Goal: Task Accomplishment & Management: Use online tool/utility

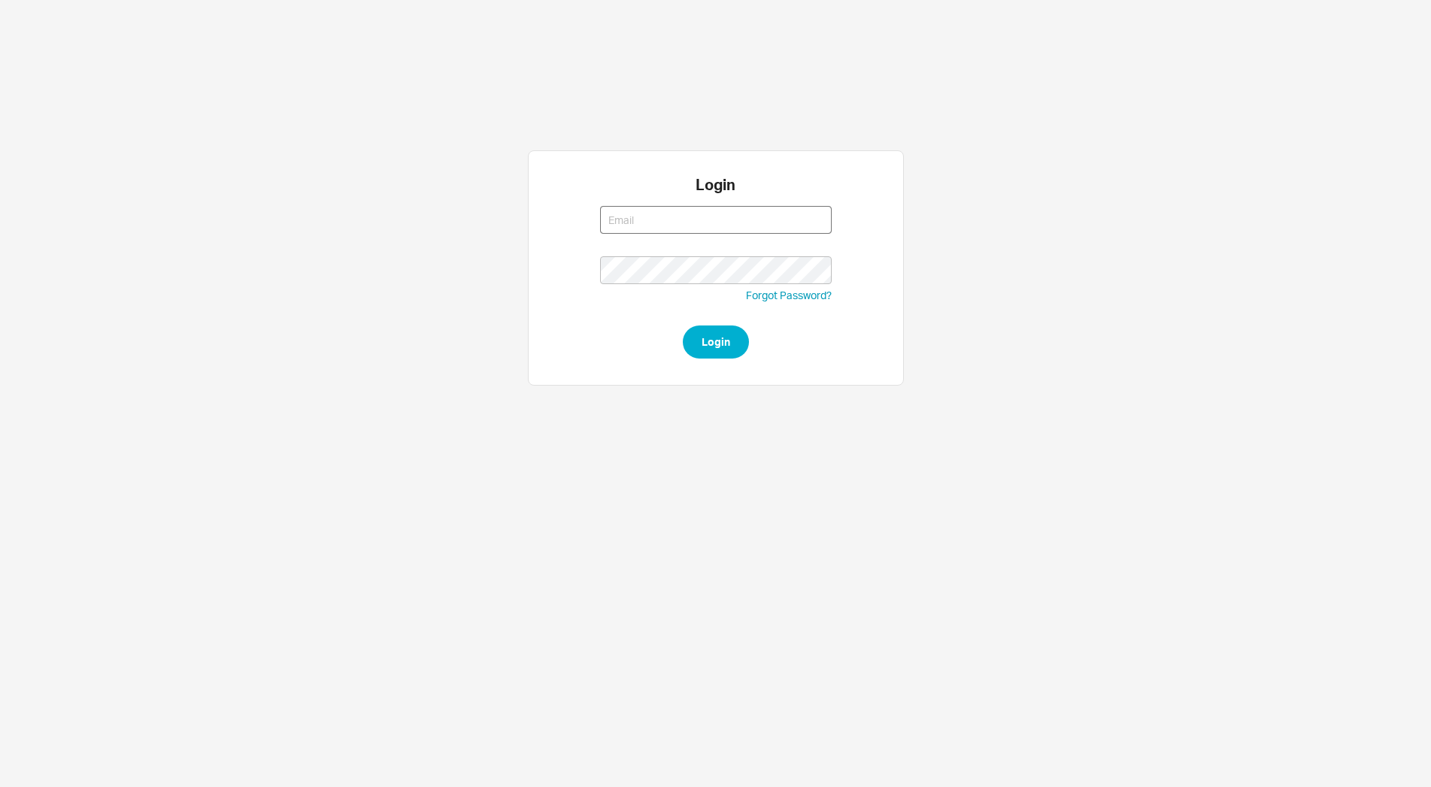
type input "tziporahj@qualitybath.com"
click at [702, 341] on button "Login" at bounding box center [716, 342] width 66 height 33
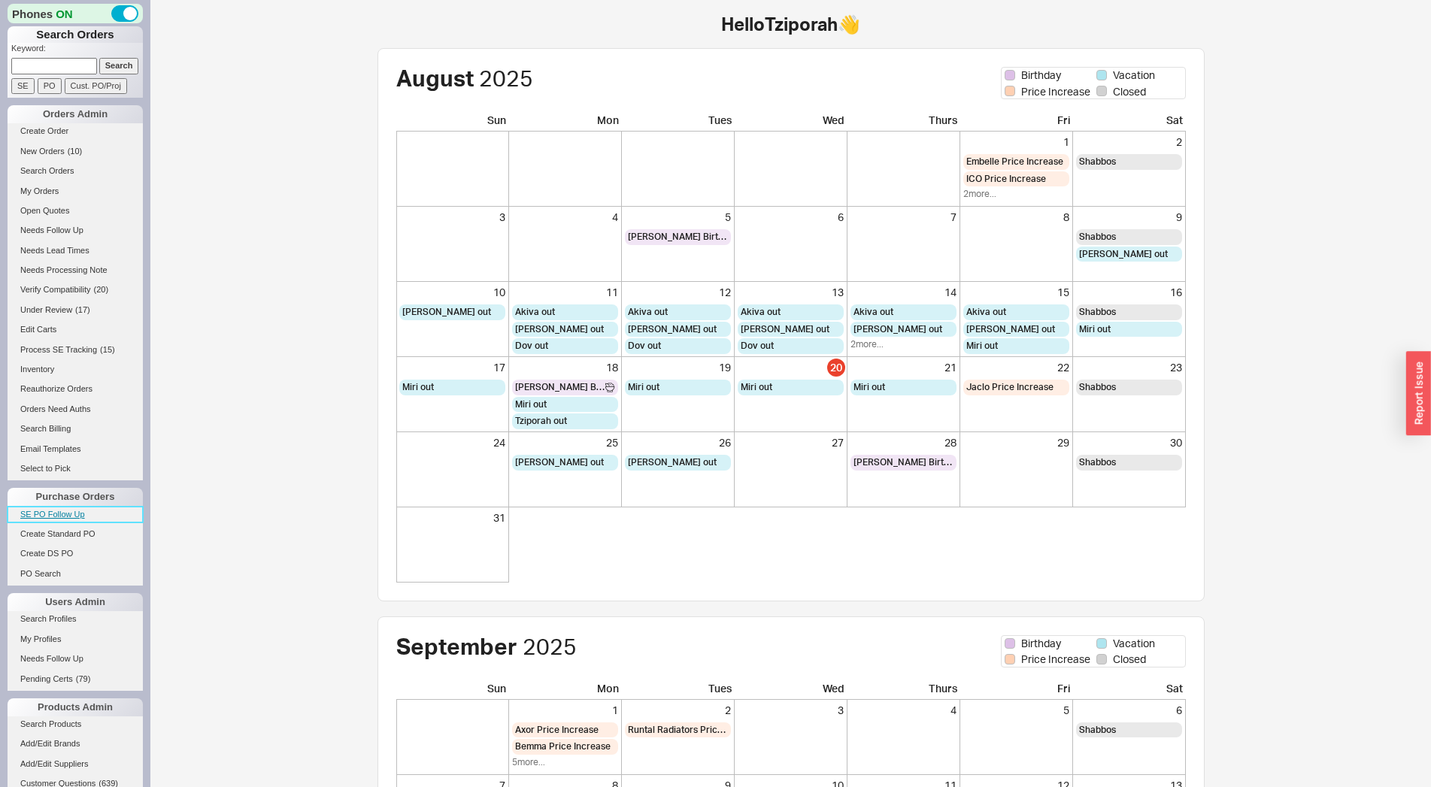
click at [65, 514] on link "SE PO Follow Up" at bounding box center [75, 515] width 135 height 16
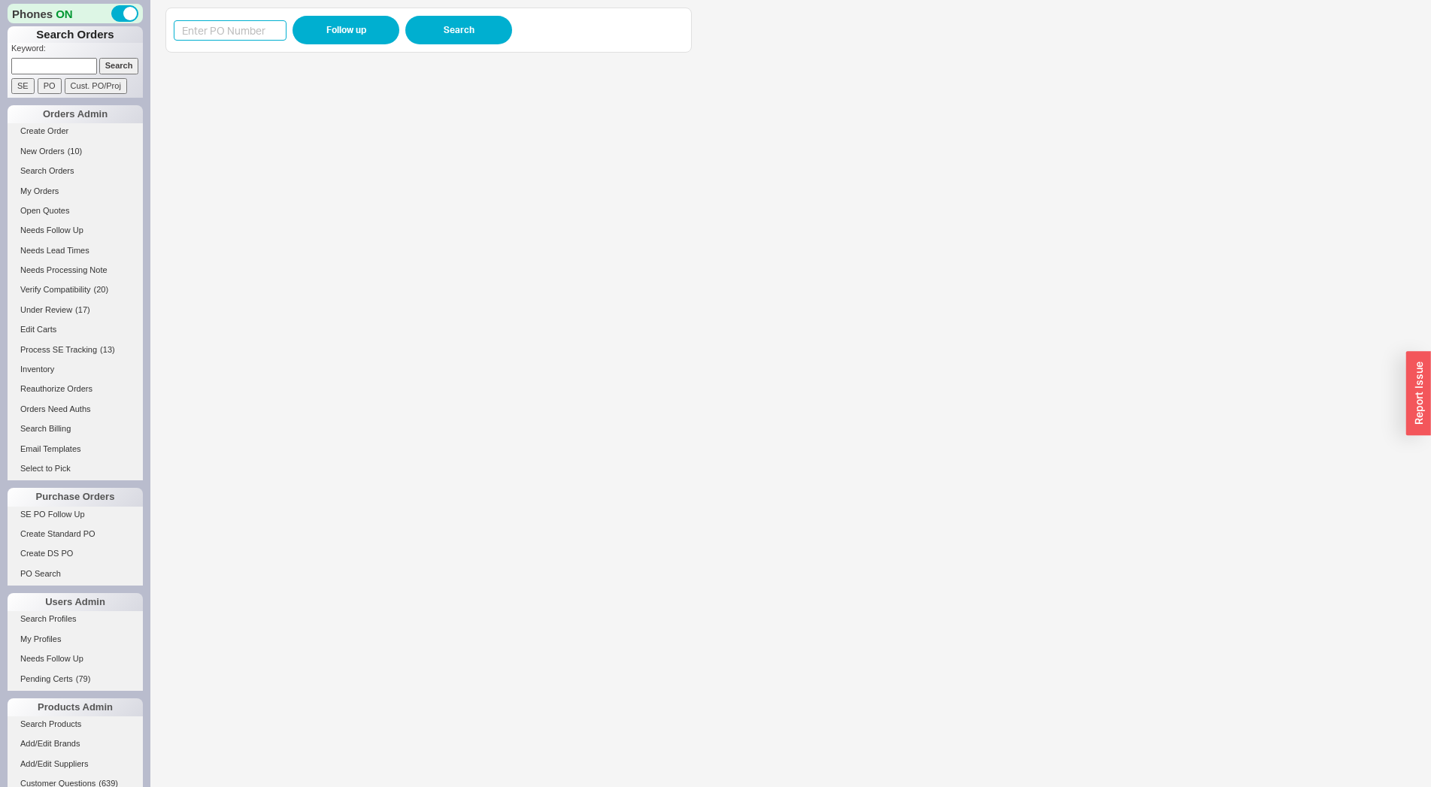
click at [272, 26] on input at bounding box center [230, 30] width 113 height 20
paste input "983820"
type input "983820"
click at [325, 35] on button "Follow up" at bounding box center [346, 30] width 107 height 29
click at [482, 290] on iframe at bounding box center [781, 423] width 1233 height 727
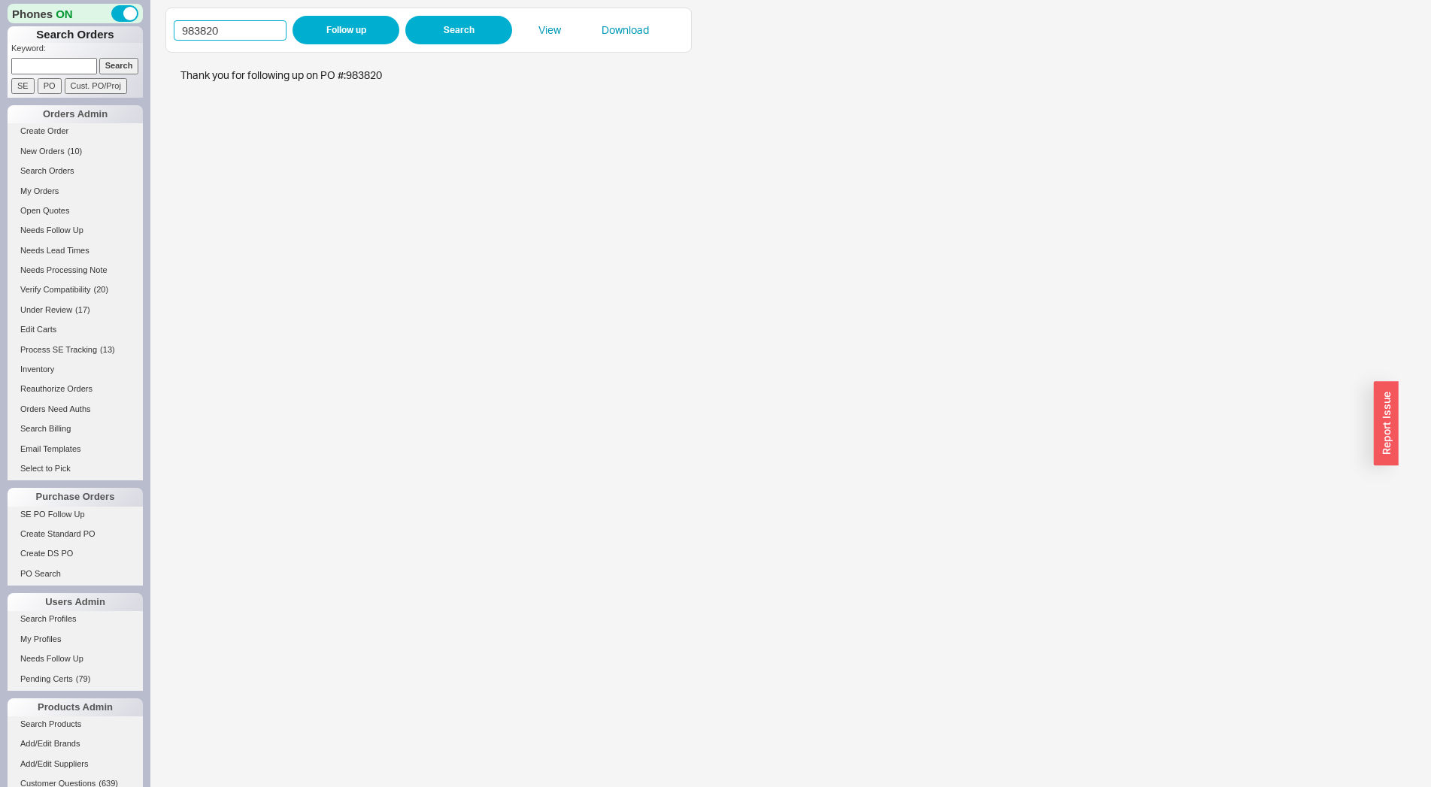
click at [276, 34] on input "983820" at bounding box center [230, 30] width 113 height 20
click at [275, 34] on input "983820" at bounding box center [230, 30] width 113 height 20
paste input "5628"
type input "985628"
click at [341, 24] on button "Follow up" at bounding box center [346, 30] width 107 height 29
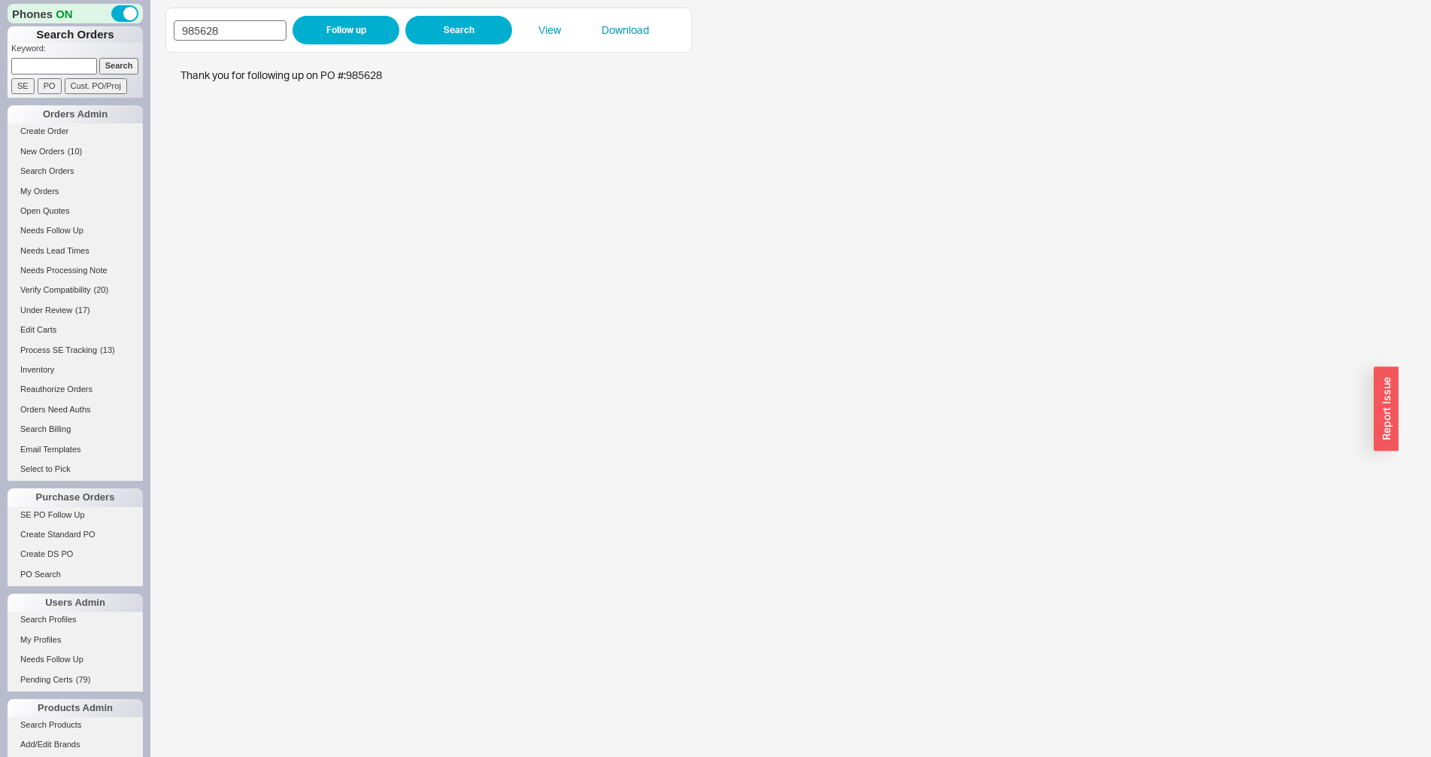
click at [203, 35] on input "985628" at bounding box center [230, 30] width 113 height 20
type input "985715"
click at [296, 35] on button "Follow up" at bounding box center [346, 30] width 107 height 29
click at [32, 65] on input at bounding box center [54, 66] width 86 height 16
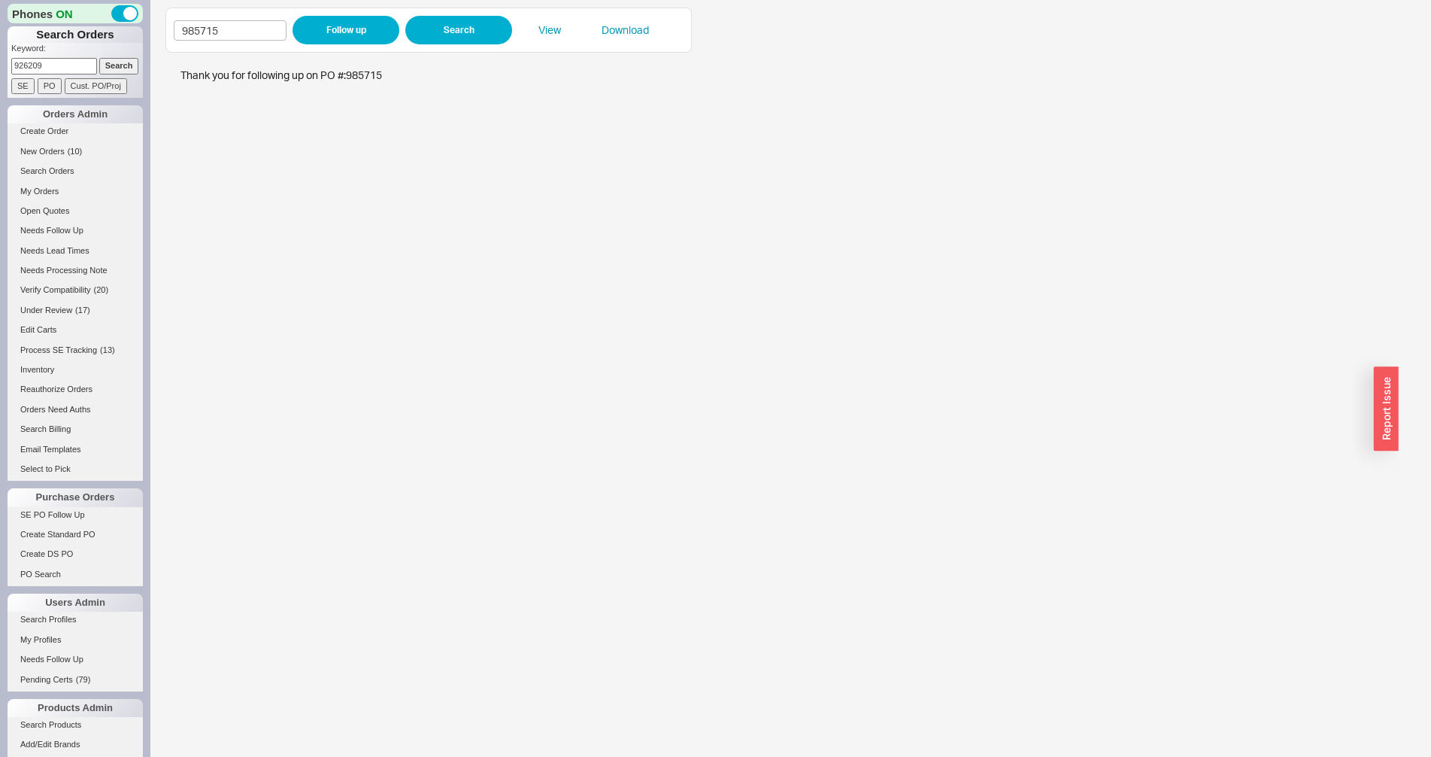
type input "926209"
click at [99, 58] on input "Search" at bounding box center [119, 66] width 40 height 16
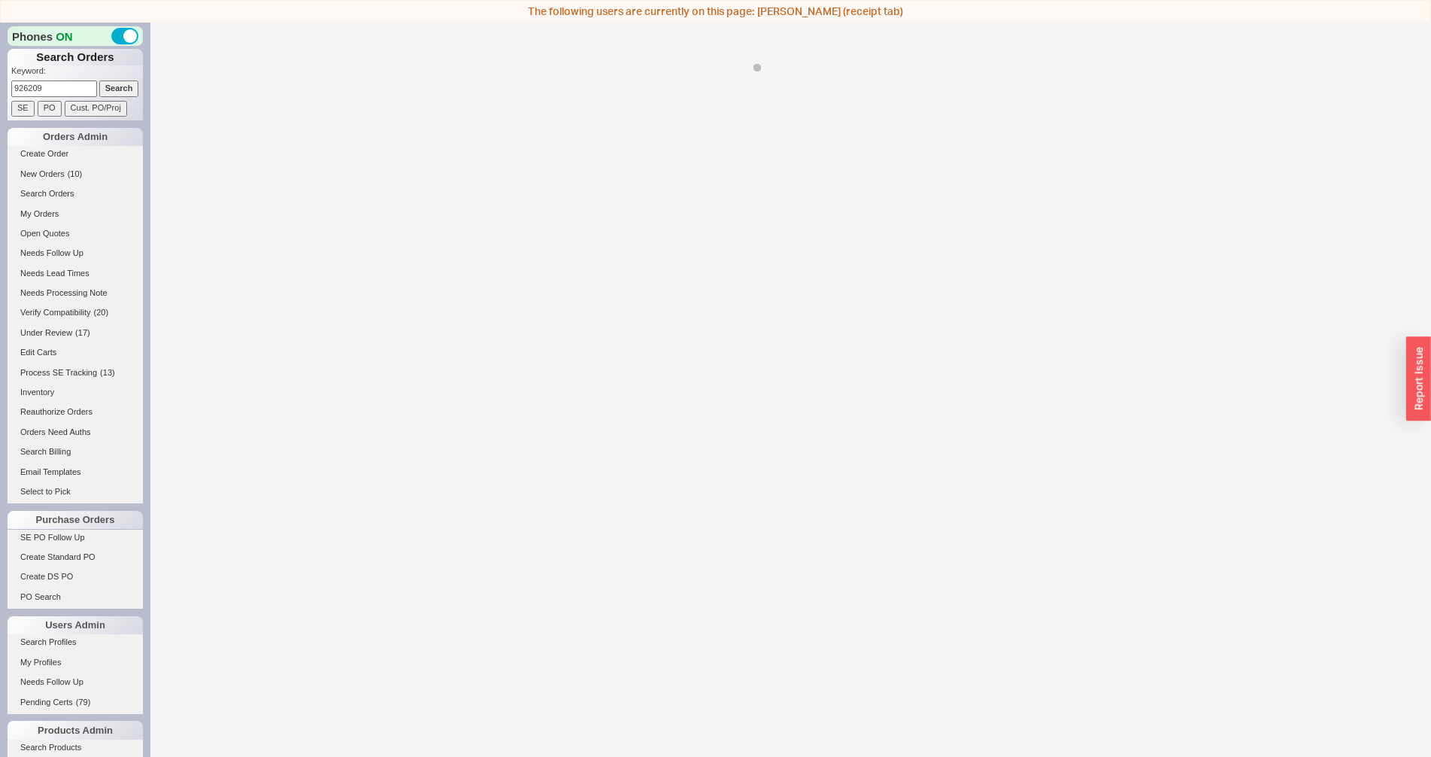
select select "*"
select select "LOW"
select select "3"
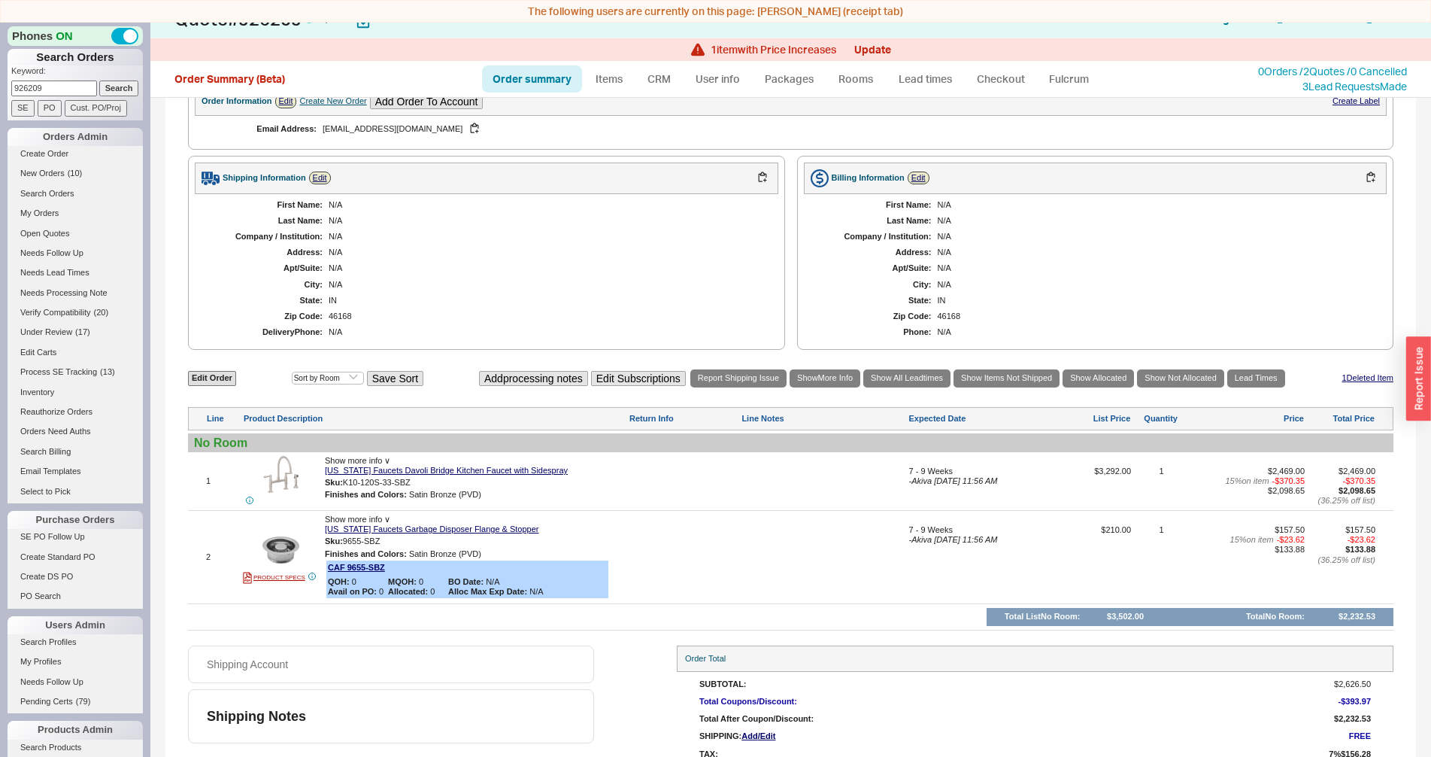
scroll to position [659, 0]
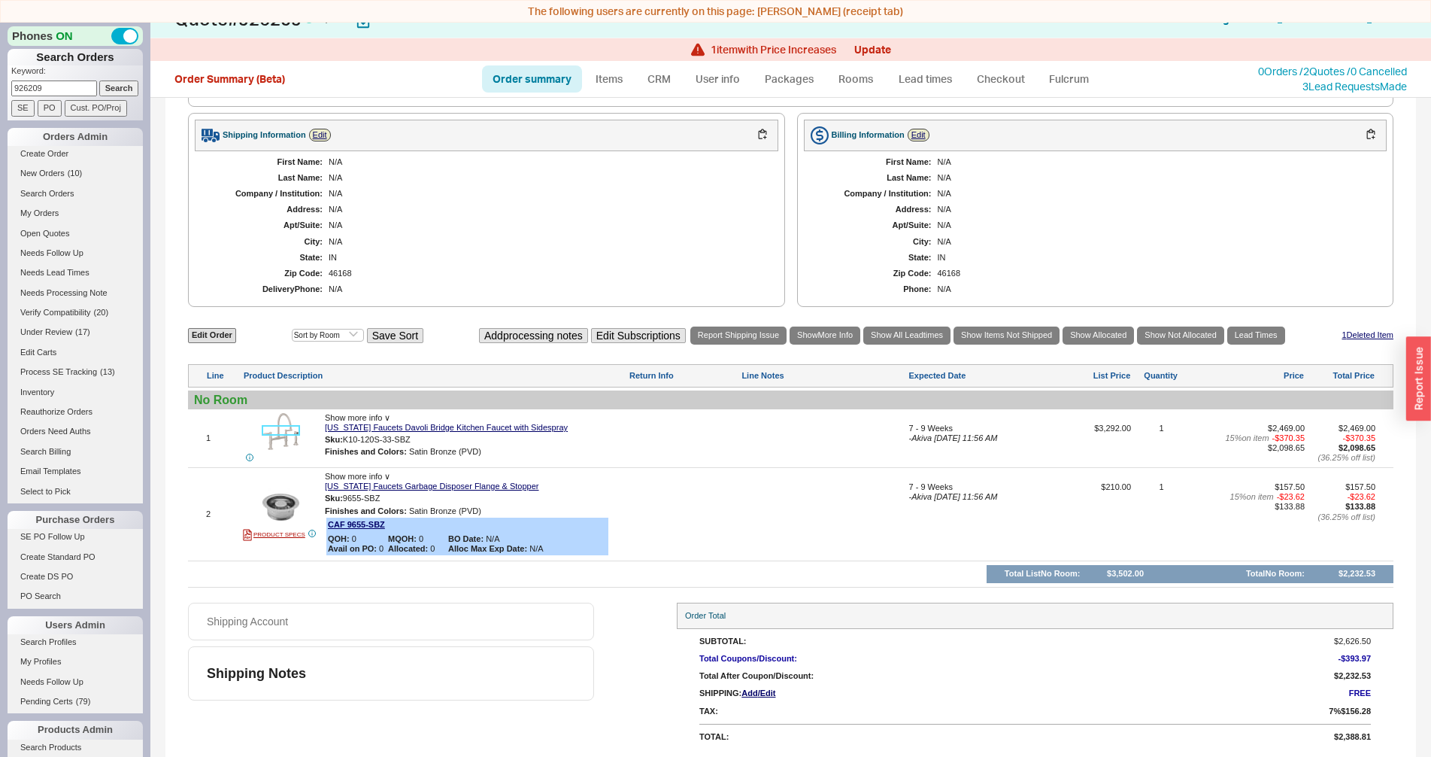
click at [287, 431] on img at bounding box center [280, 431] width 37 height 37
drag, startPoint x: 1086, startPoint y: 426, endPoint x: 1126, endPoint y: 426, distance: 39.9
click at [1126, 426] on div "1 Show more info ∨ California Faucets Davoli Bridge Kitchen Faucet with Sidespr…" at bounding box center [790, 438] width 1205 height 50
click at [427, 441] on button "button" at bounding box center [422, 439] width 18 height 14
click at [1093, 77] on link "Fulcrum" at bounding box center [1070, 78] width 62 height 27
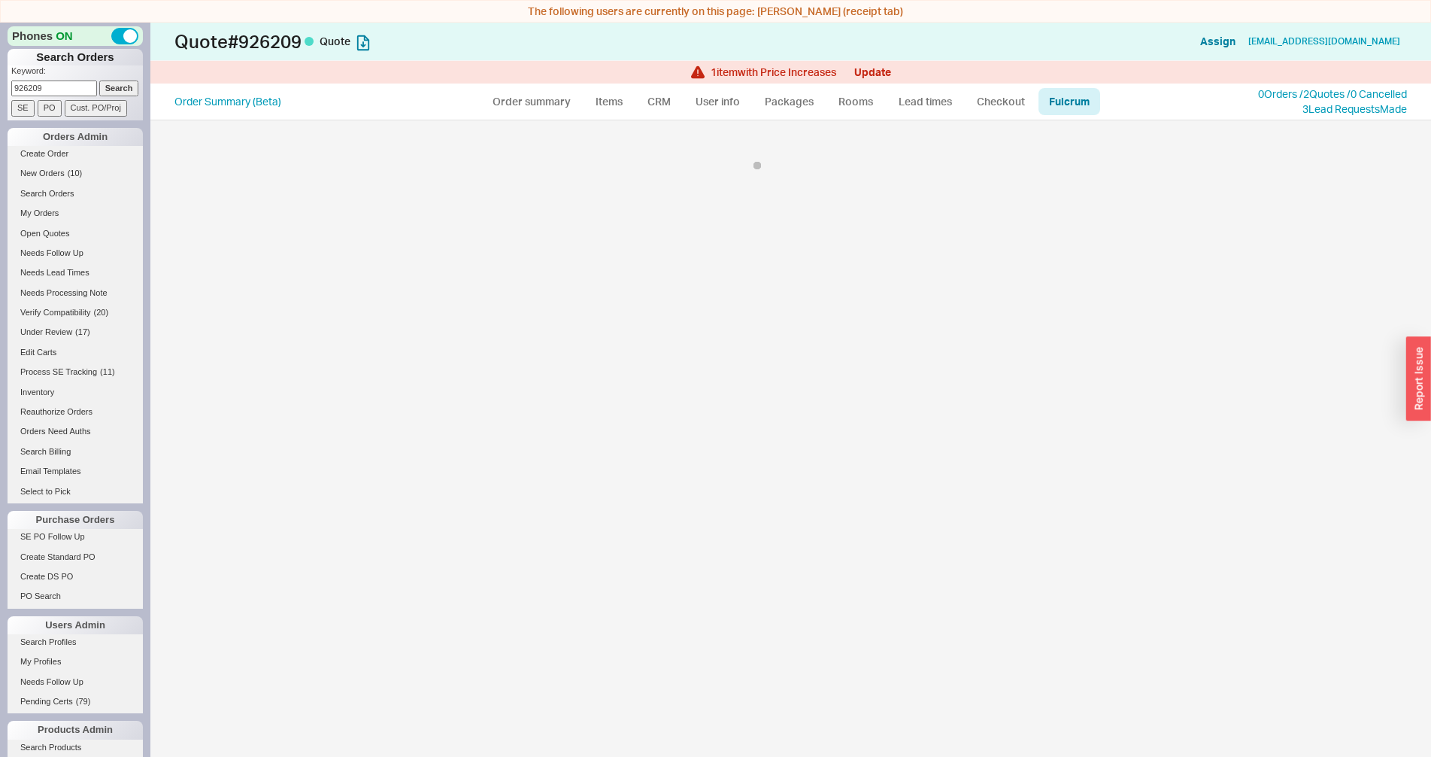
select select "CAF"
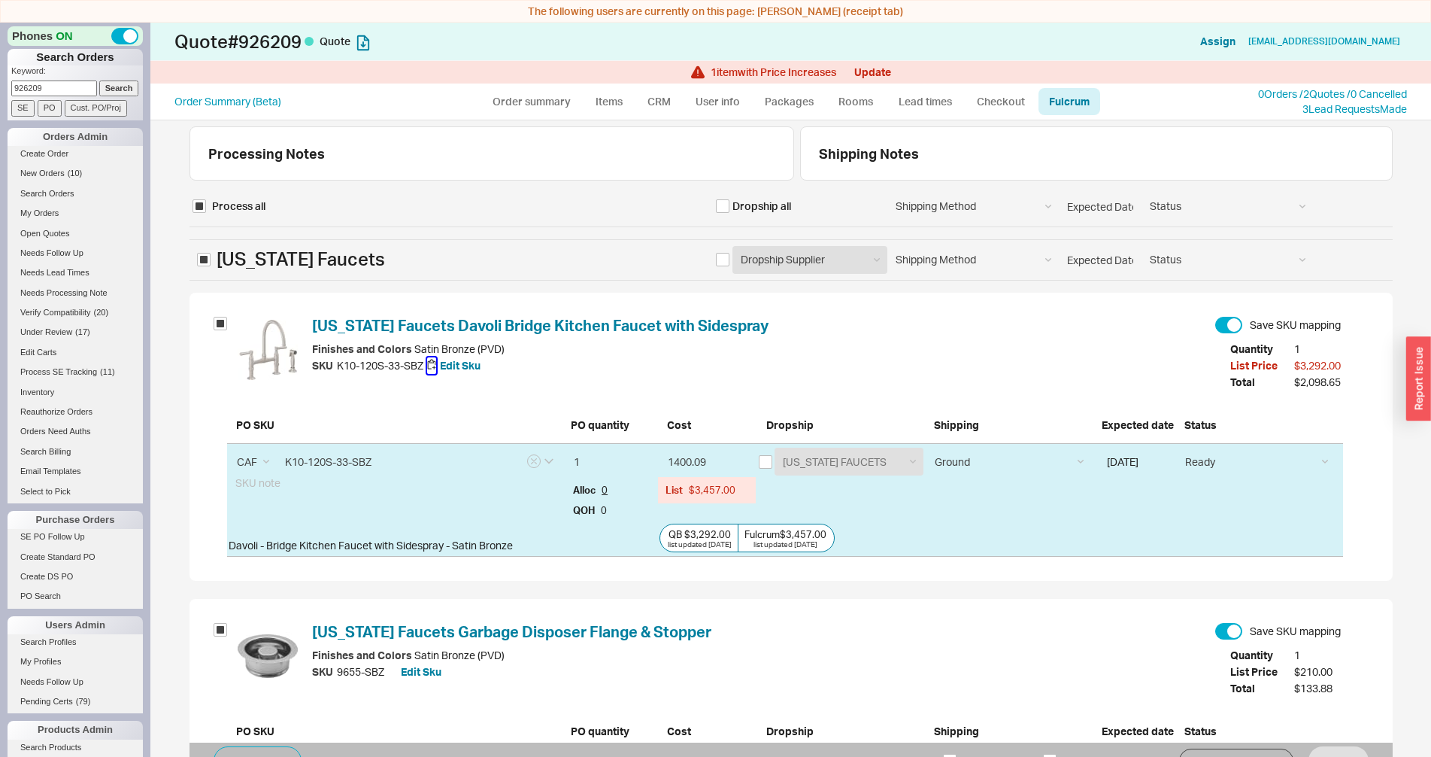
click at [429, 363] on button "button" at bounding box center [431, 365] width 9 height 17
click at [427, 365] on button "button" at bounding box center [431, 365] width 9 height 17
click at [1068, 105] on link "Fulcrum" at bounding box center [1070, 101] width 62 height 27
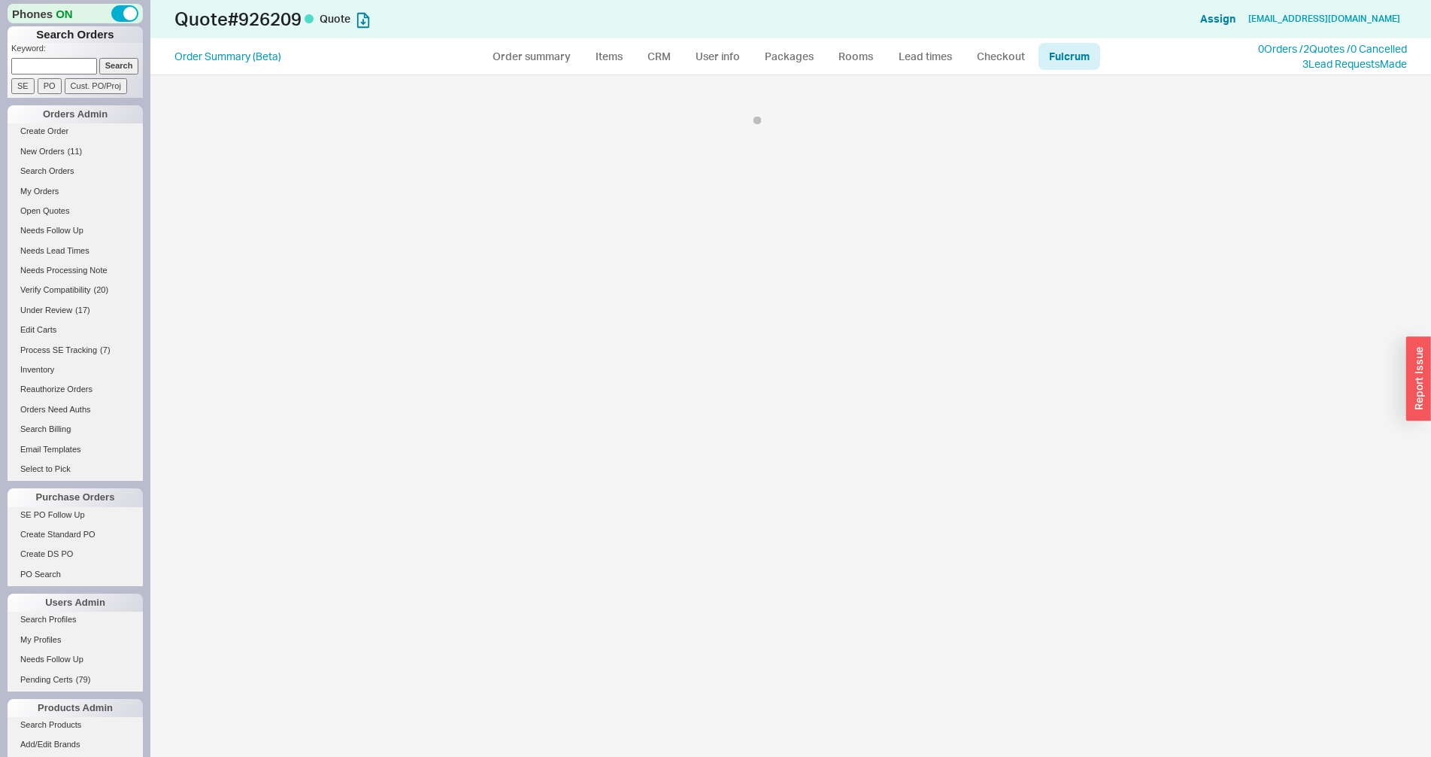
select select "CAF"
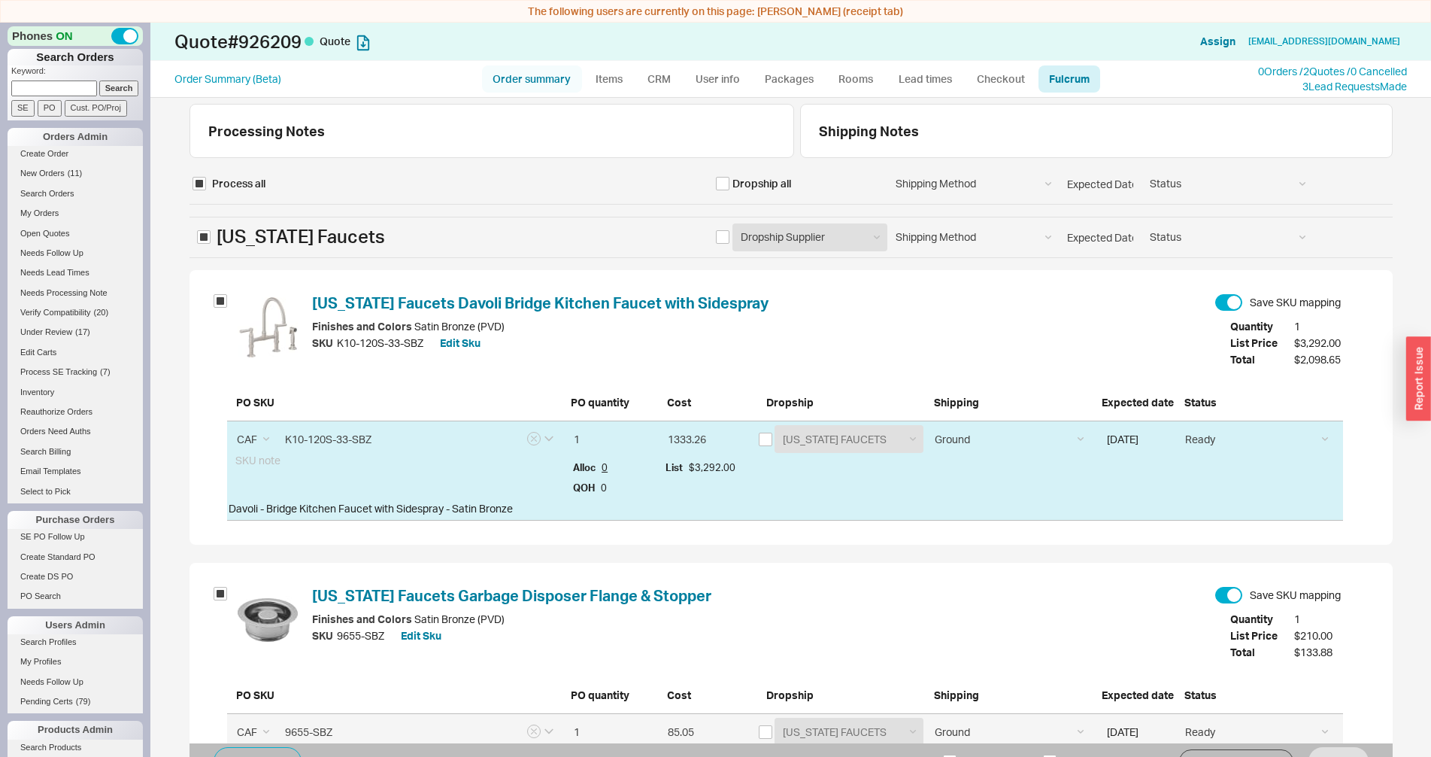
click at [528, 75] on link "Order summary" at bounding box center [532, 78] width 100 height 27
select select "*"
select select "LOW"
select select "3"
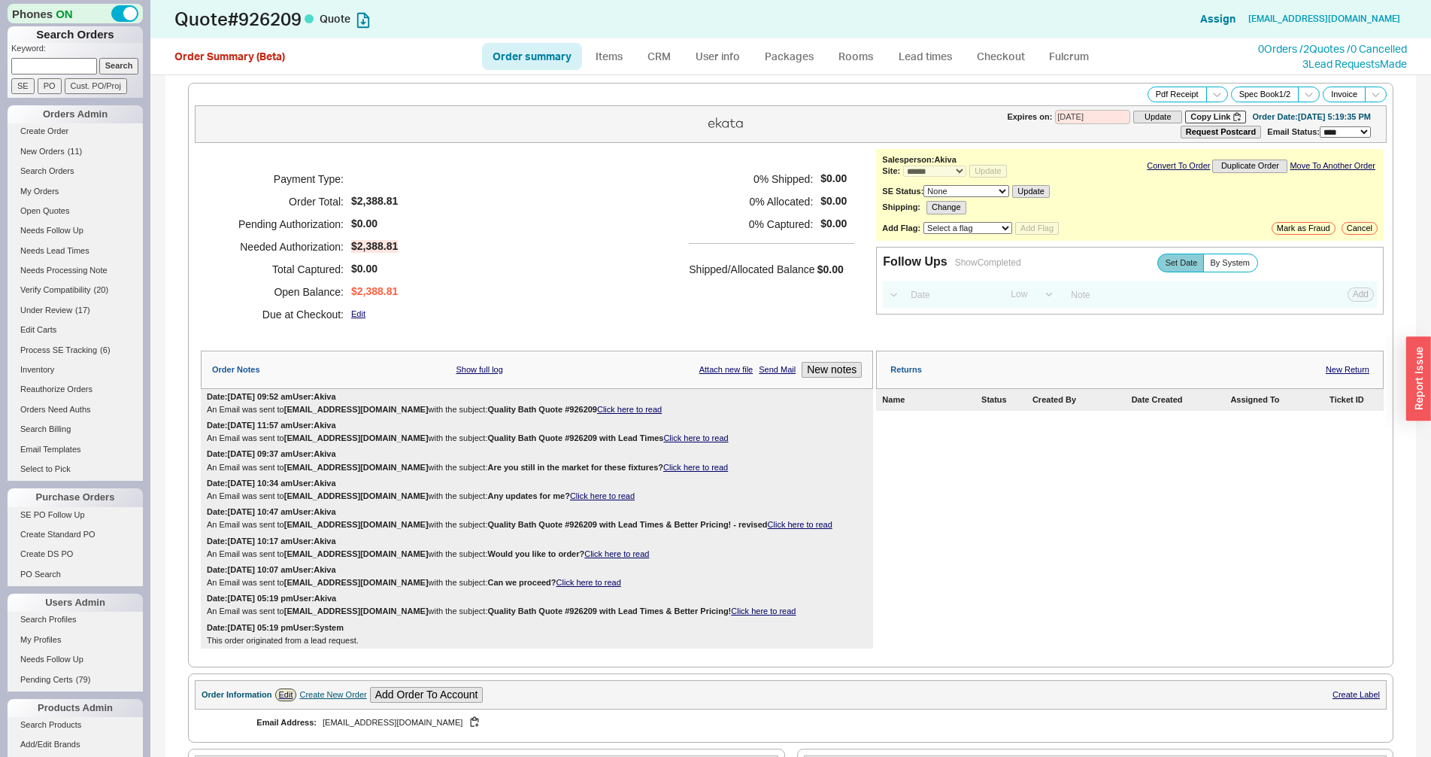
click at [55, 68] on input at bounding box center [54, 66] width 86 height 16
type input "934161"
click at [99, 58] on input "Search" at bounding box center [119, 66] width 40 height 16
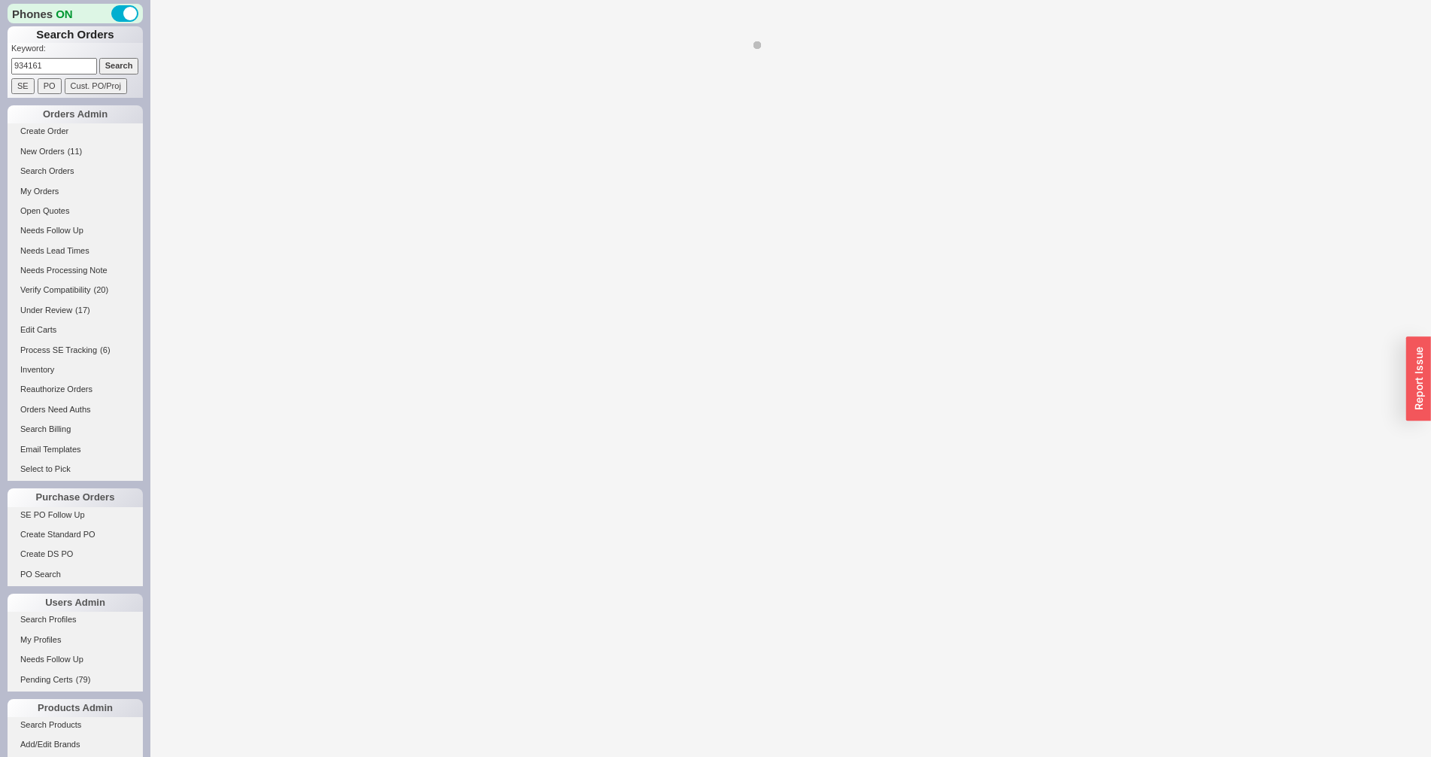
select select "*"
select select "LOW"
select select "3"
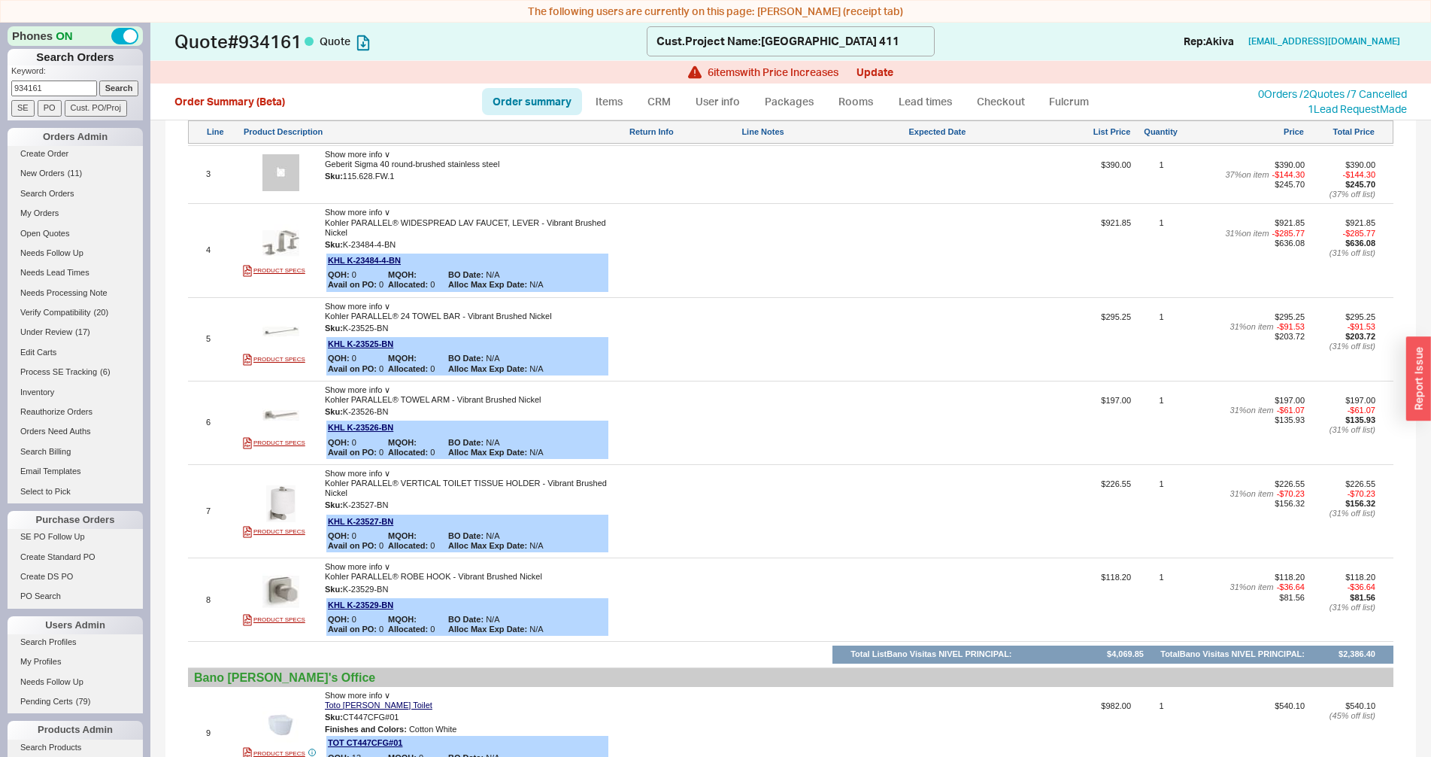
scroll to position [997, 0]
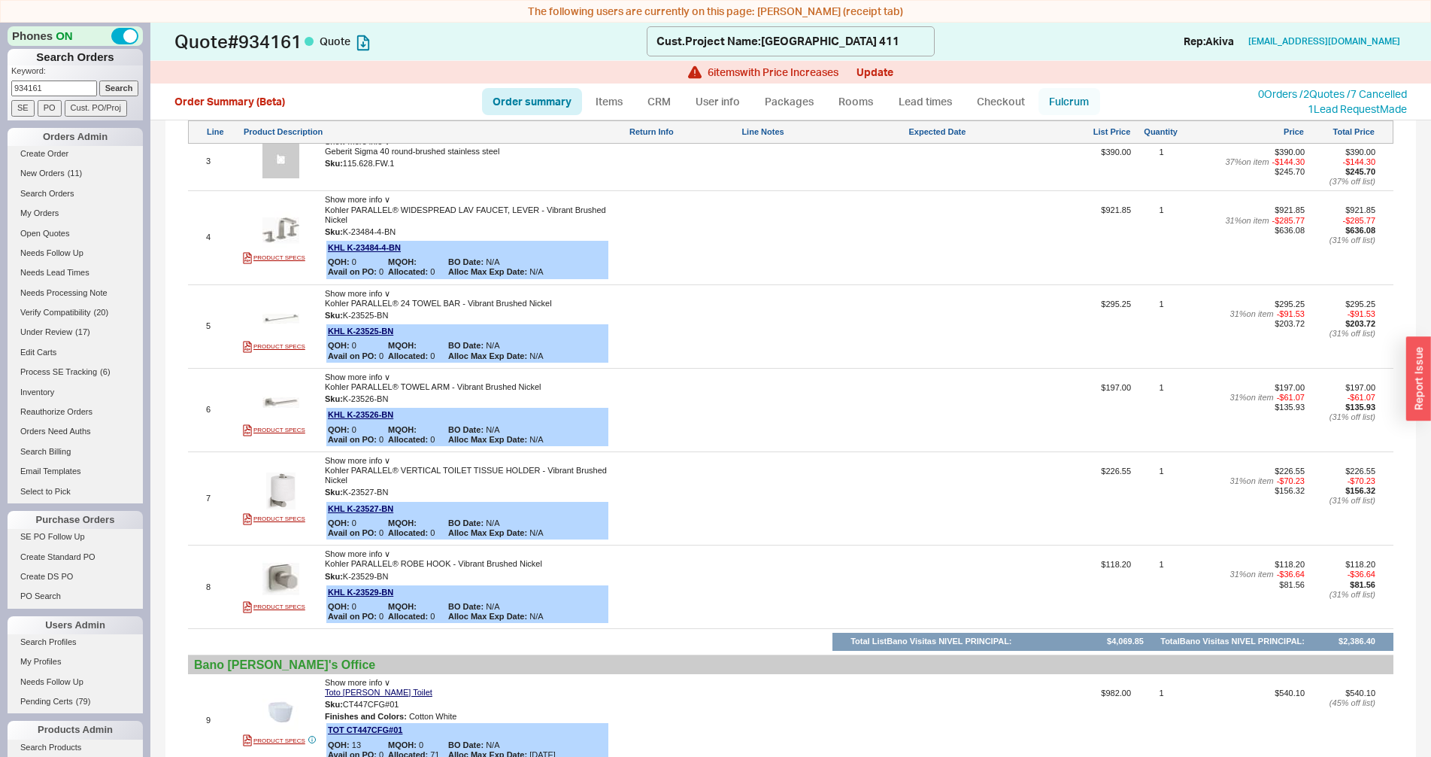
click at [1063, 97] on link "Fulcrum" at bounding box center [1070, 101] width 62 height 27
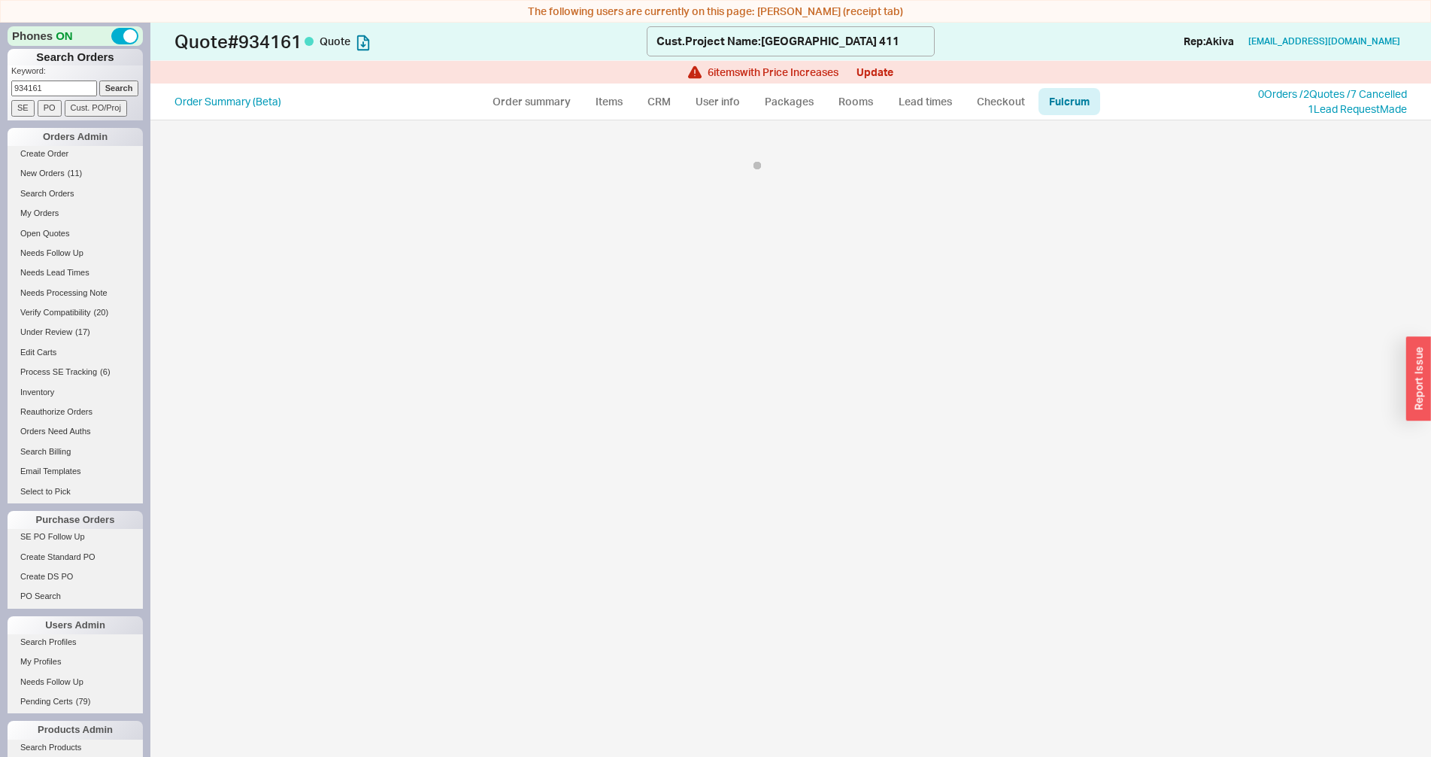
select select "BLN"
select select "1"
select select "BLN"
select select "1"
select select "BLN"
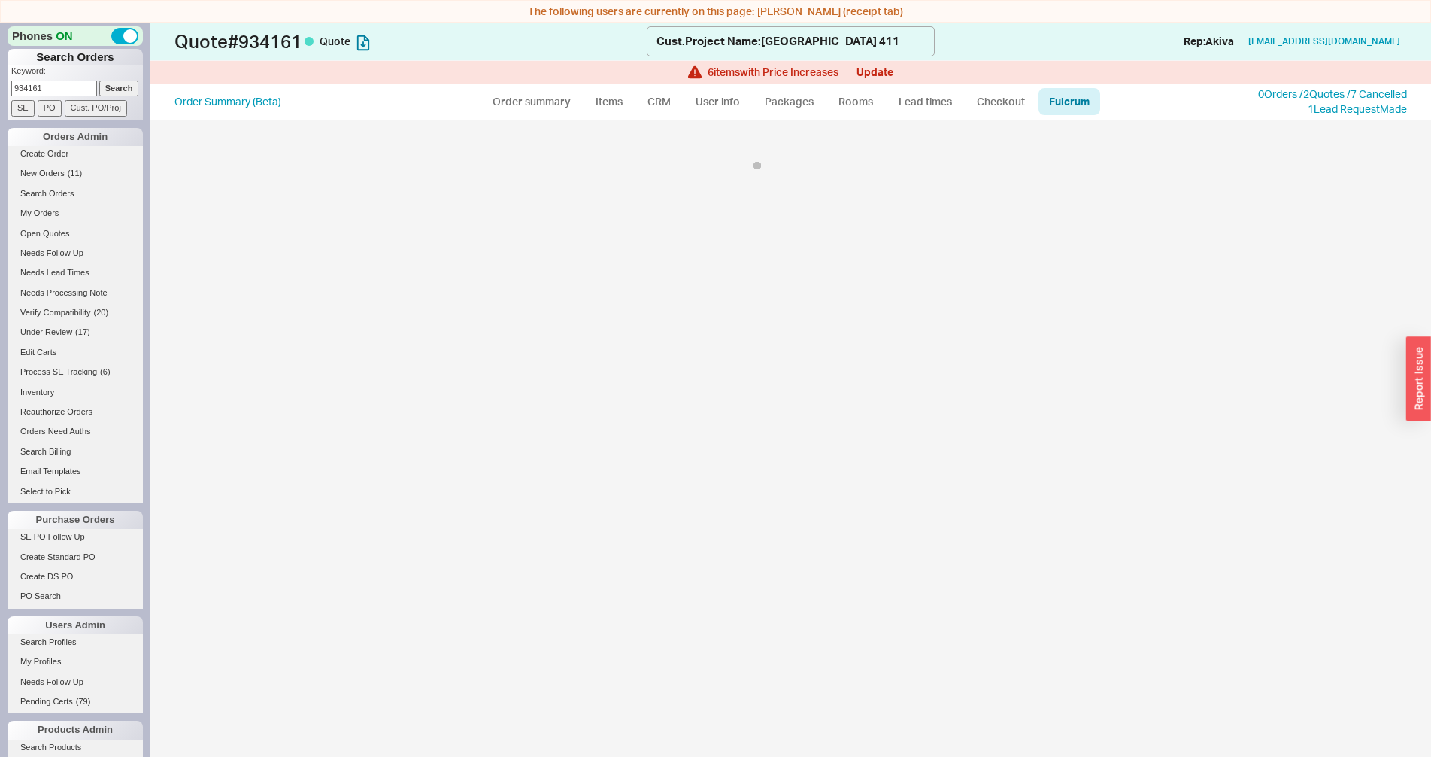
select select "1"
select select "BLN"
select select "1"
select select "BLN"
select select "1"
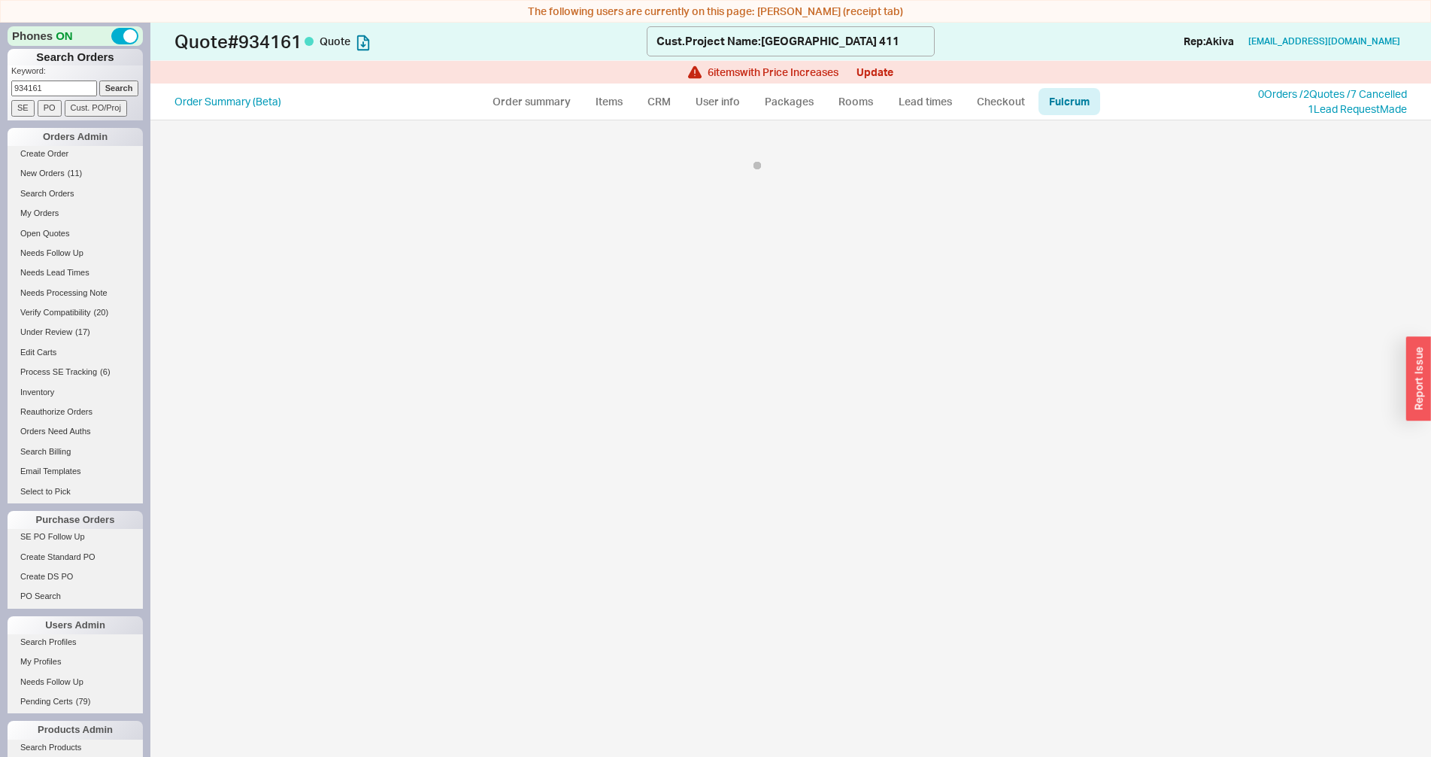
select select "GBR"
select select "245"
select select "GBR"
select select "245"
select select "GBR"
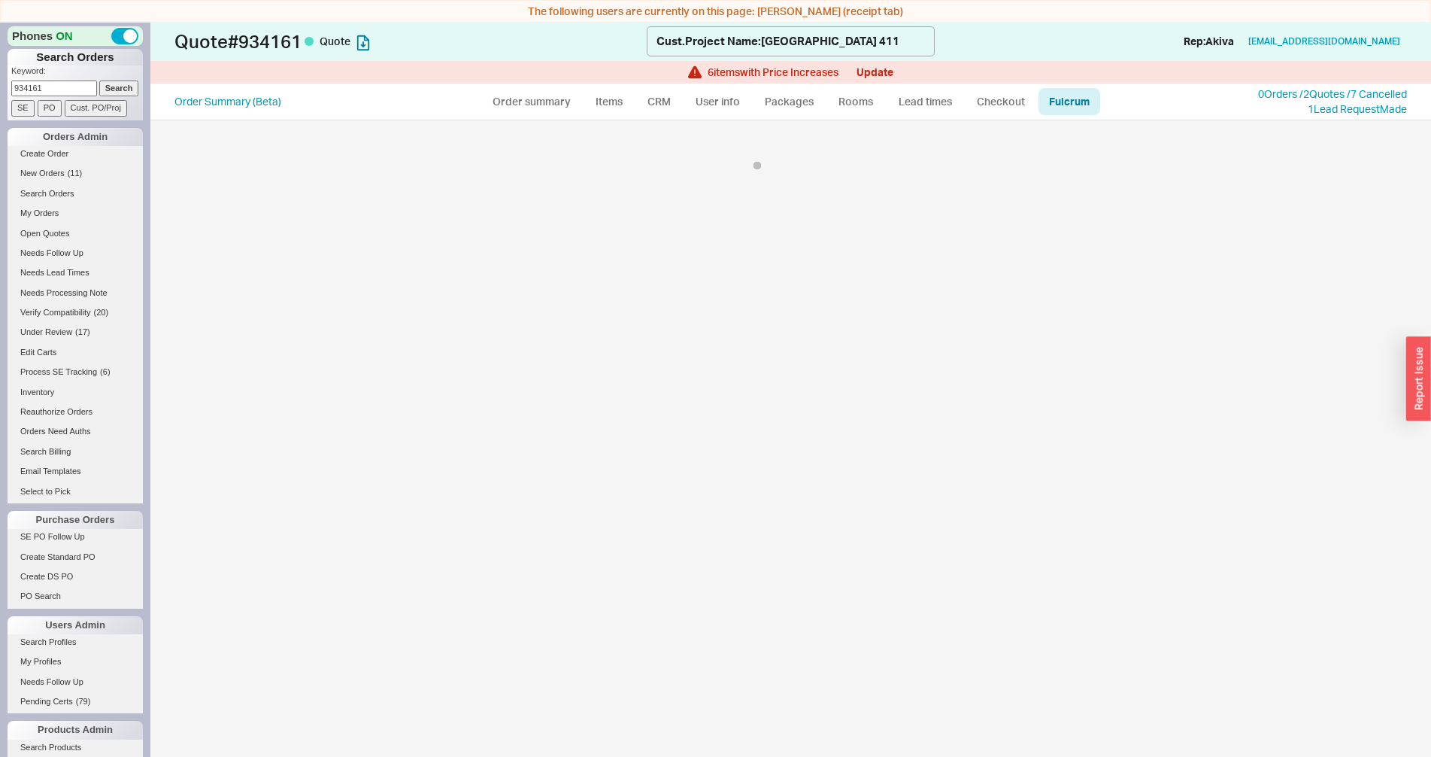
select select "245"
select select "GBR"
select select "245"
select select "GBR"
select select "245"
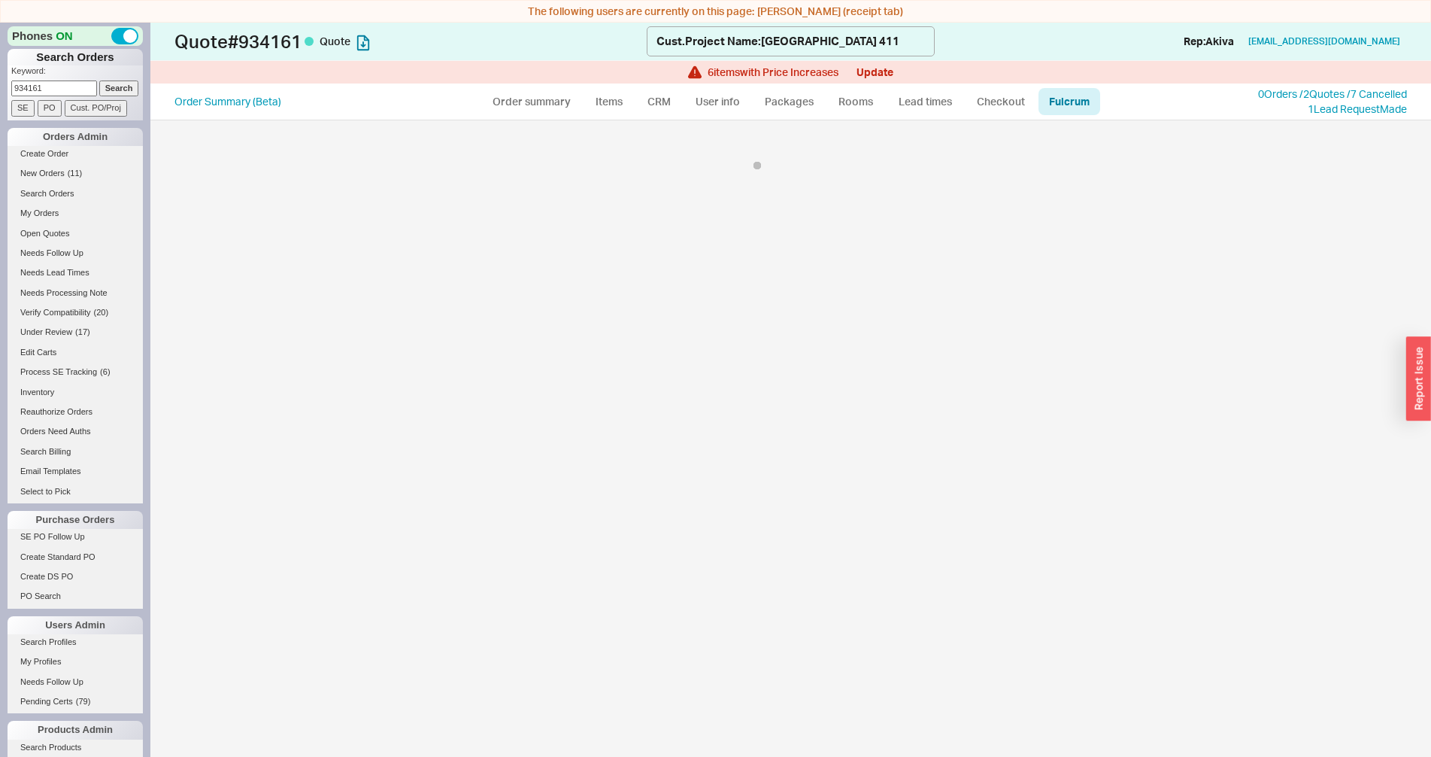
select select "GBR"
select select "245"
select select "GBR"
select select "245"
select select "GBR"
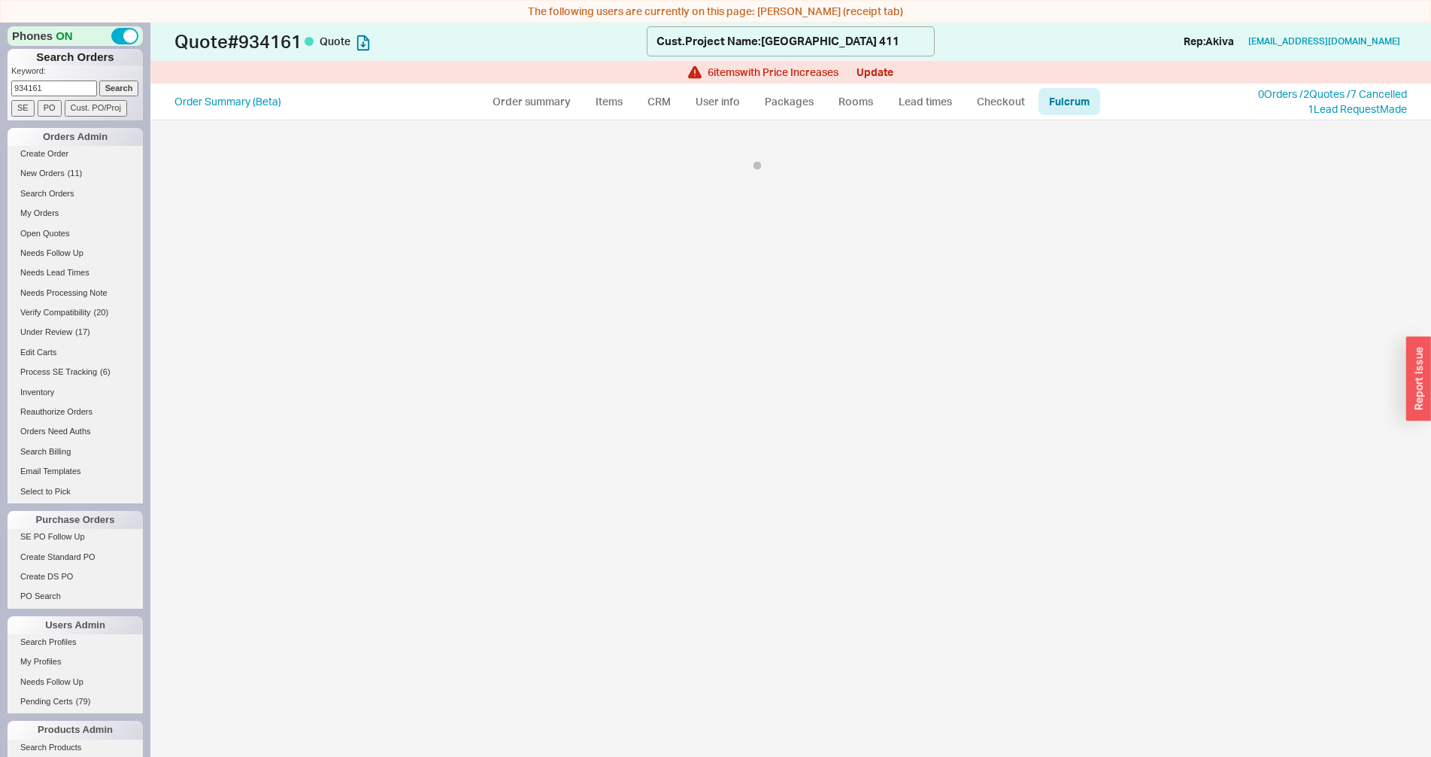
select select "245"
select select "GBR"
select select "245"
select select "GBR"
select select "245"
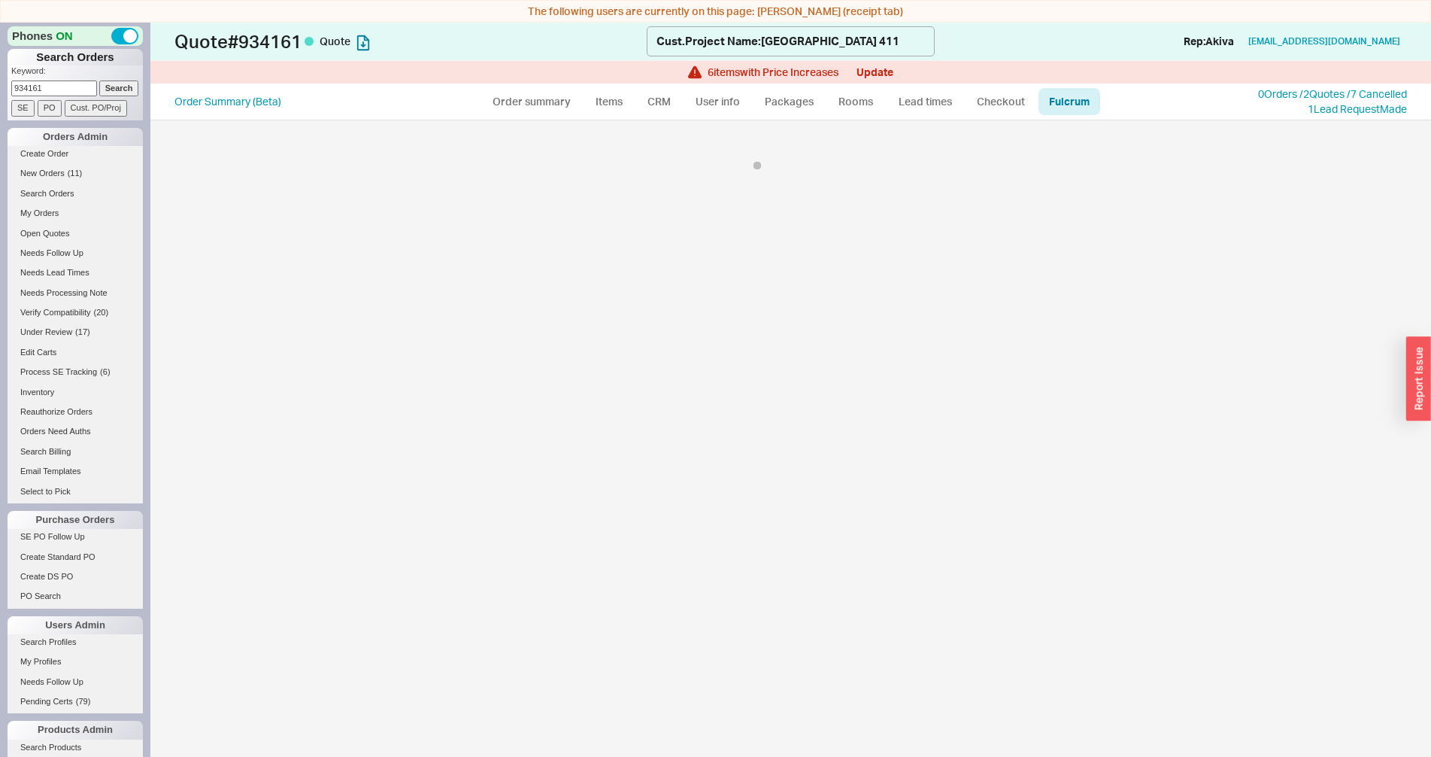
select select "GBR"
select select "245"
select select "GBR"
select select "245"
select select "GBR"
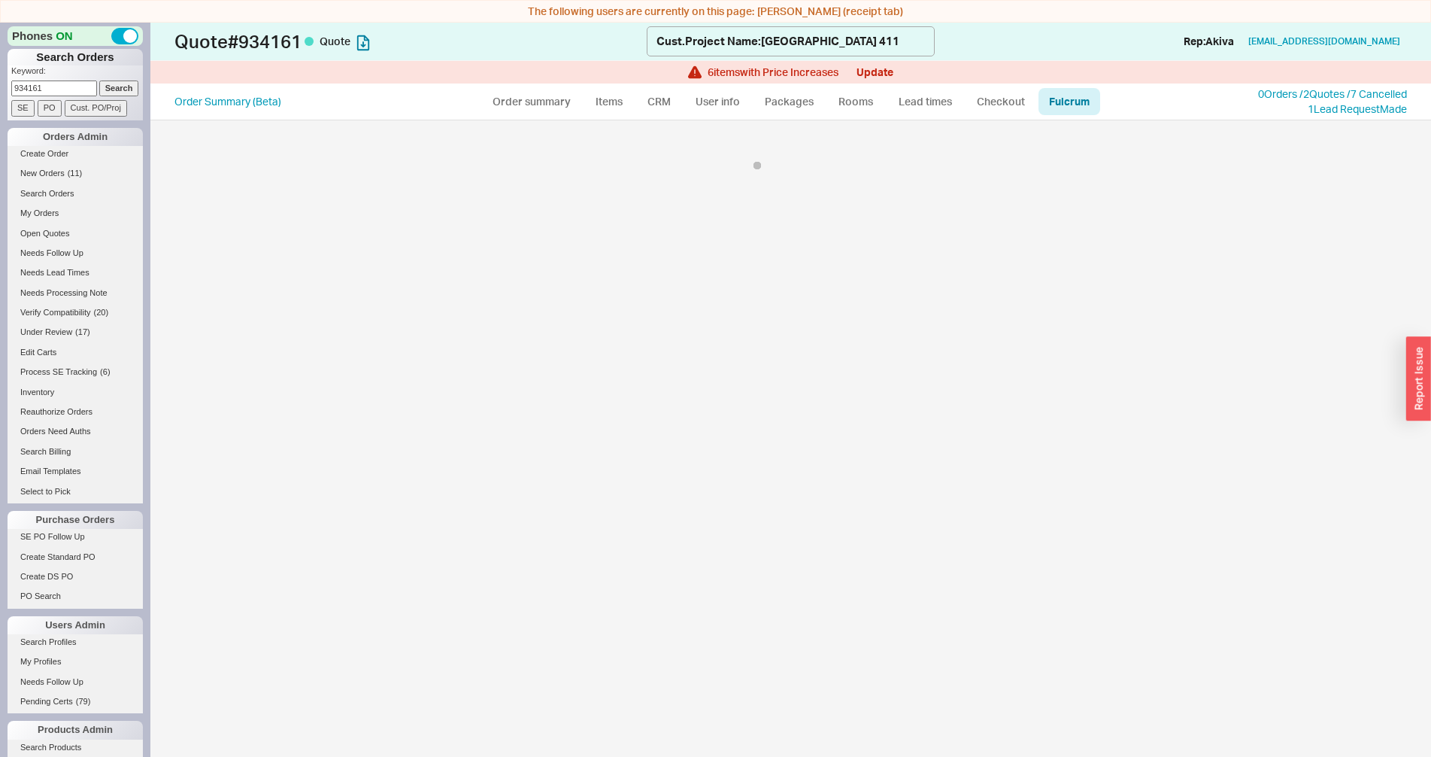
select select "245"
select select "GBR"
select select "245"
select select "GBR"
select select "245"
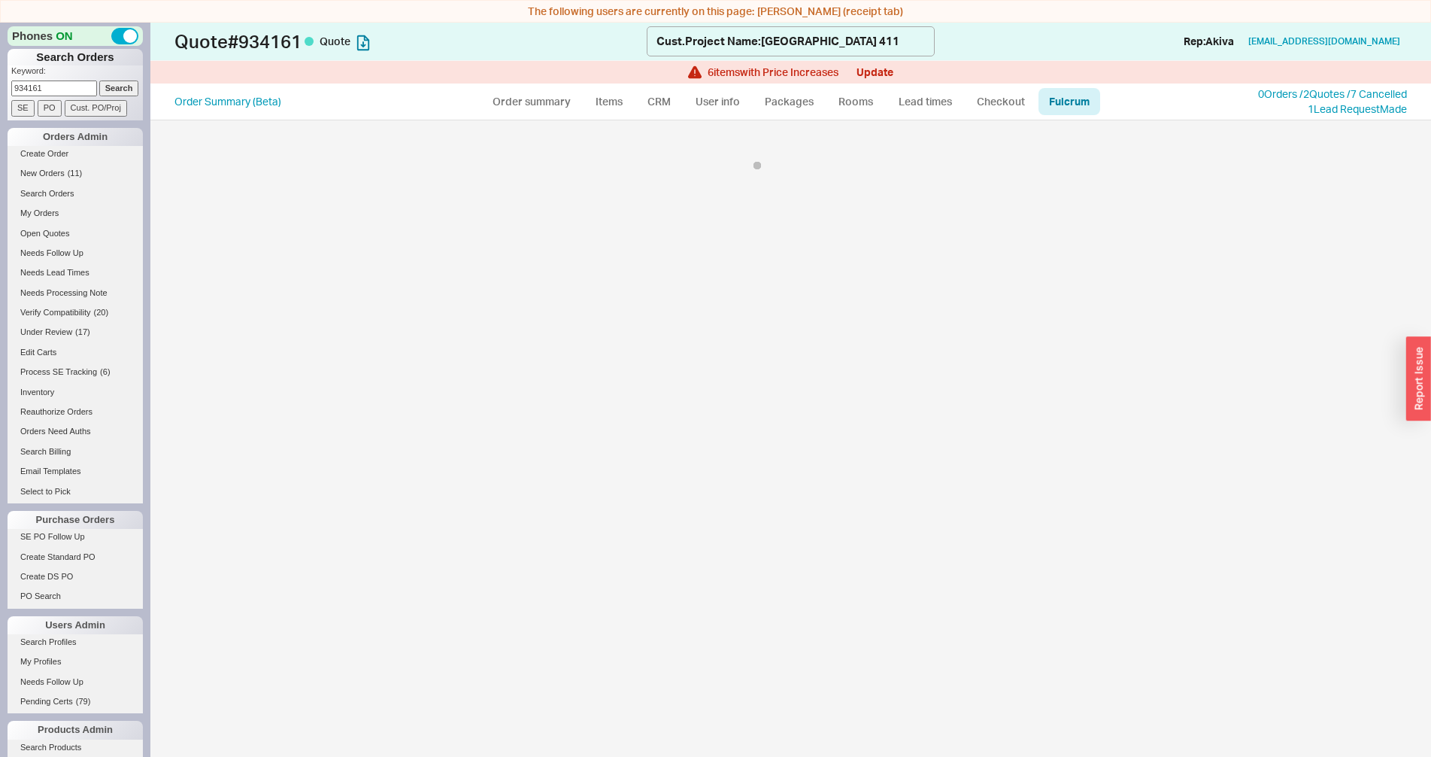
select select "GBR"
select select "245"
select select "GBR"
select select "245"
select select "GBR"
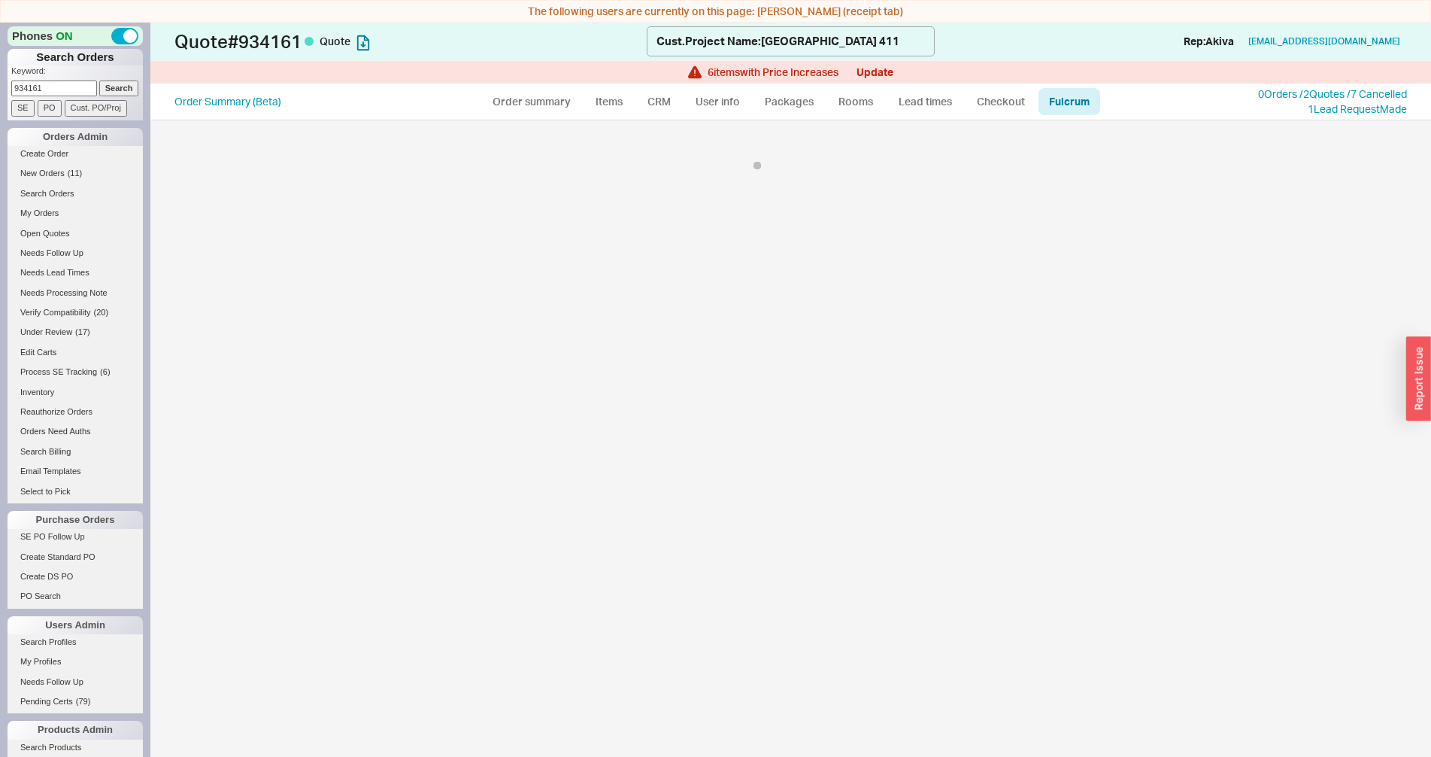
select select "245"
select select "GBR"
select select "245"
select select "GBR"
select select "245"
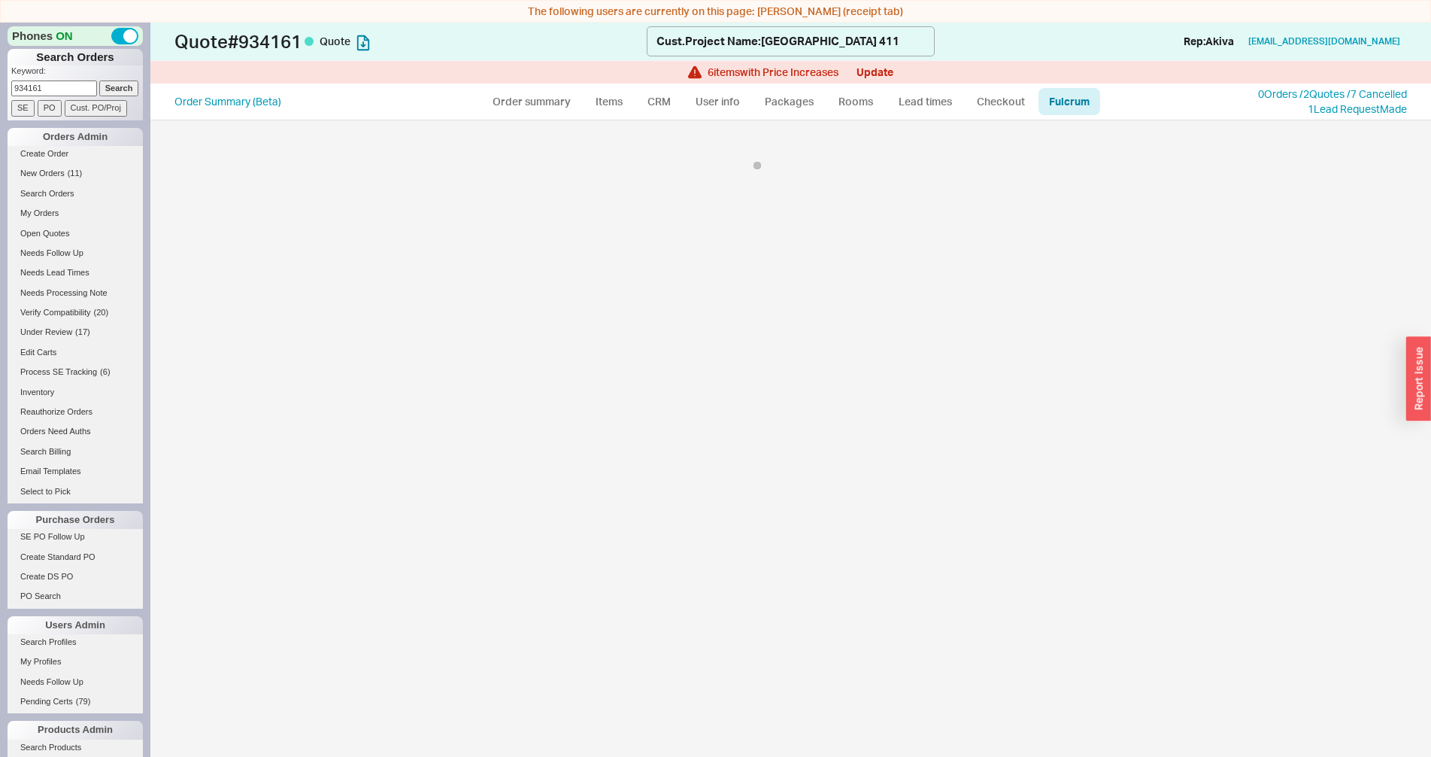
select select "GRO"
select select "57"
select select "GRO"
select select "57"
select select "GRO"
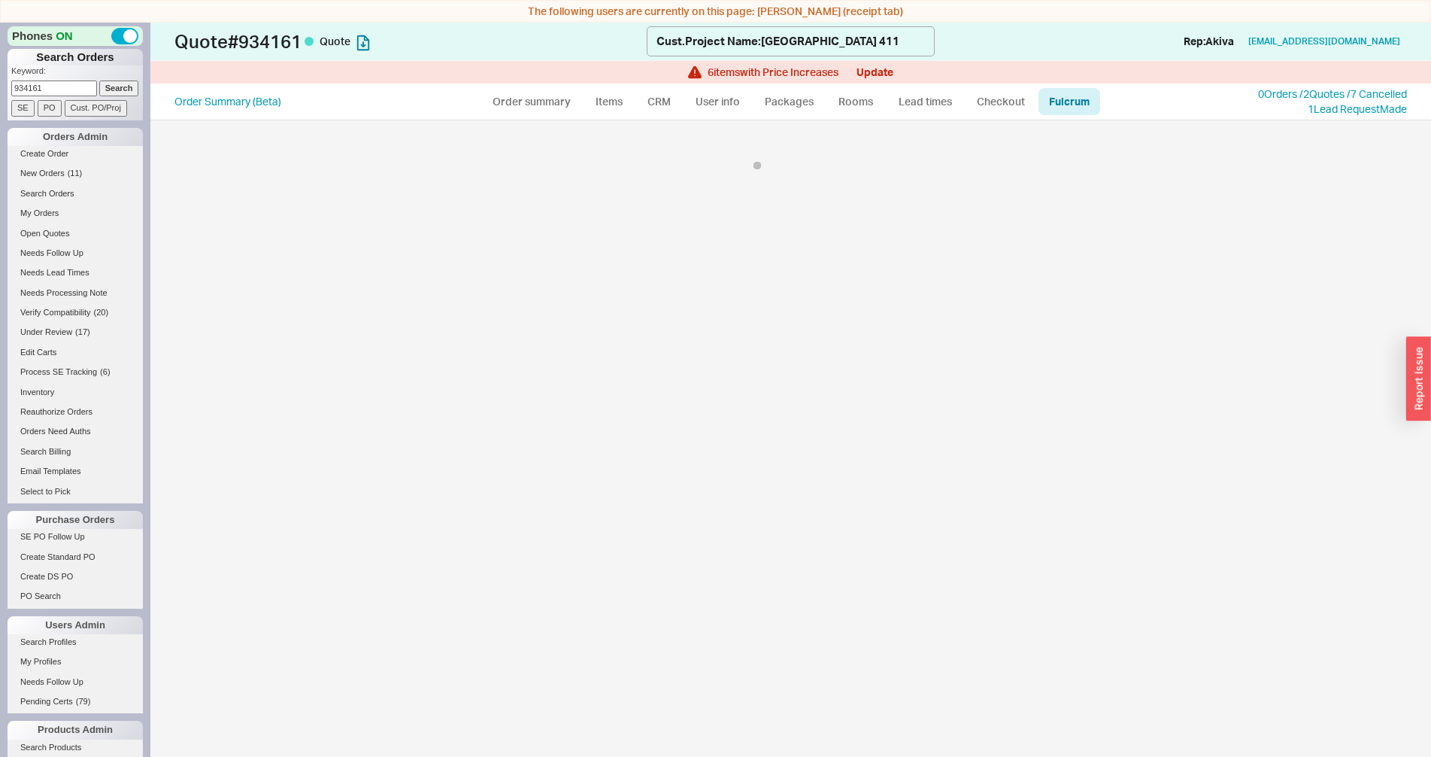
select select "57"
select select "GRO"
select select "57"
select select "KLS"
select select "36"
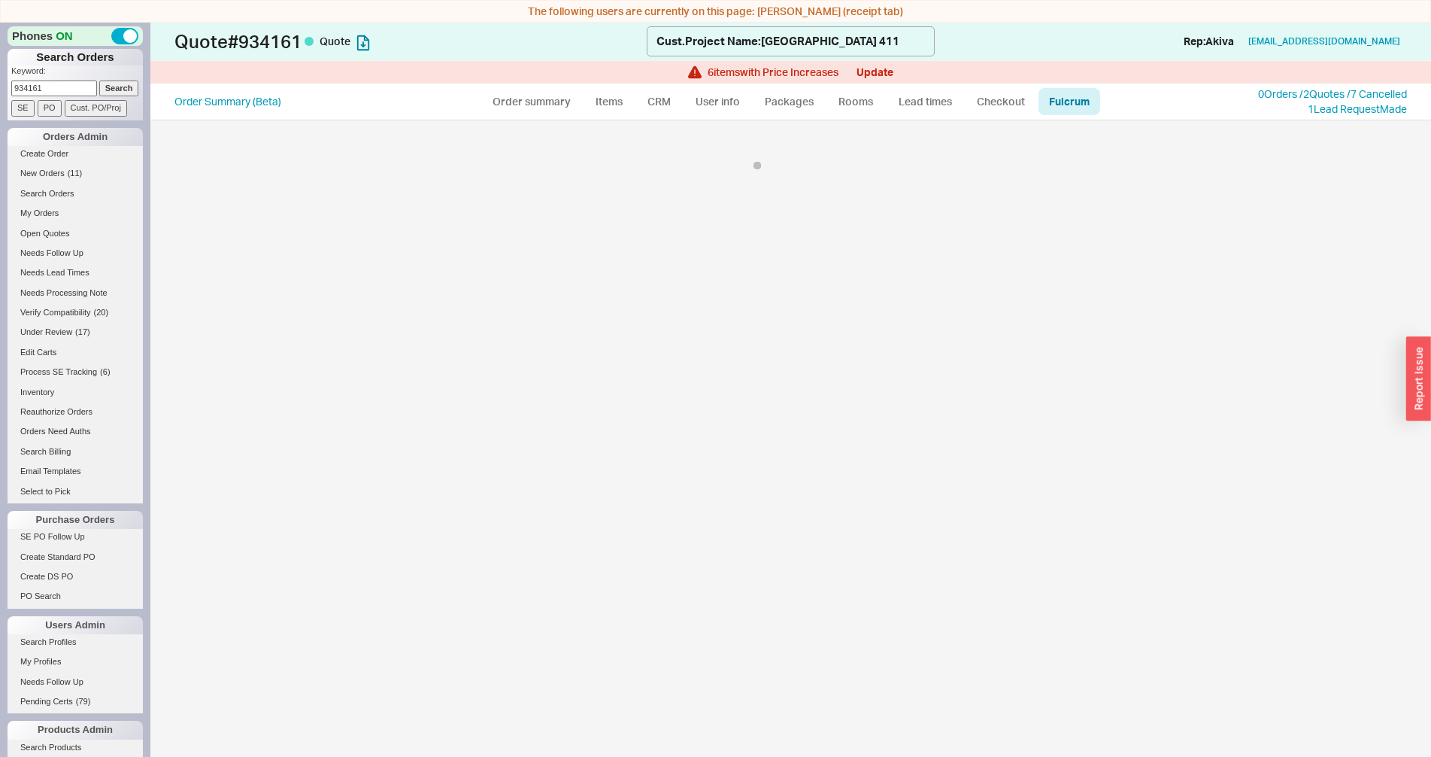
select select "KHL"
select select "768"
select select "KHL"
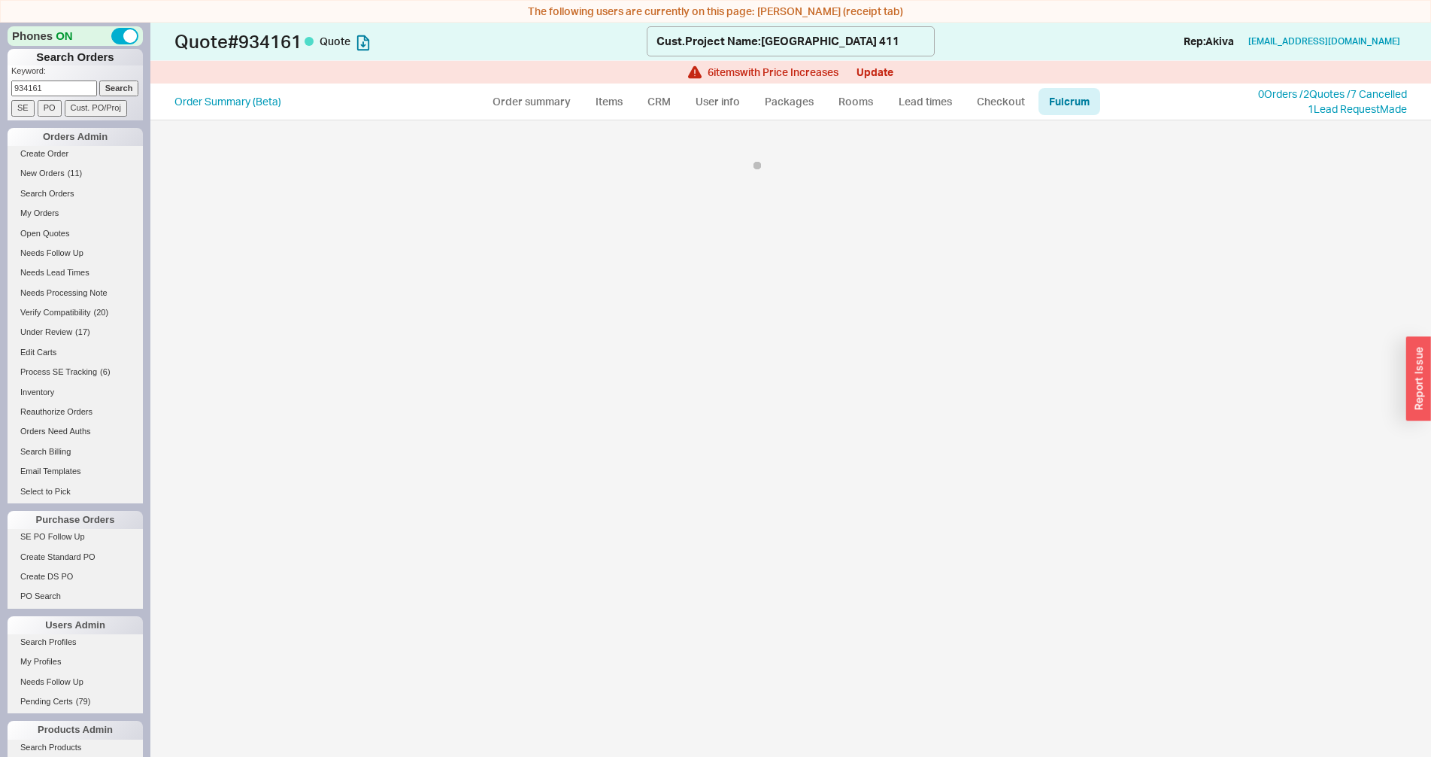
select select "768"
select select "KHL"
select select "768"
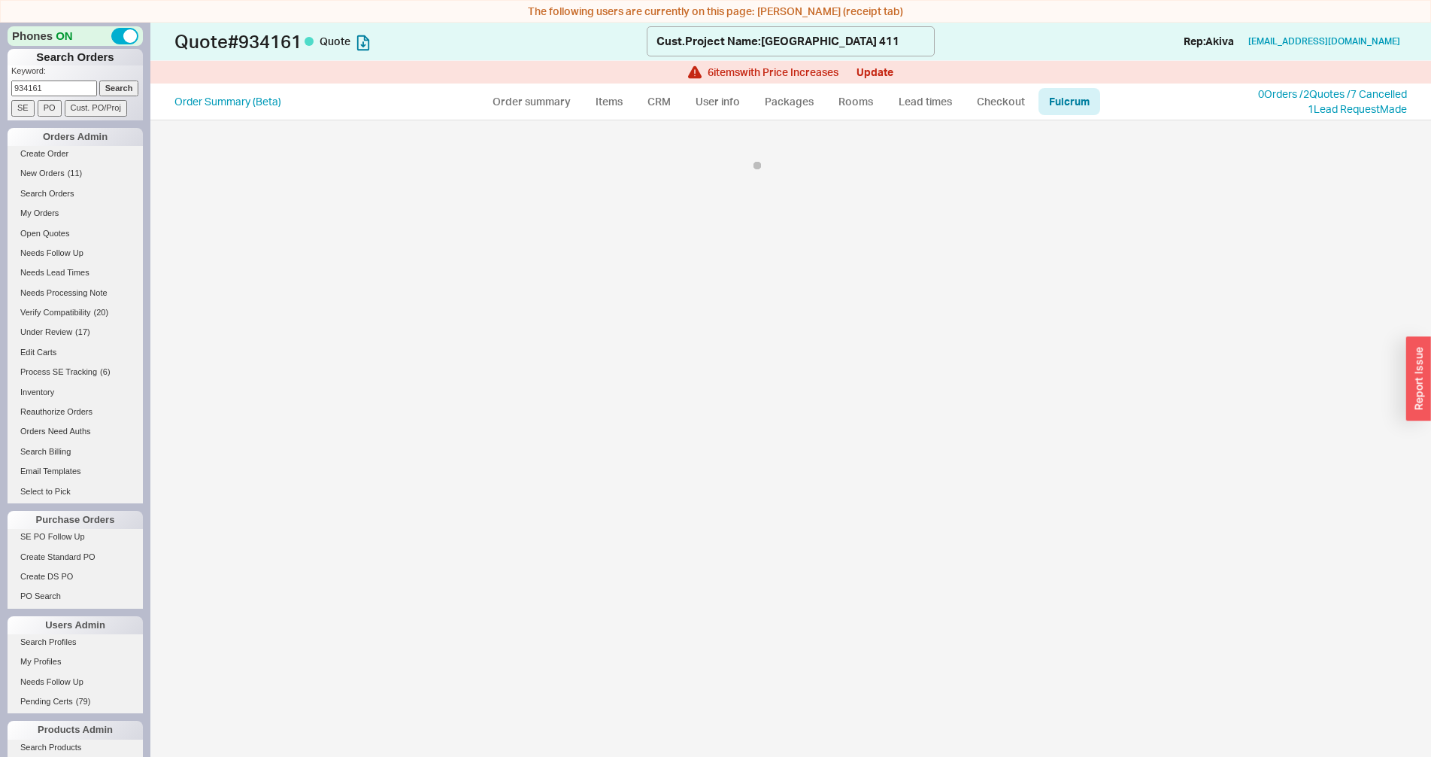
select select "KHL"
select select "768"
select select "KHL"
select select "768"
select select "KHL"
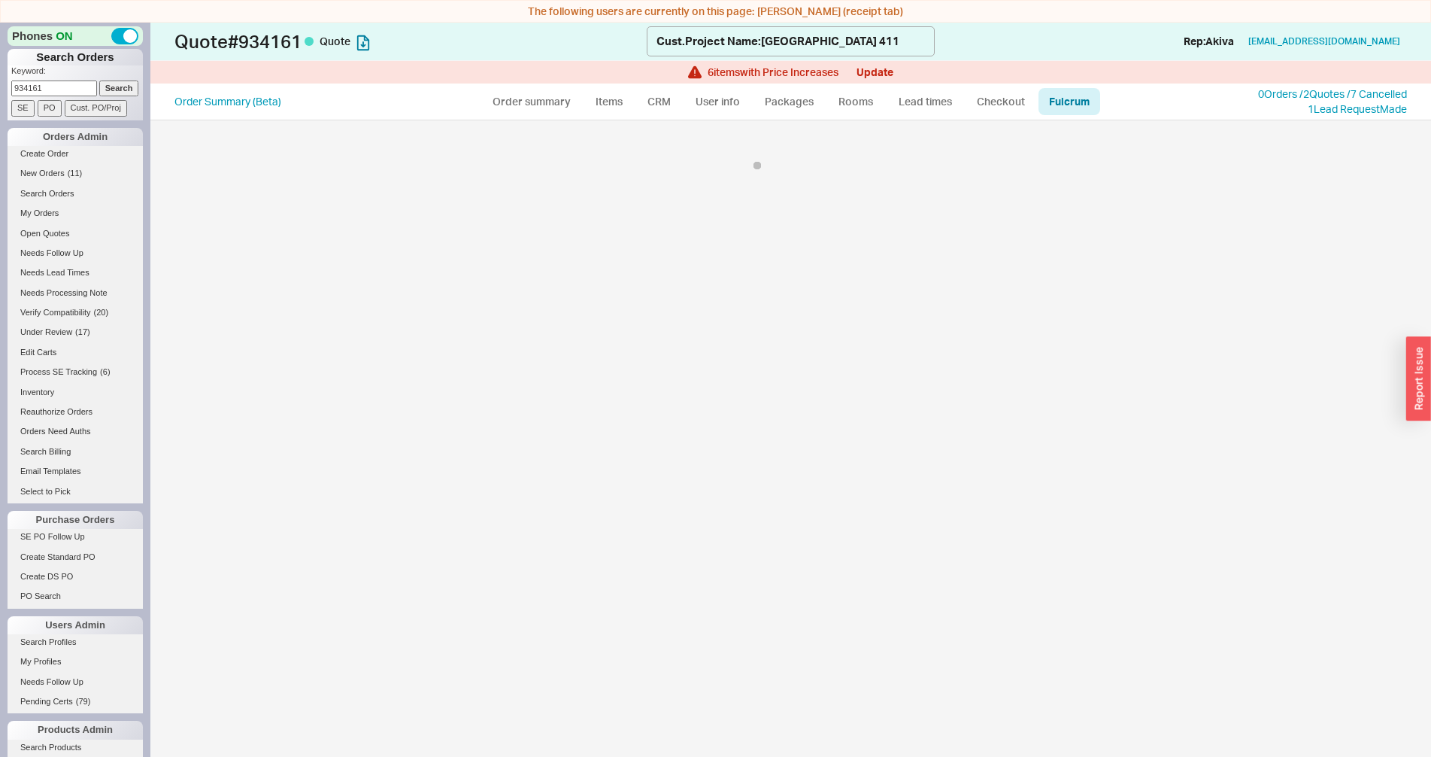
select select "KHL"
select select "768"
select select "KHL"
select select "768"
select select "KHL"
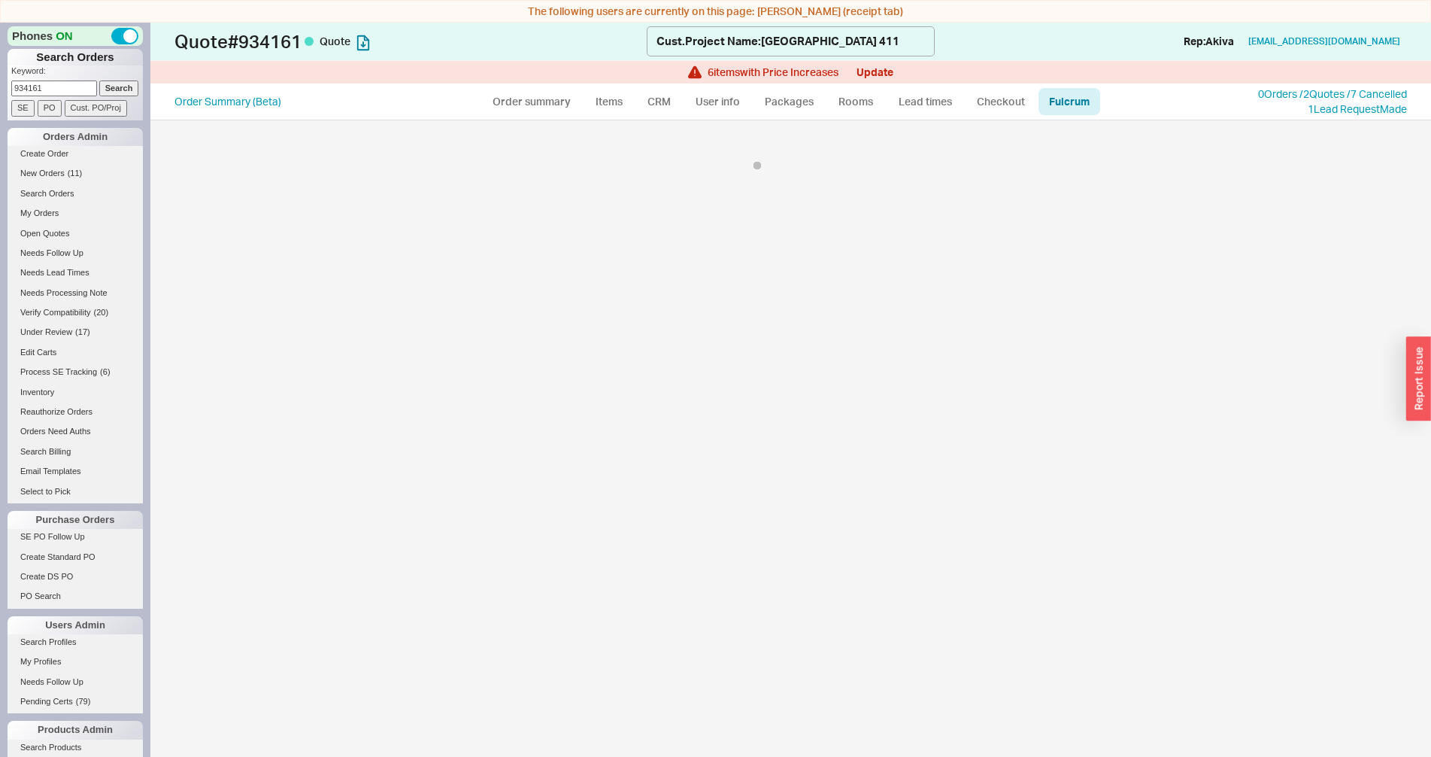
select select "KHL"
select select "768"
select select "KHL"
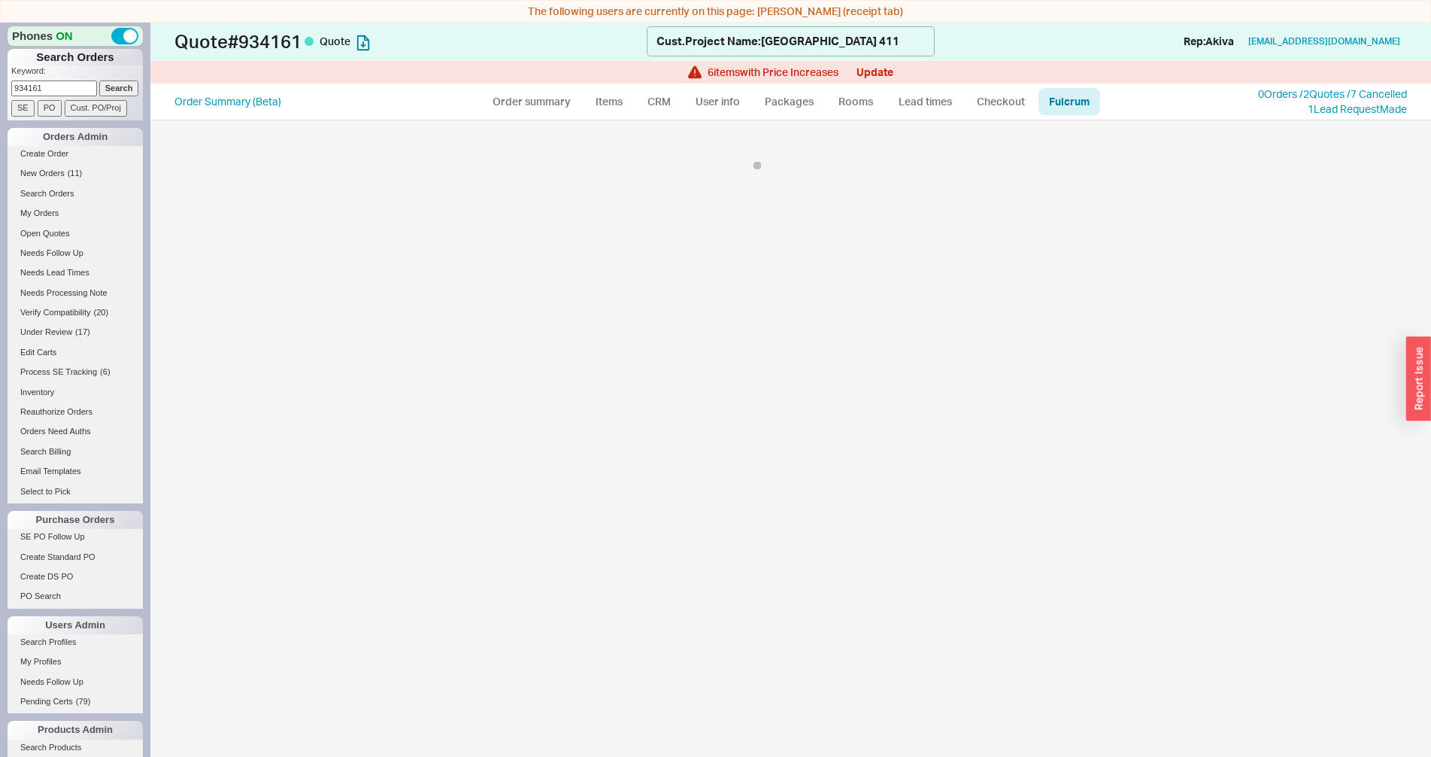
select select "768"
select select "KHL"
select select "768"
select select "KHL"
select select "768"
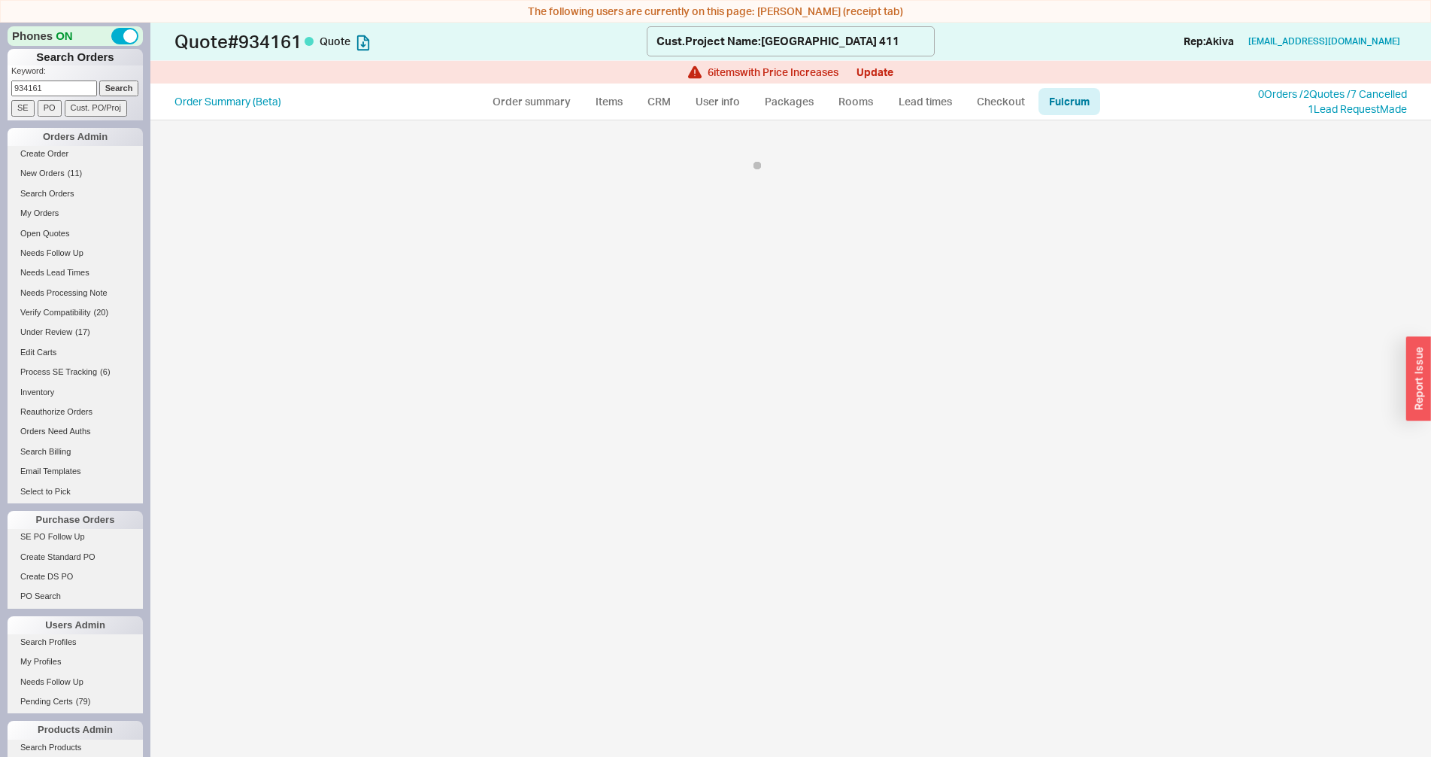
select select "KHL"
select select "768"
select select "KHL"
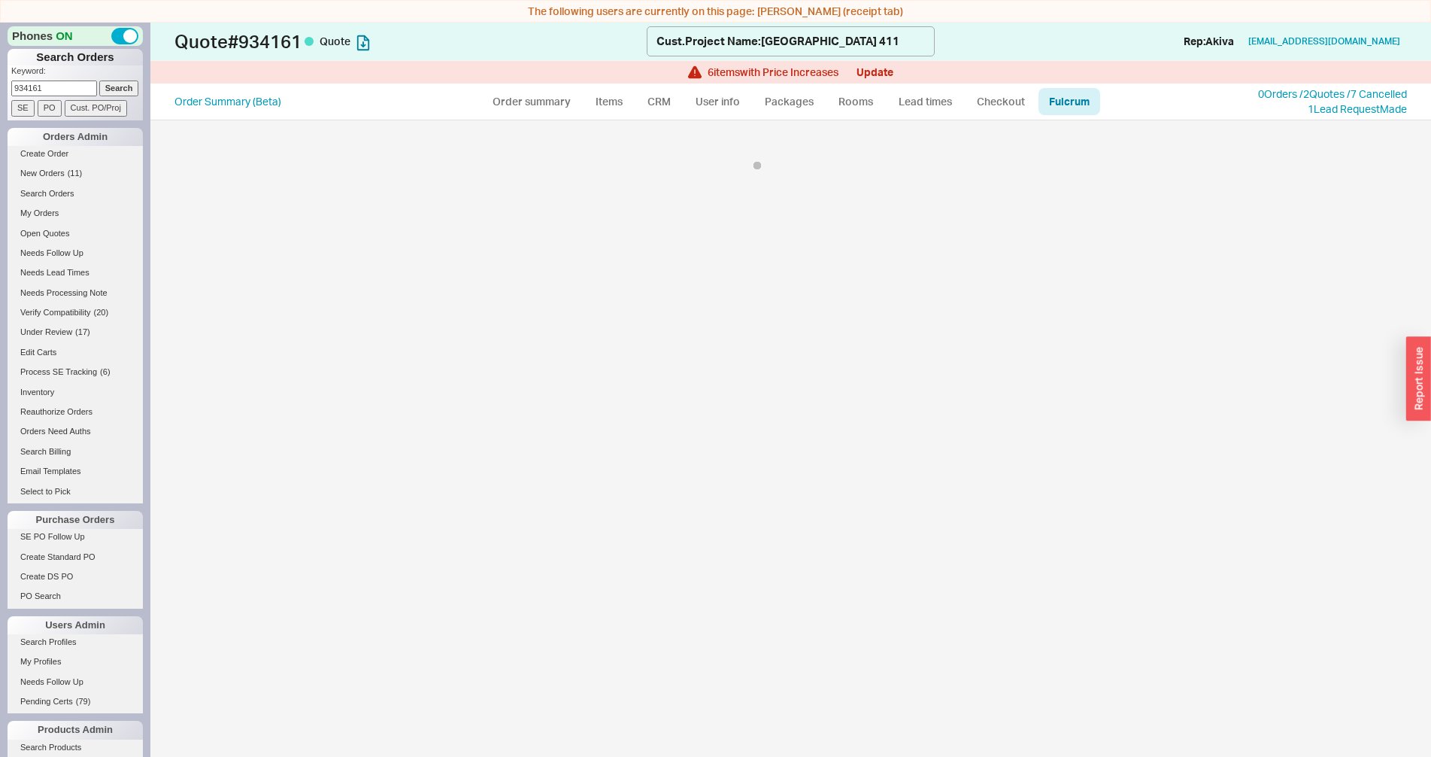
select select "768"
select select "KHL"
select select "768"
select select "KHL"
select select "768"
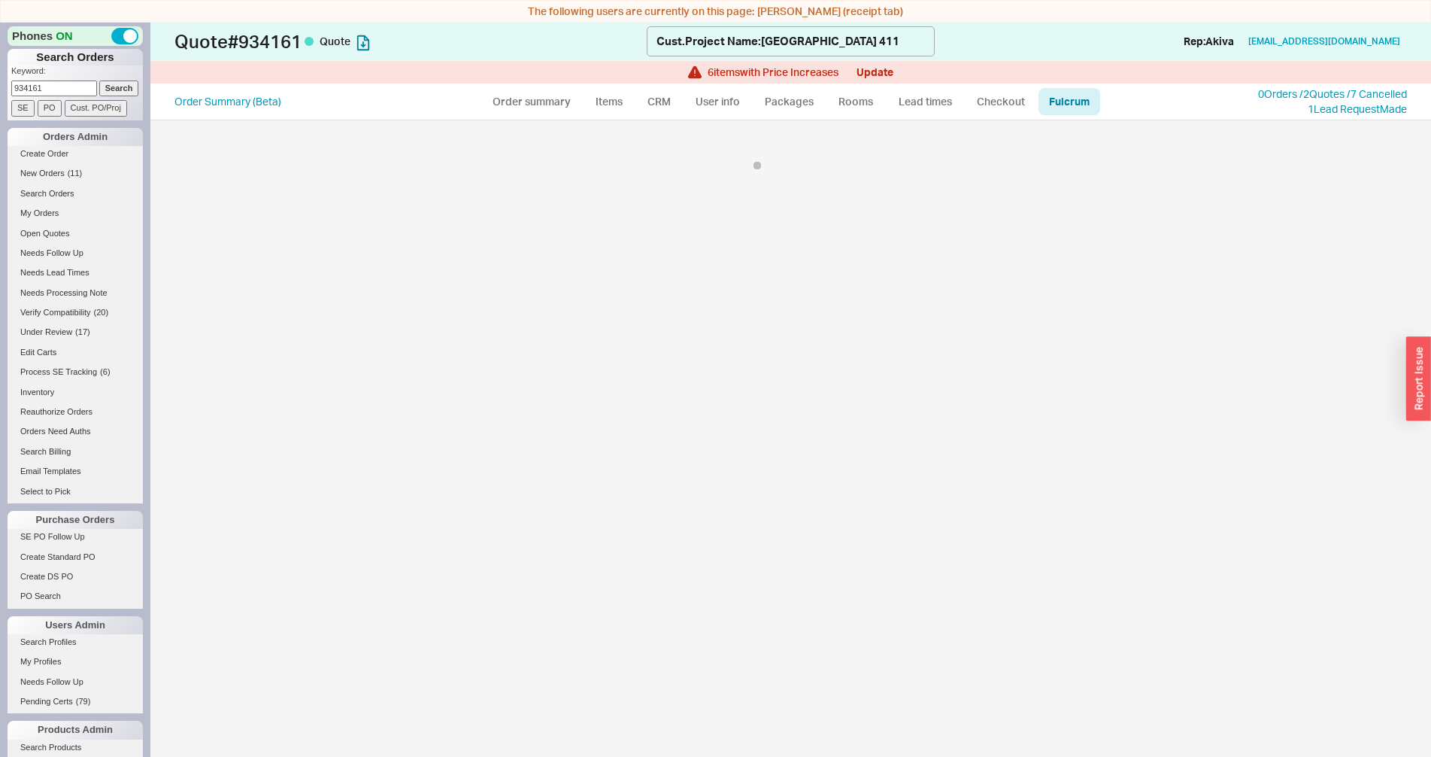
select select "KHL"
select select "768"
select select "KHL"
select select "768"
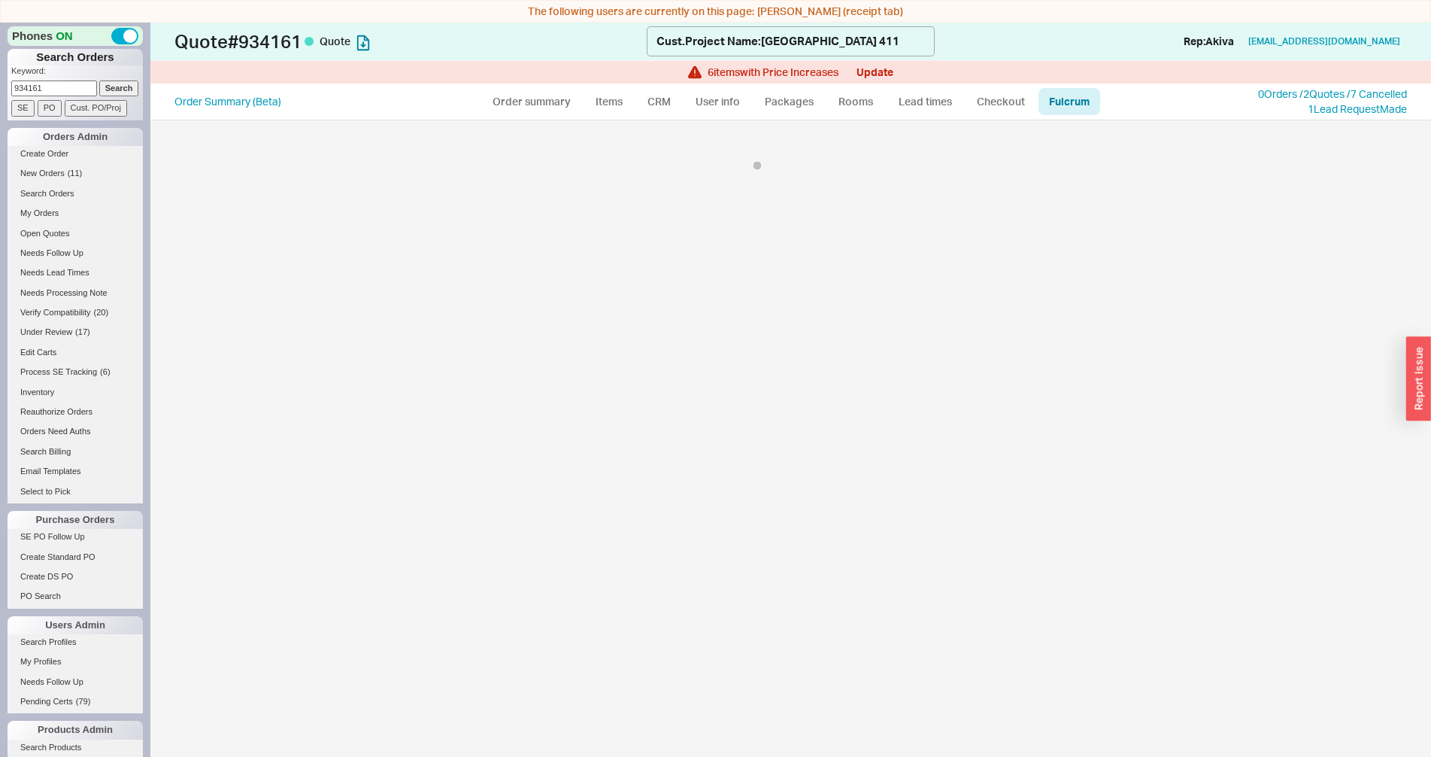
select select "KHL"
select select "768"
select select "KHL"
select select "768"
select select "KHL"
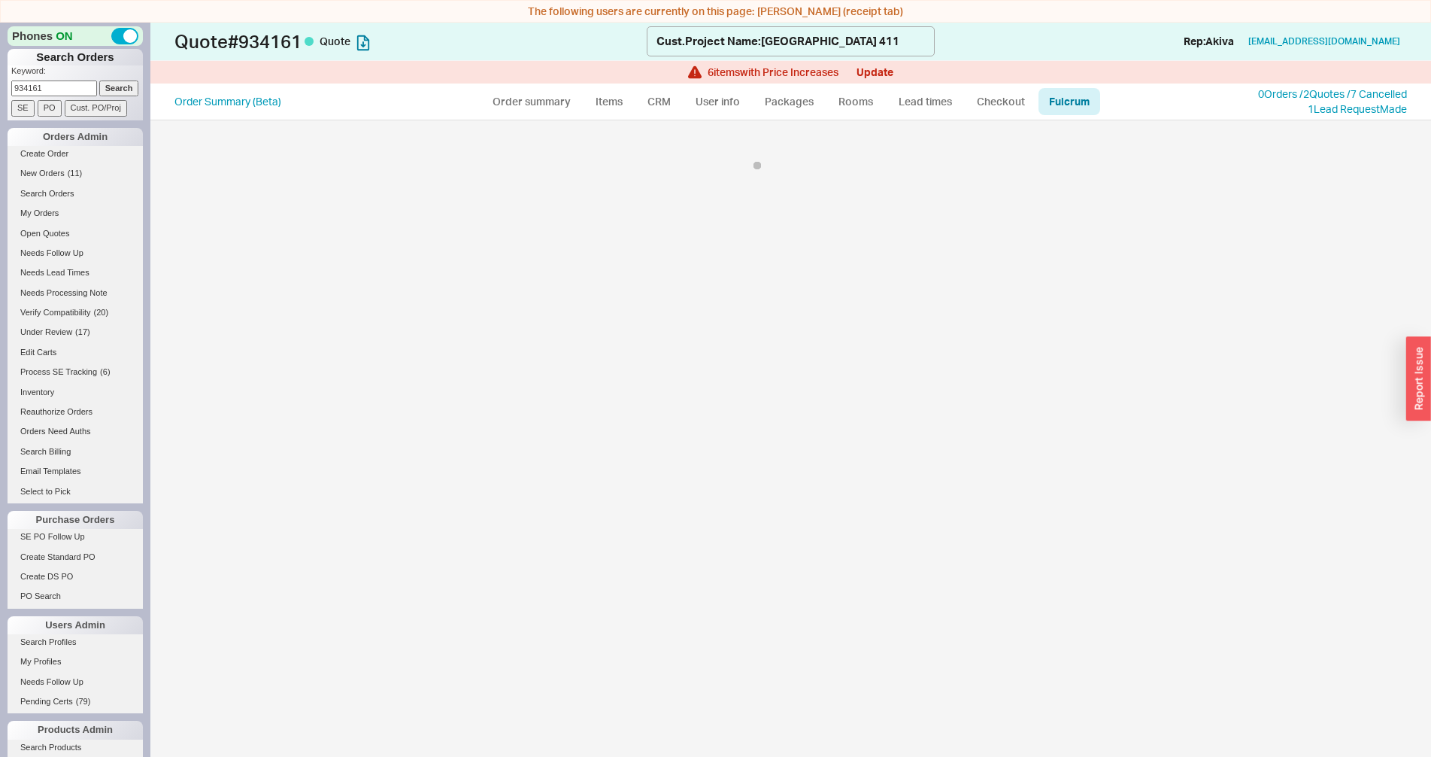
select select "768"
select select "KHL"
select select "768"
select select "KHL"
select select "768"
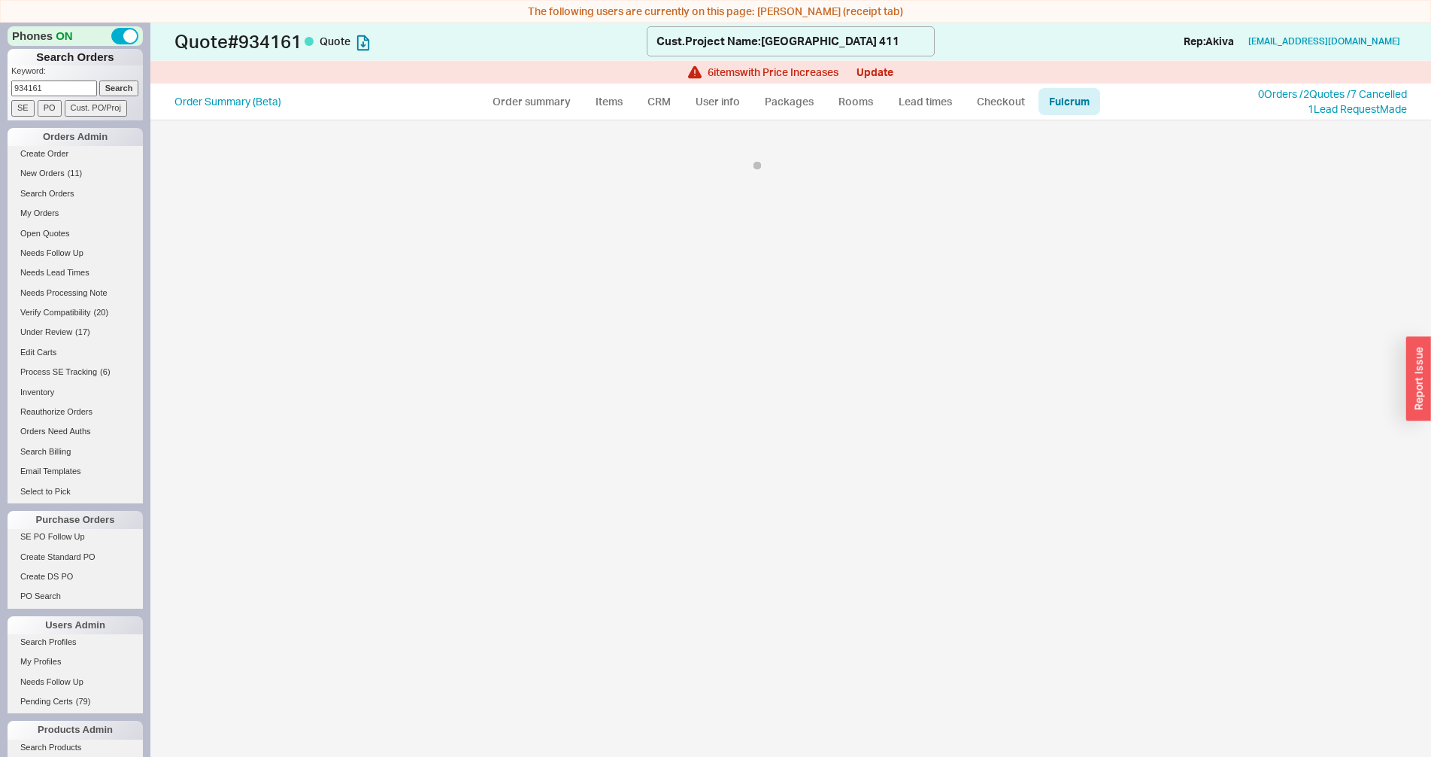
select select "KHL"
select select "768"
select select "KHL"
select select "768"
select select "KHL"
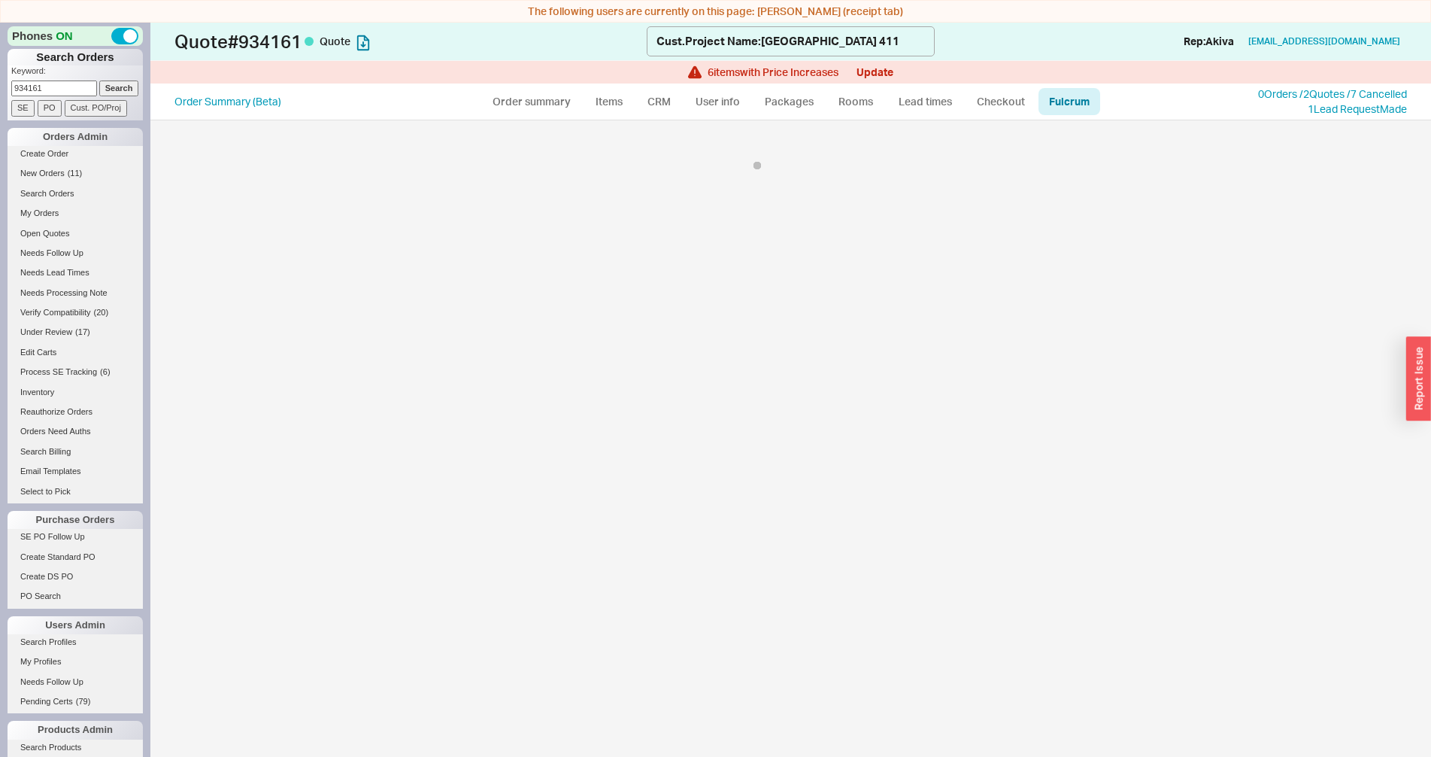
select select "768"
select select "KHL"
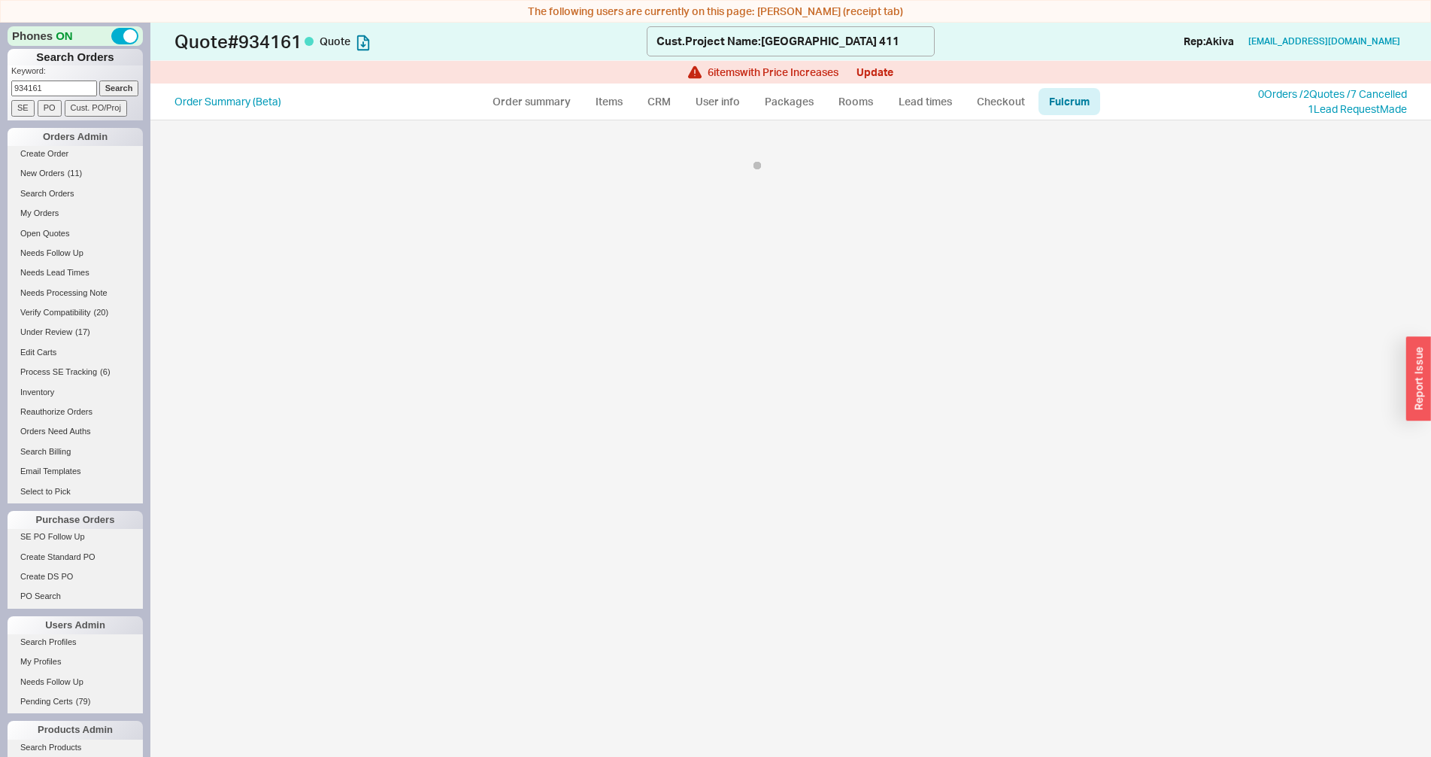
select select "KHL"
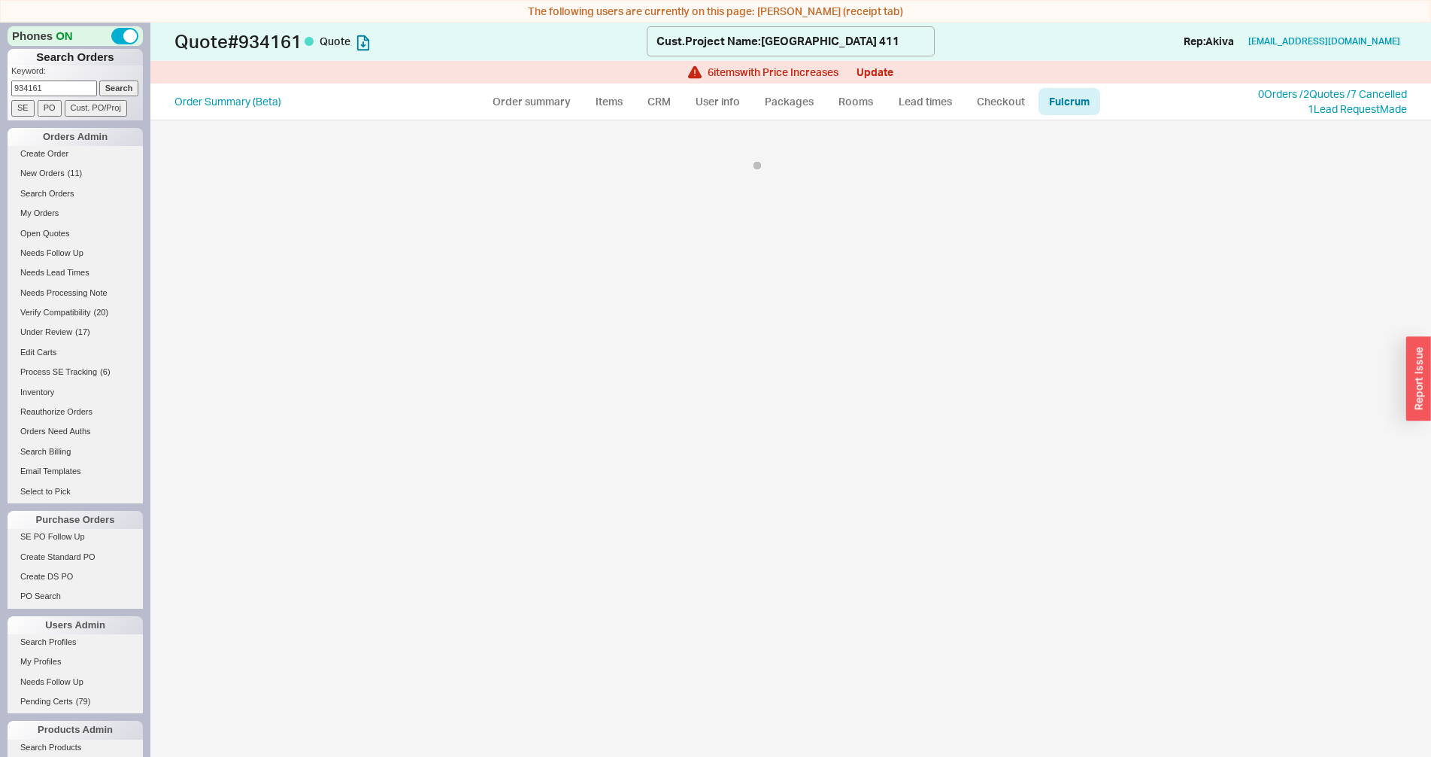
select select "KHL"
select select "768"
select select "KHL"
select select "768"
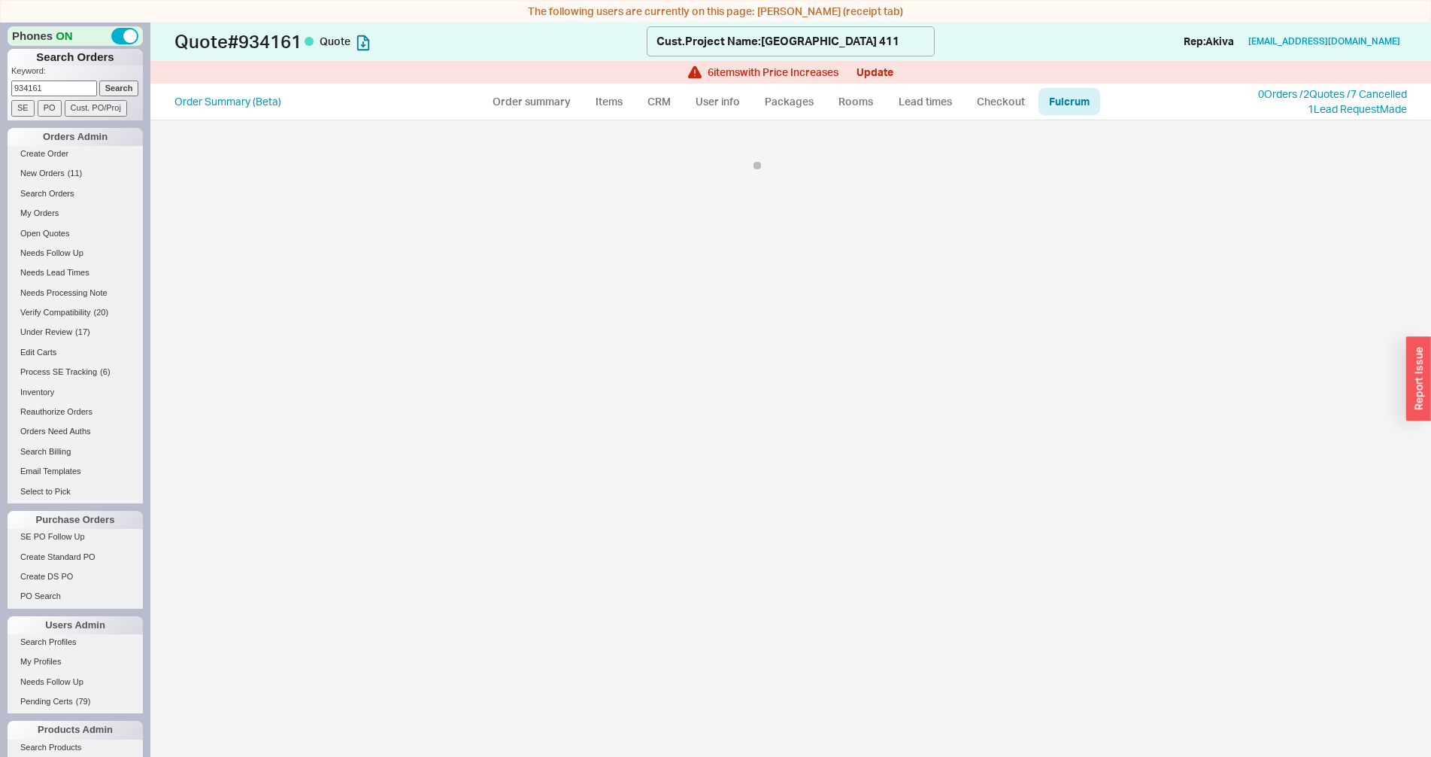
select select "KHL"
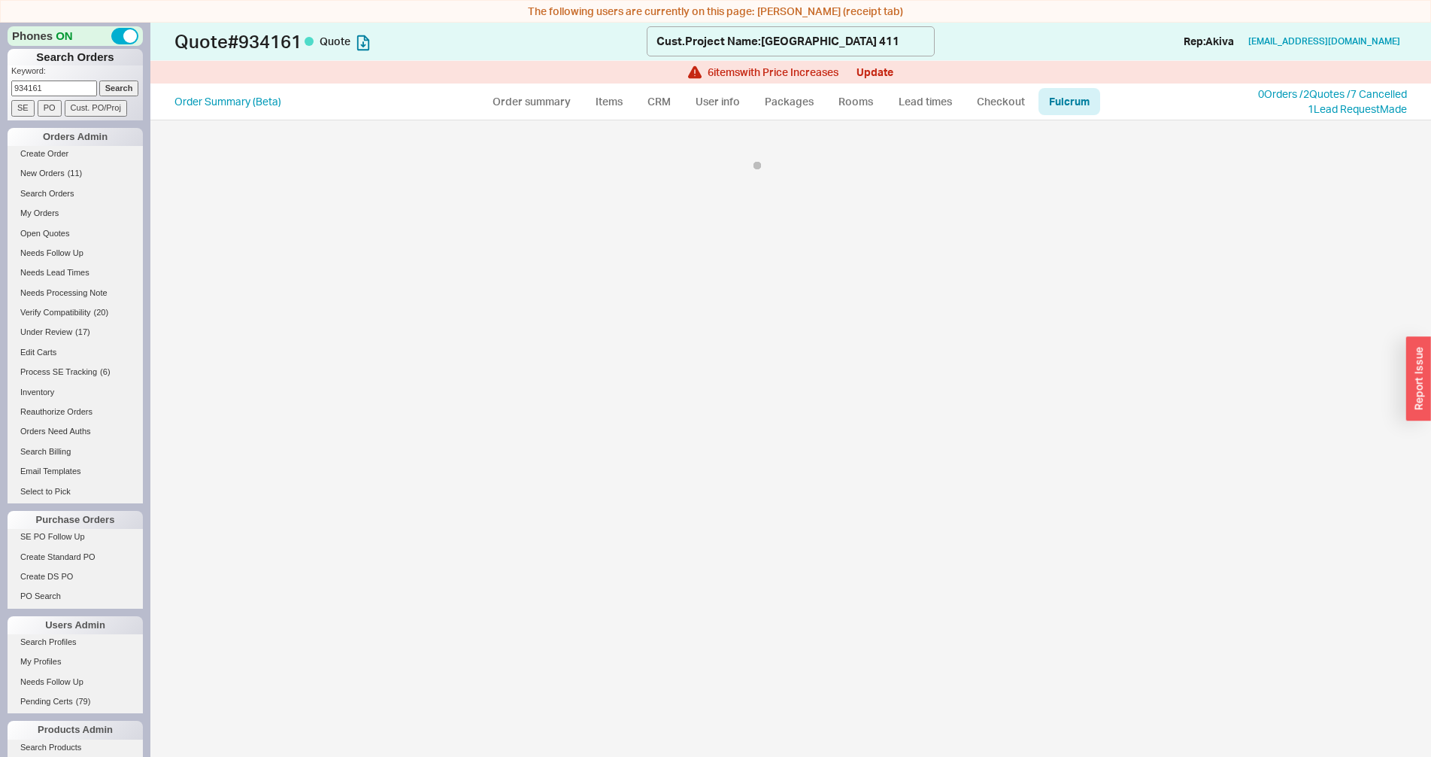
select select "KHL"
select select "768"
select select "KHL"
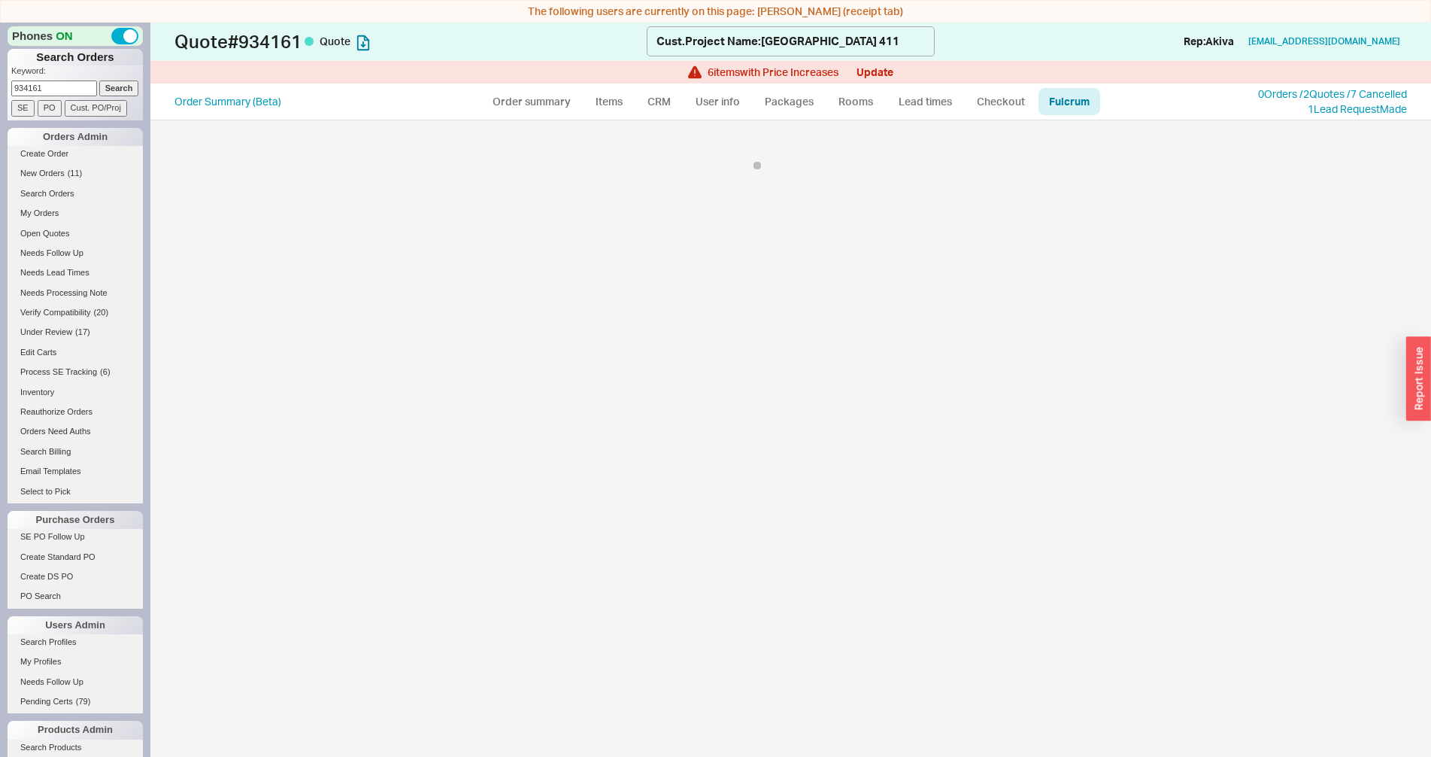
select select "768"
select select "KHL"
select select "768"
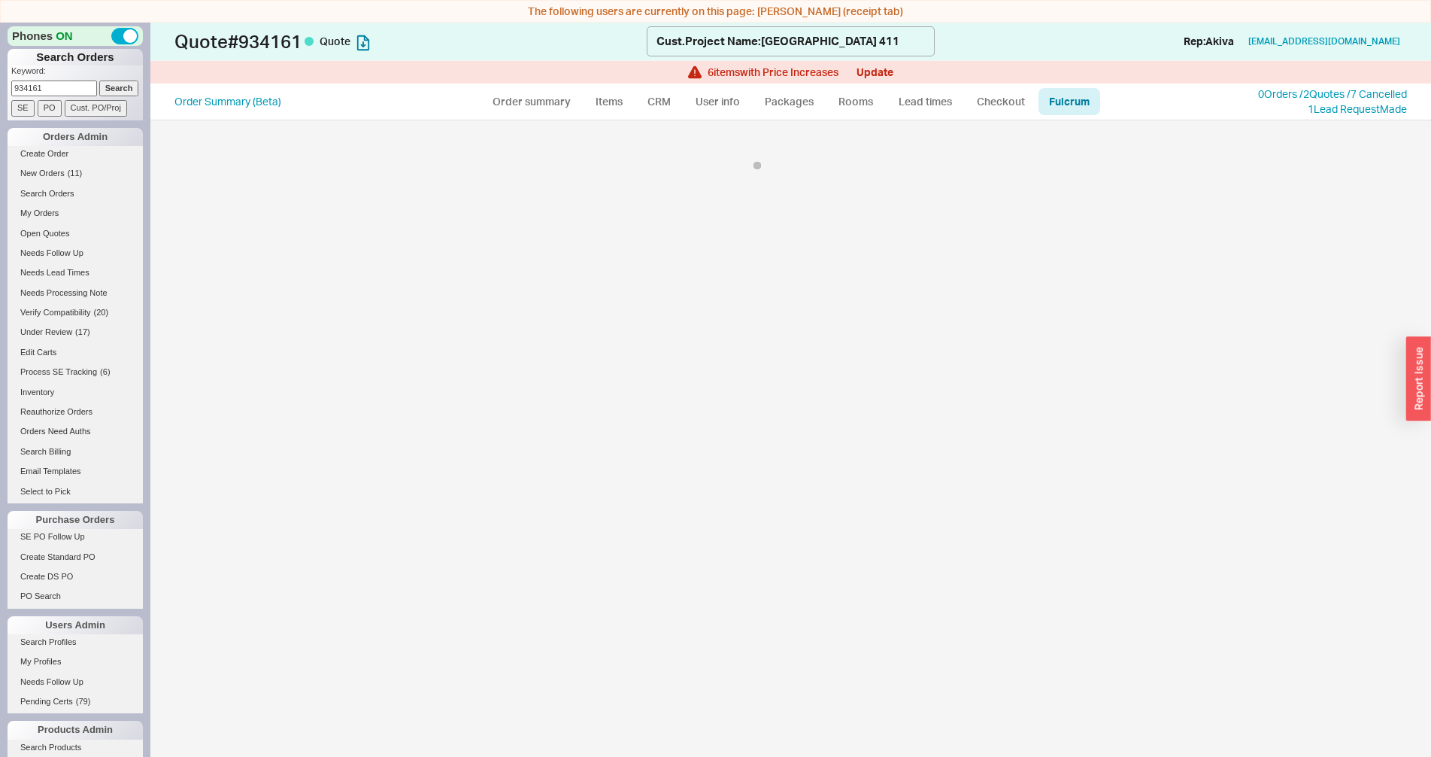
select select "KHL"
select select "768"
select select "KHL"
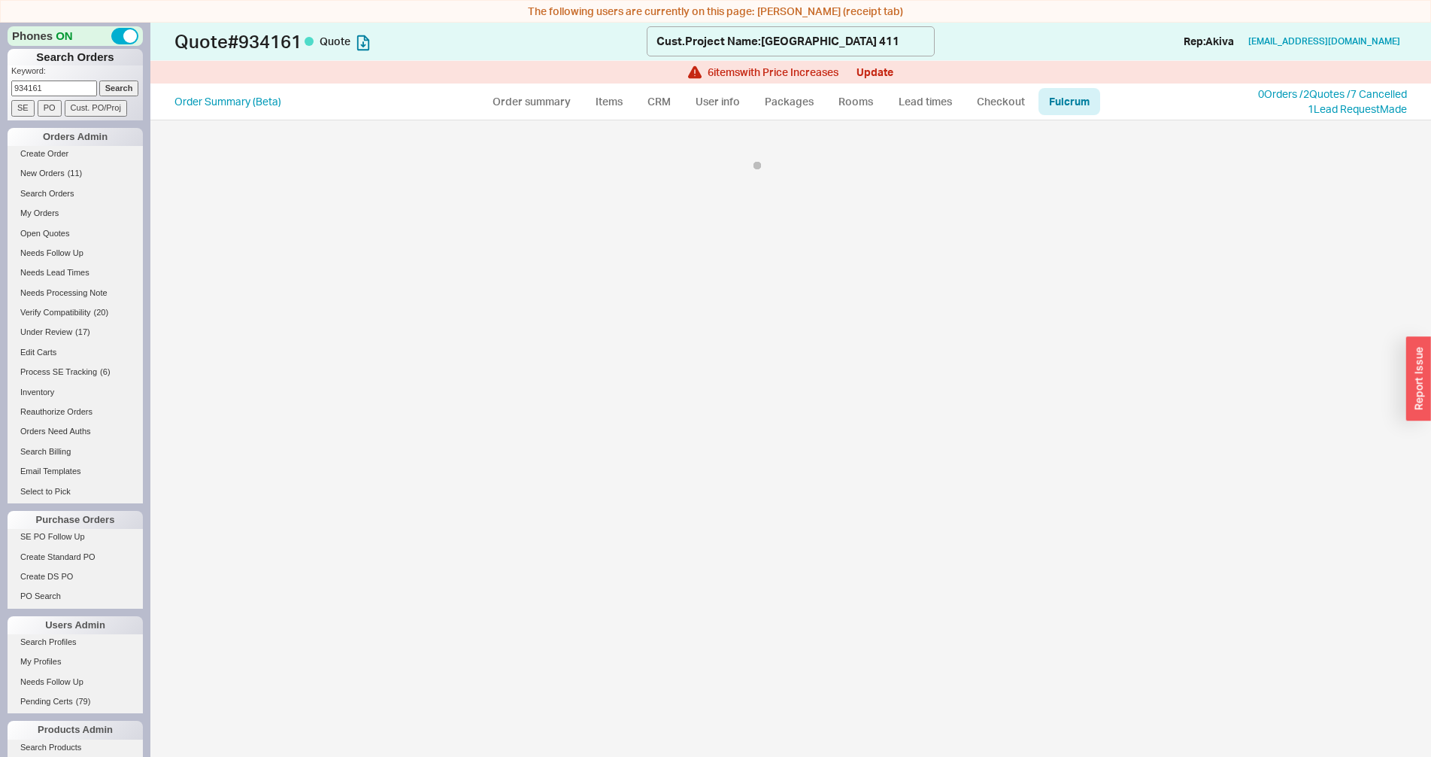
select select "KHL"
select select "768"
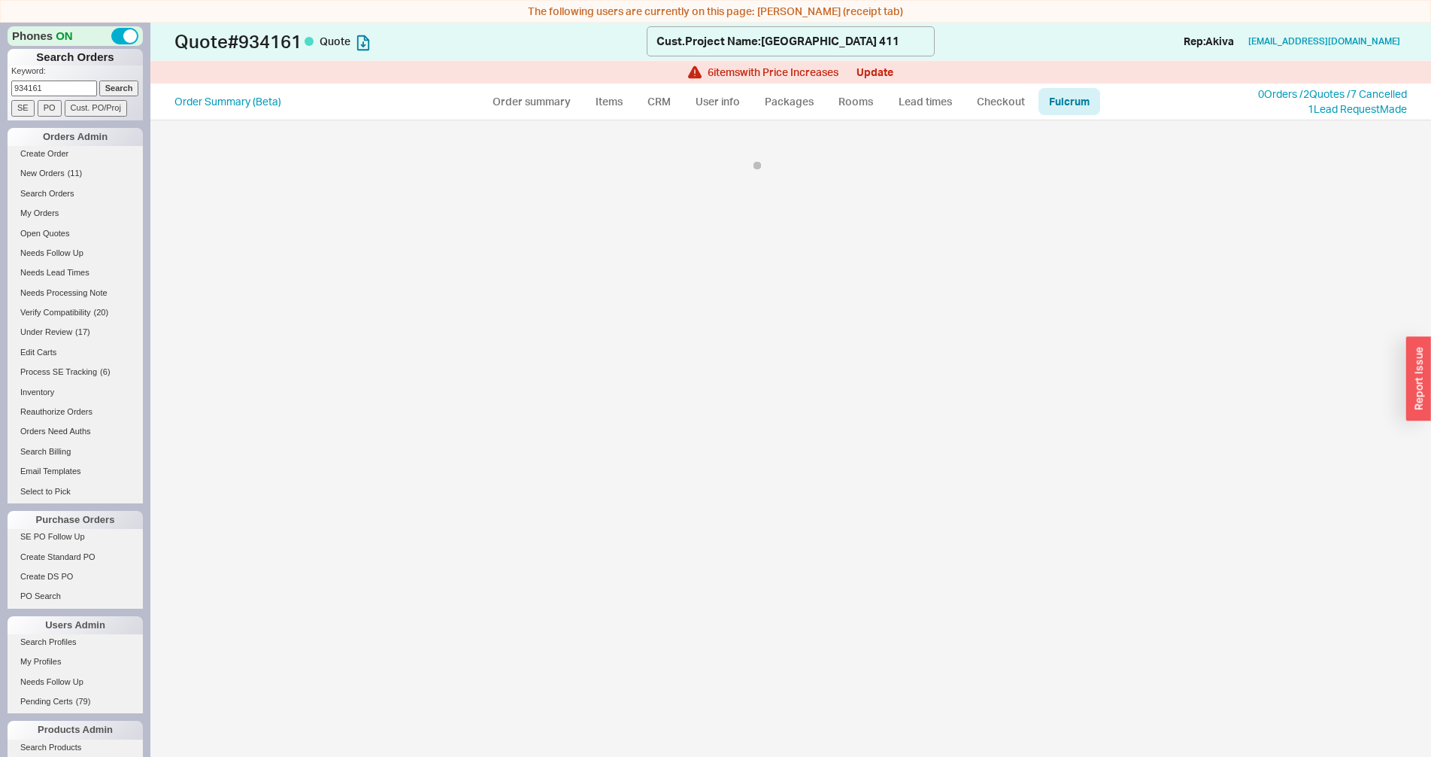
select select "KHL"
select select "768"
select select "KHL"
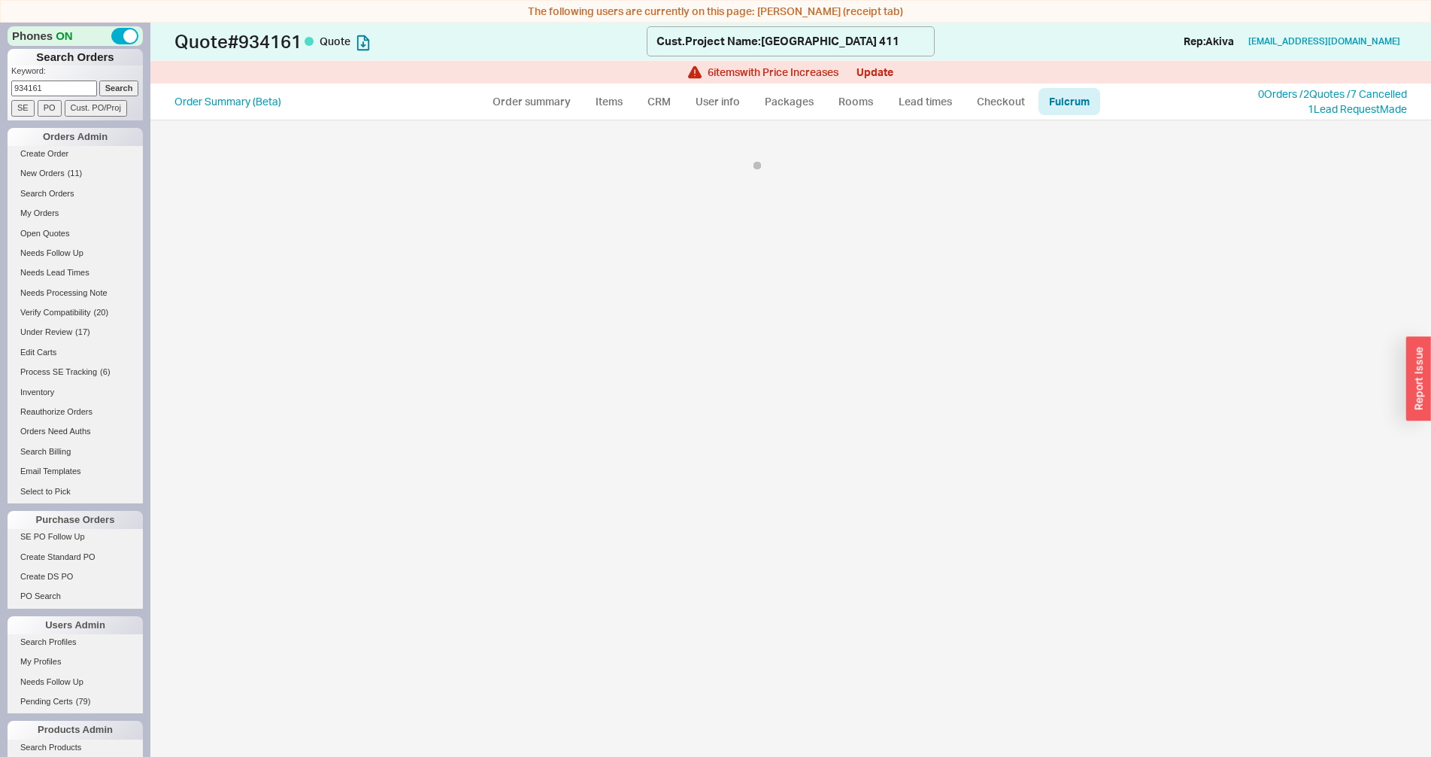
select select "KHL"
select select "LBR"
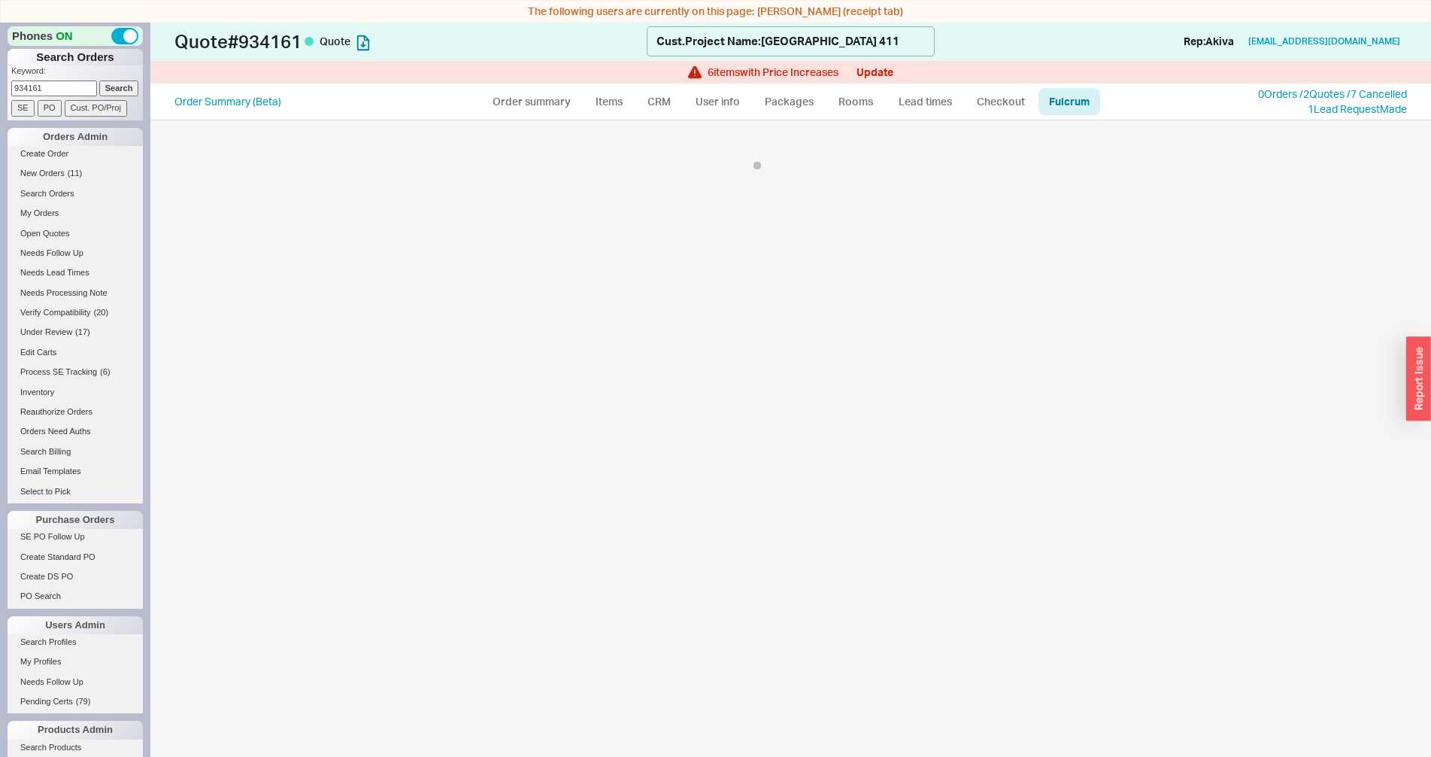
select select "LBR"
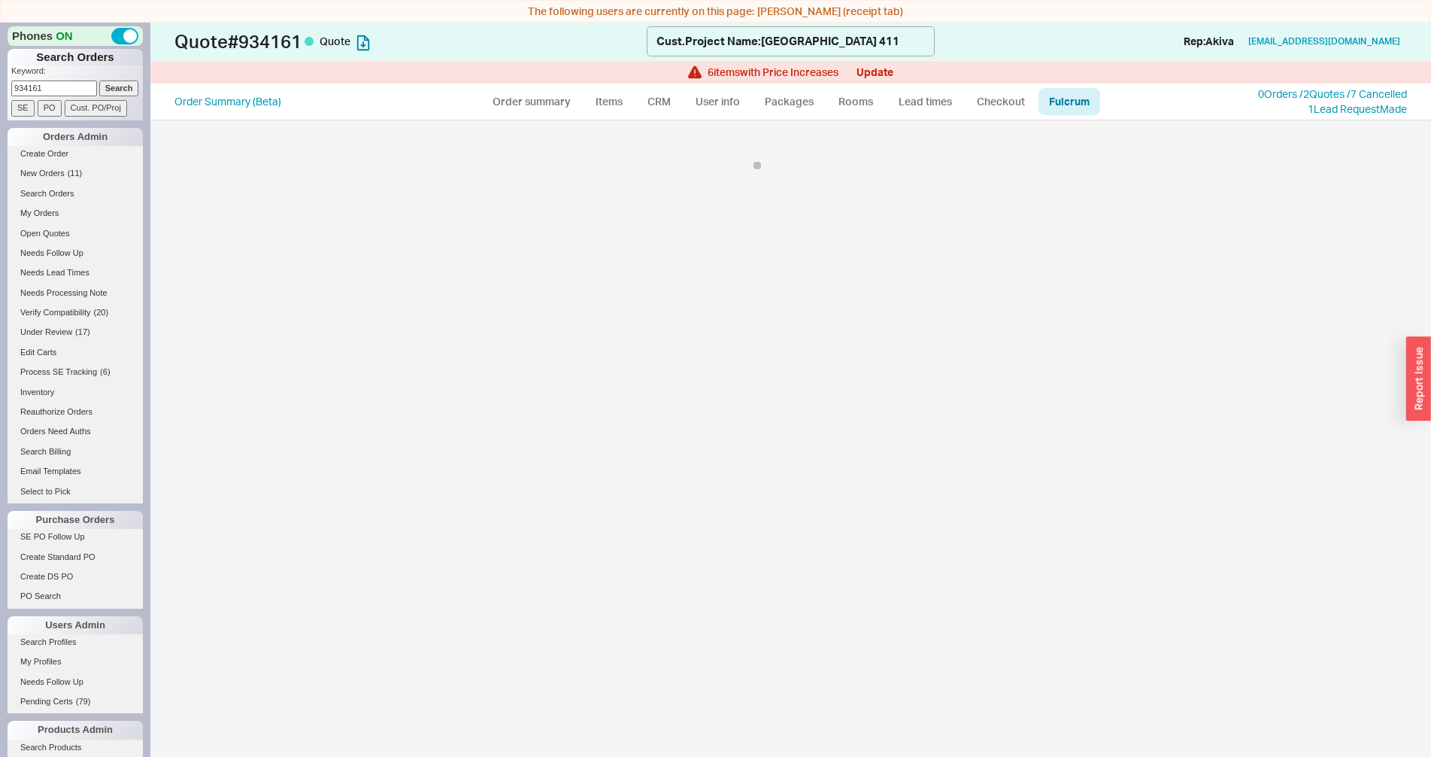
select select "LBR"
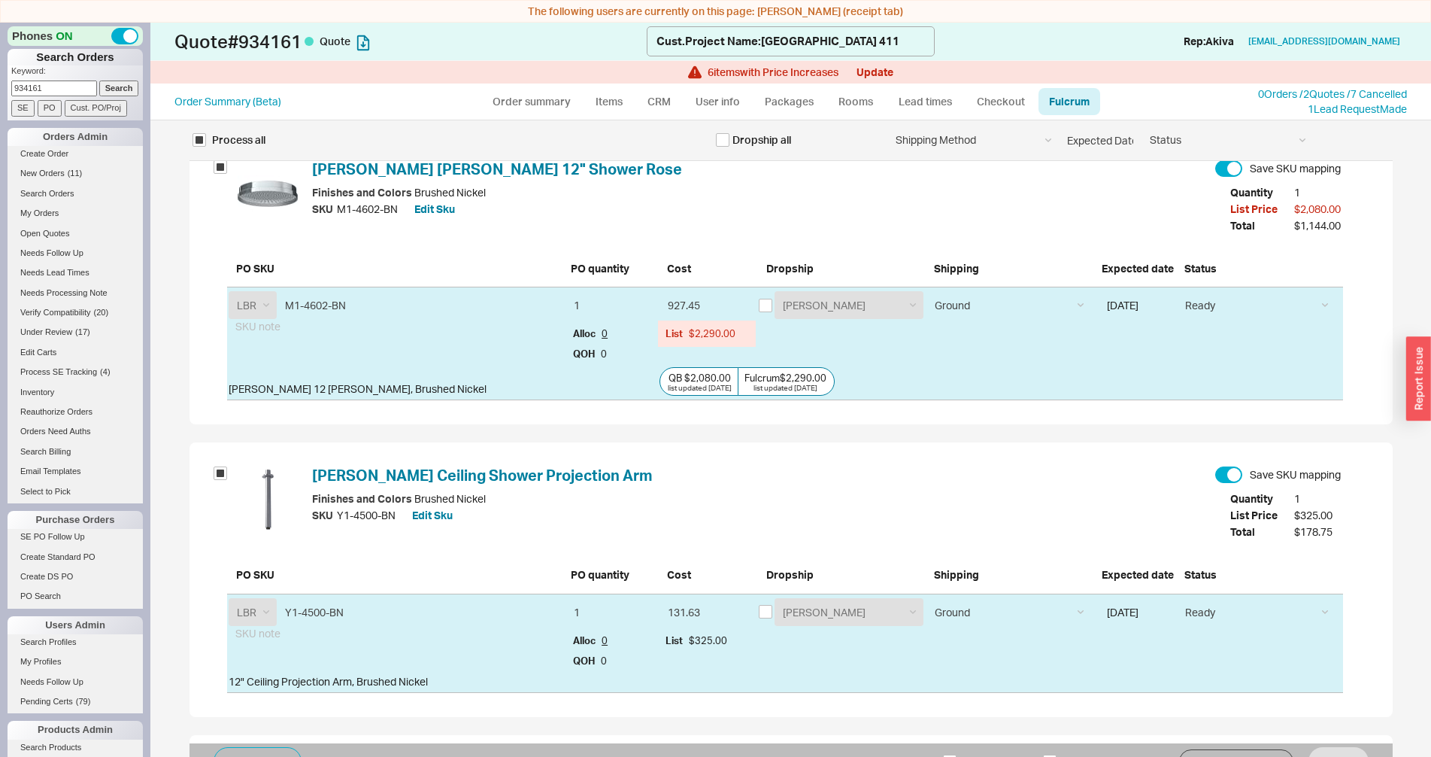
scroll to position [31577, 0]
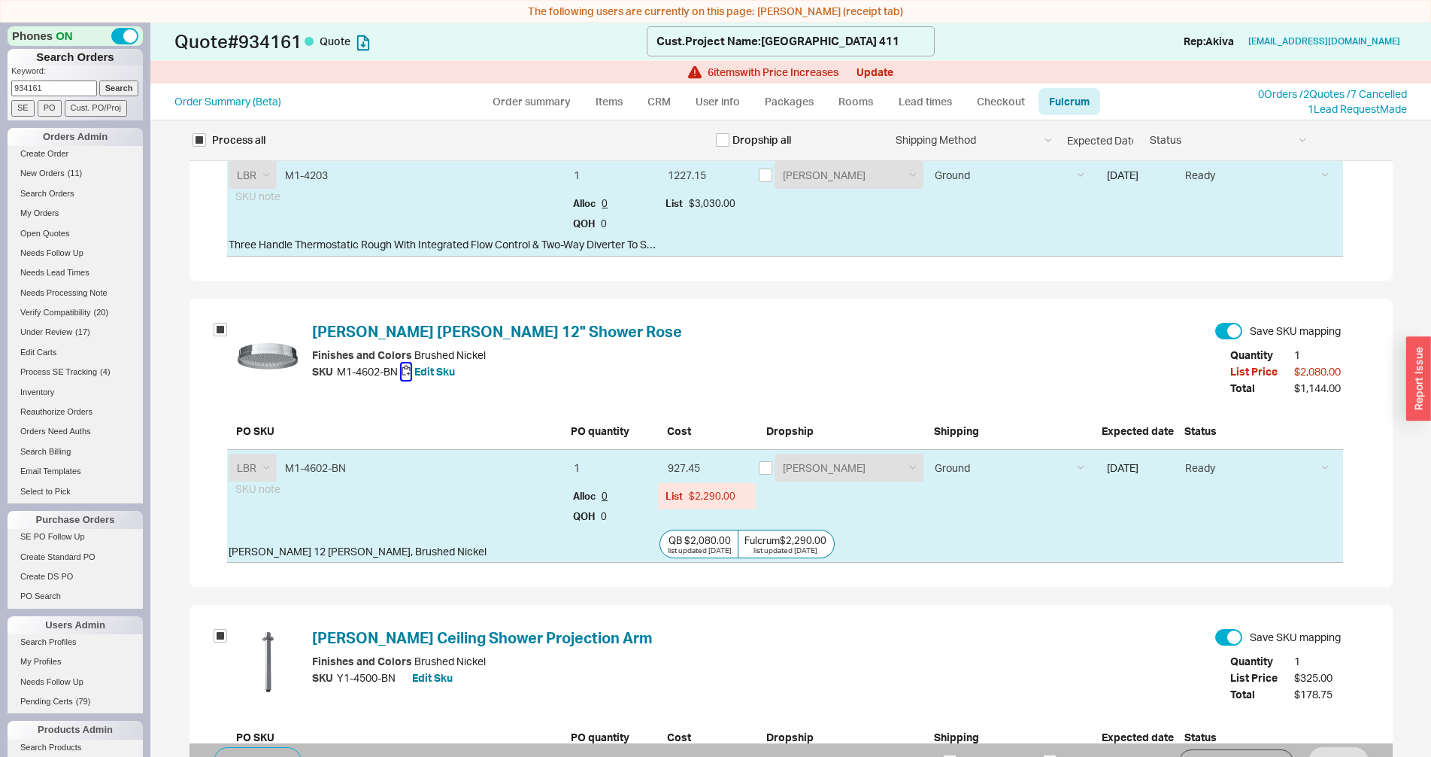
click at [402, 373] on button "button" at bounding box center [406, 371] width 9 height 17
click at [879, 67] on button "Update" at bounding box center [875, 72] width 37 height 12
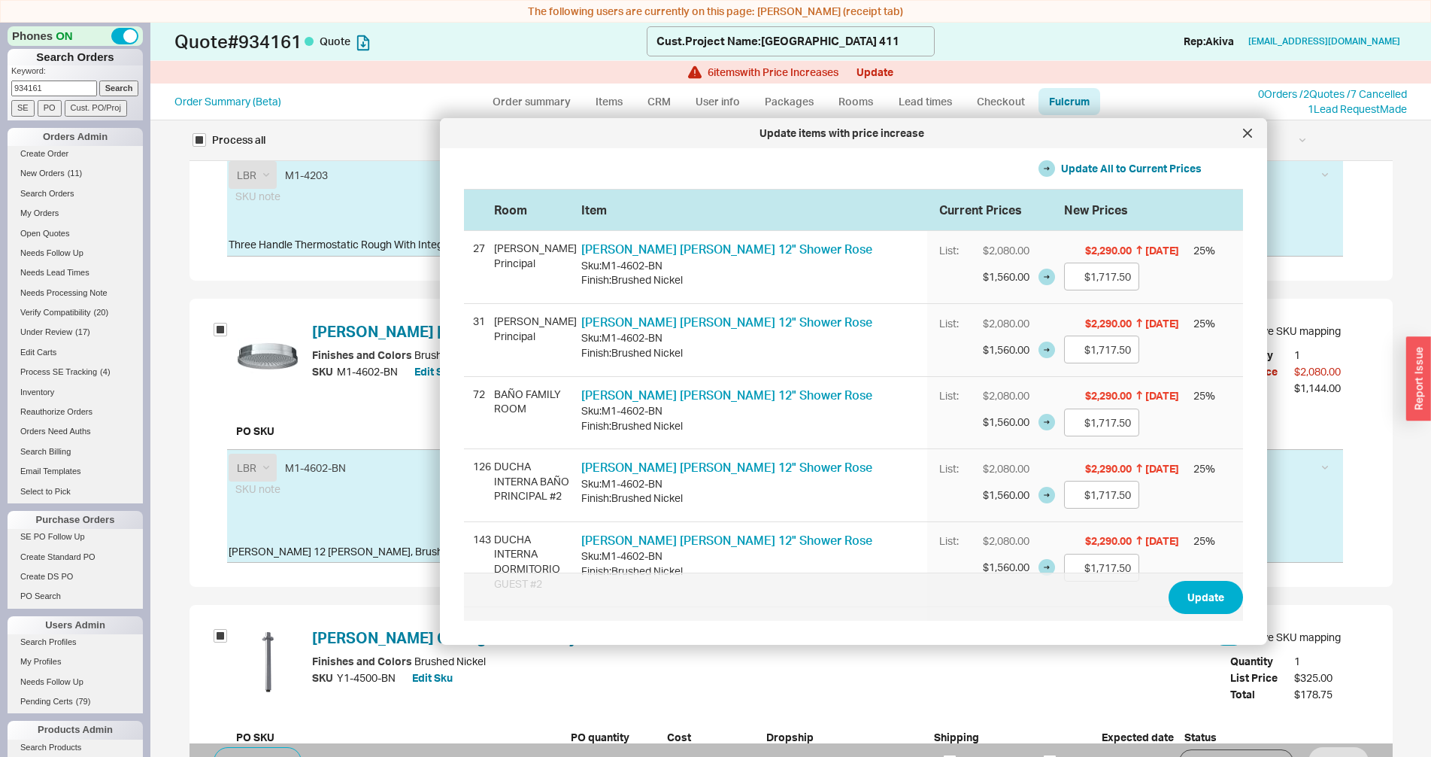
drag, startPoint x: 847, startPoint y: 138, endPoint x: 908, endPoint y: 133, distance: 61.9
click at [908, 133] on div "Update items with price increase" at bounding box center [841, 133] width 788 height 15
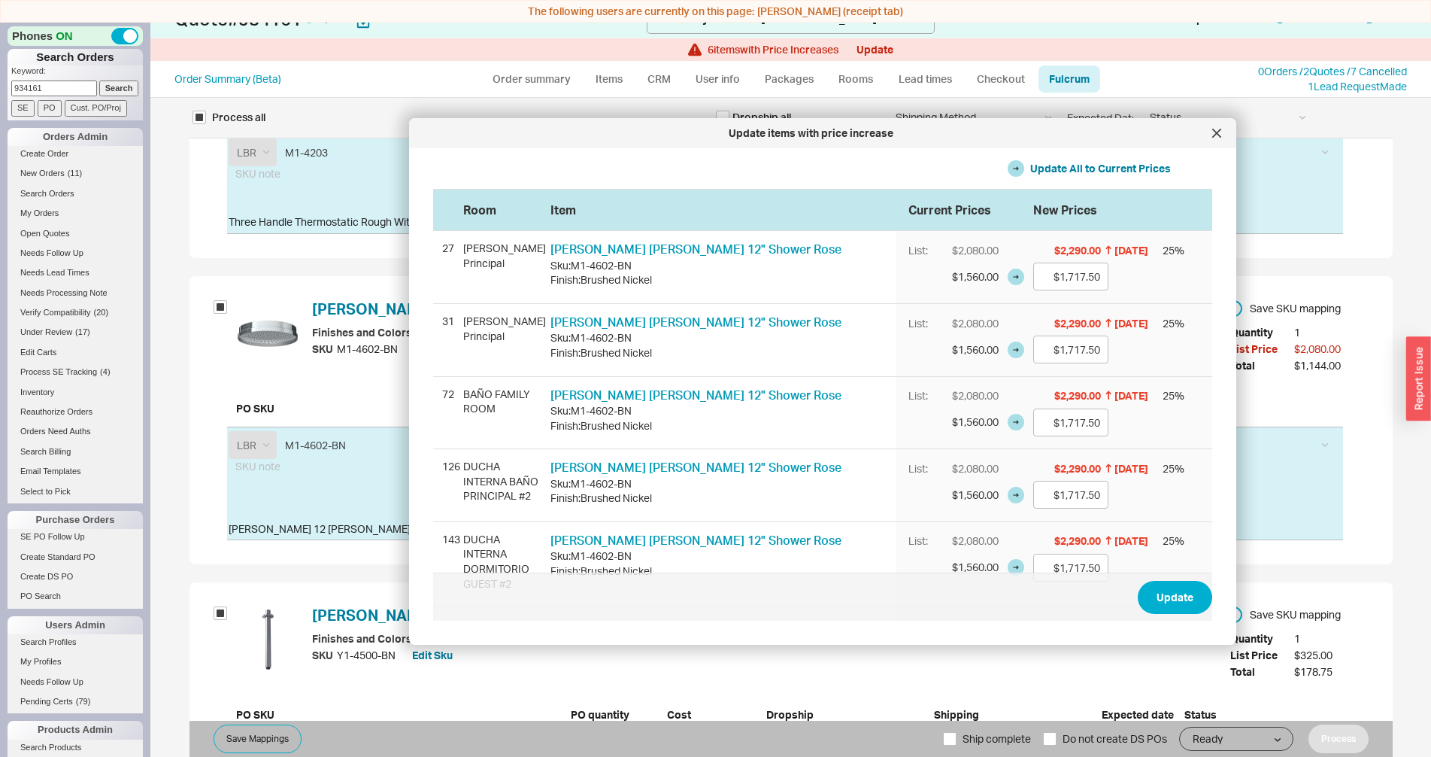
scroll to position [121, 0]
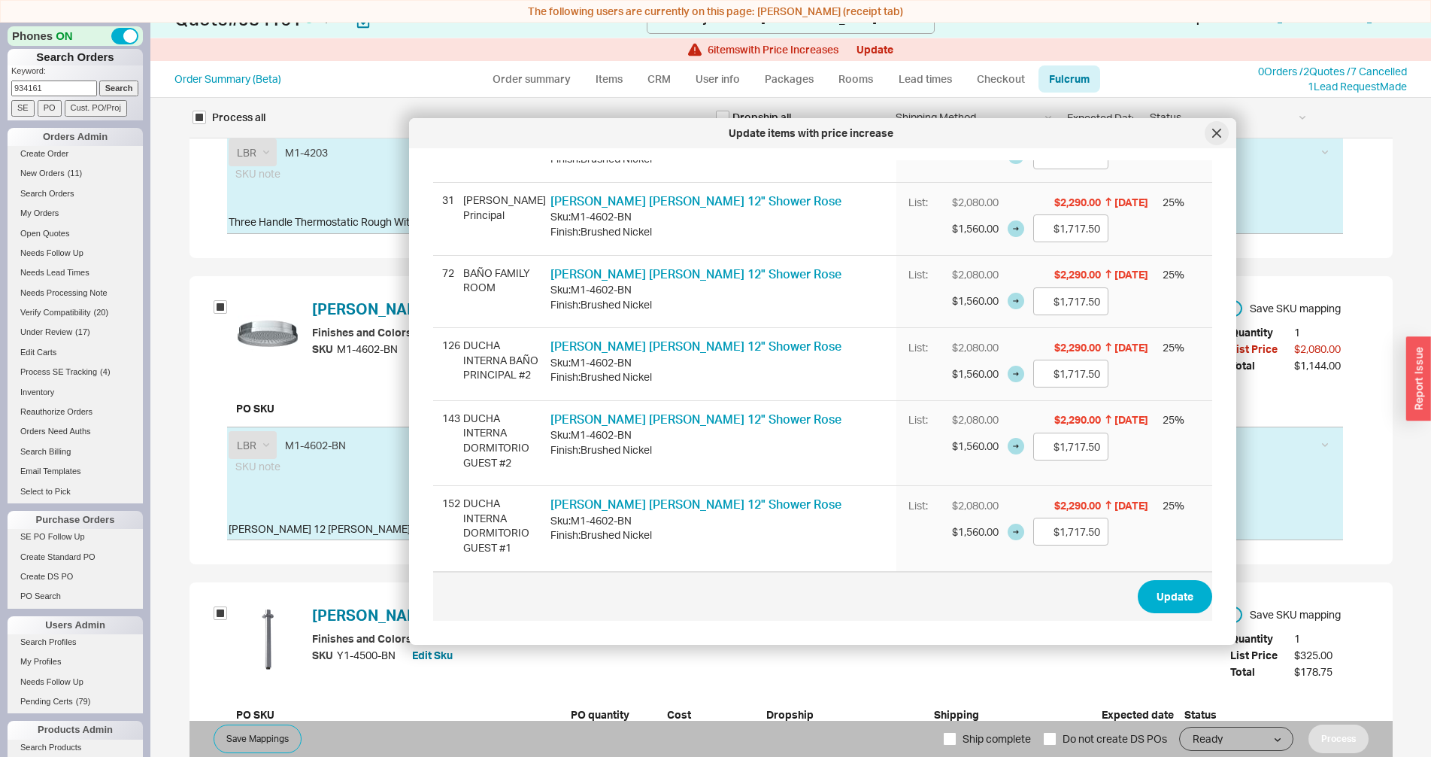
click at [1215, 127] on div at bounding box center [1217, 133] width 24 height 24
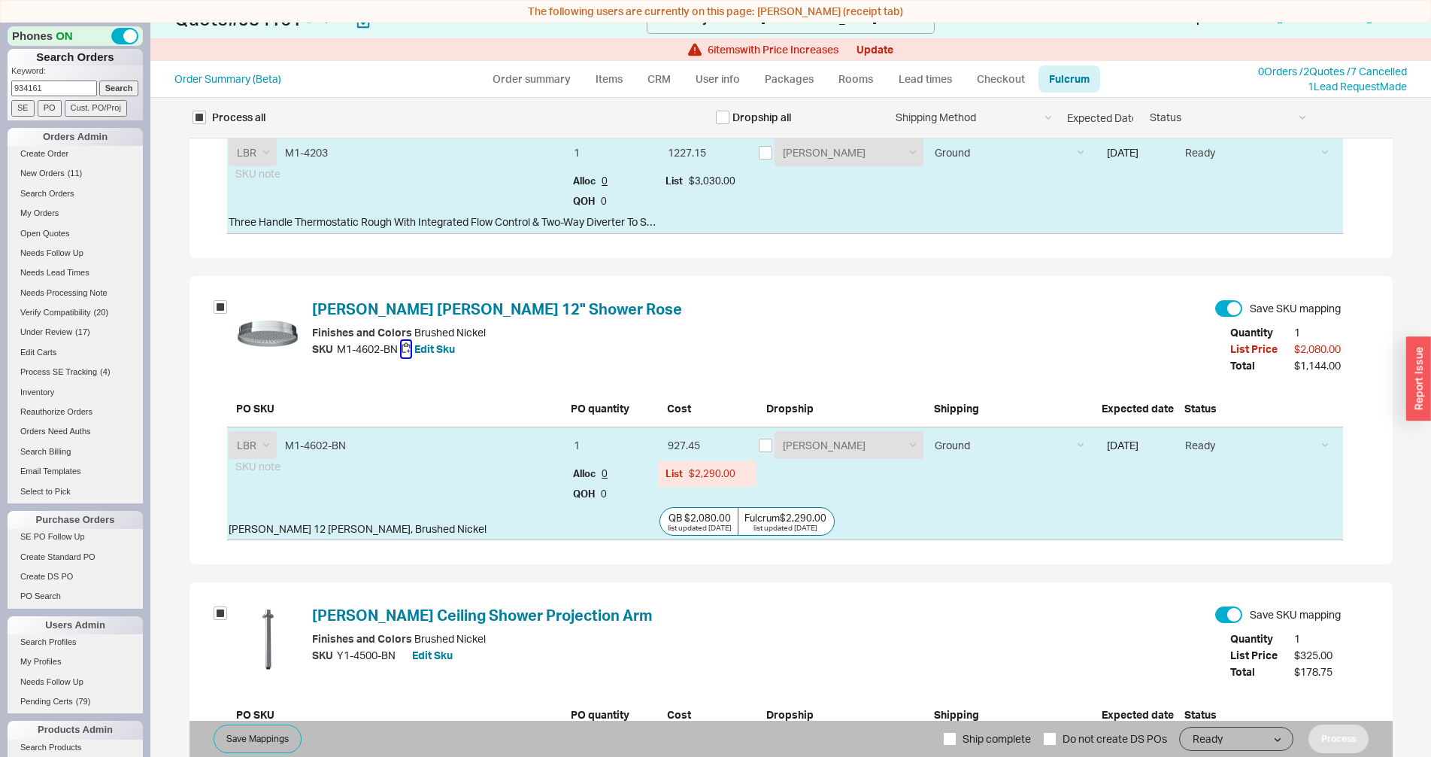
click at [402, 353] on button "button" at bounding box center [406, 349] width 9 height 17
click at [320, 308] on link "Lefroy Brooks Mackintosh 12" Shower Rose" at bounding box center [497, 308] width 370 height 19
click at [41, 174] on span "New Orders" at bounding box center [42, 172] width 44 height 9
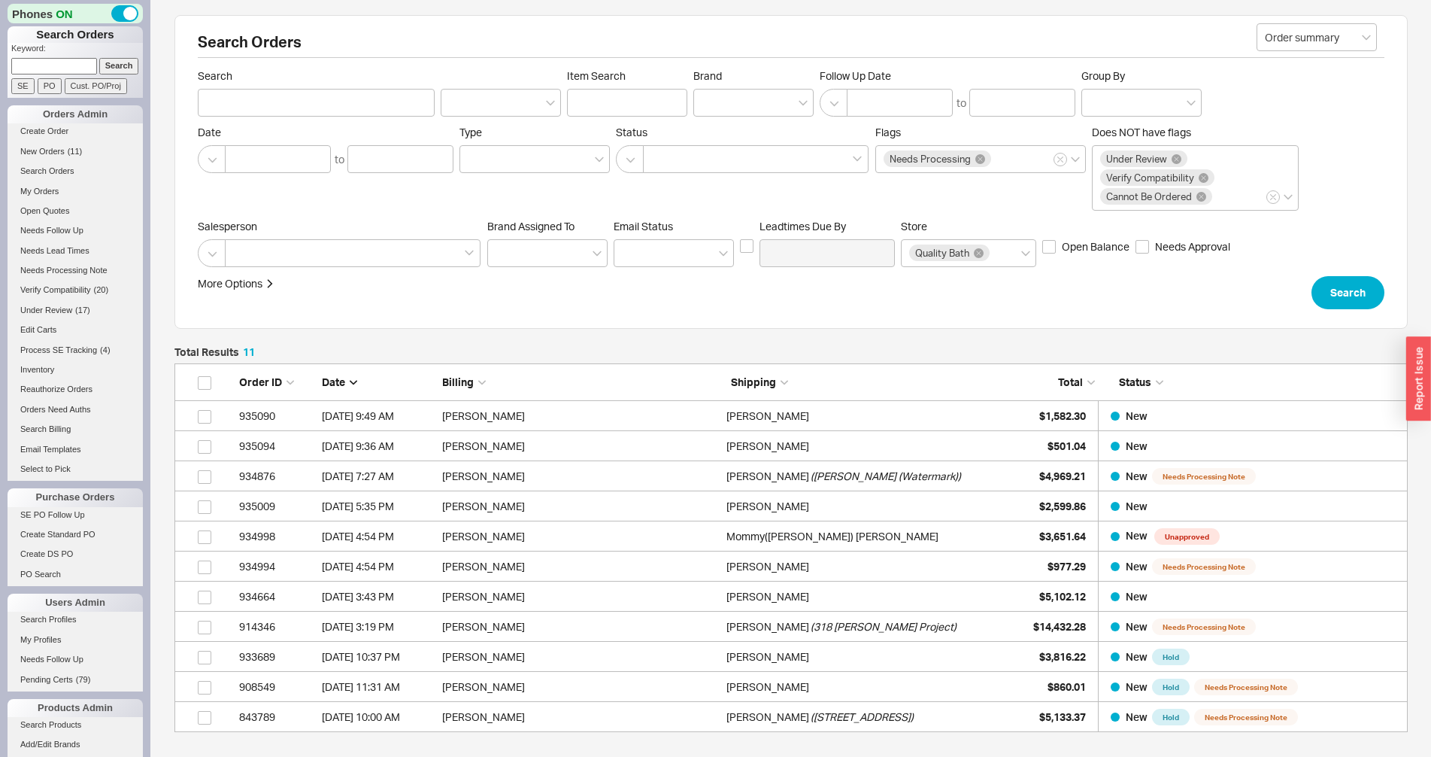
scroll to position [356, 1221]
click at [49, 511] on link "SE PO Follow Up" at bounding box center [75, 515] width 135 height 16
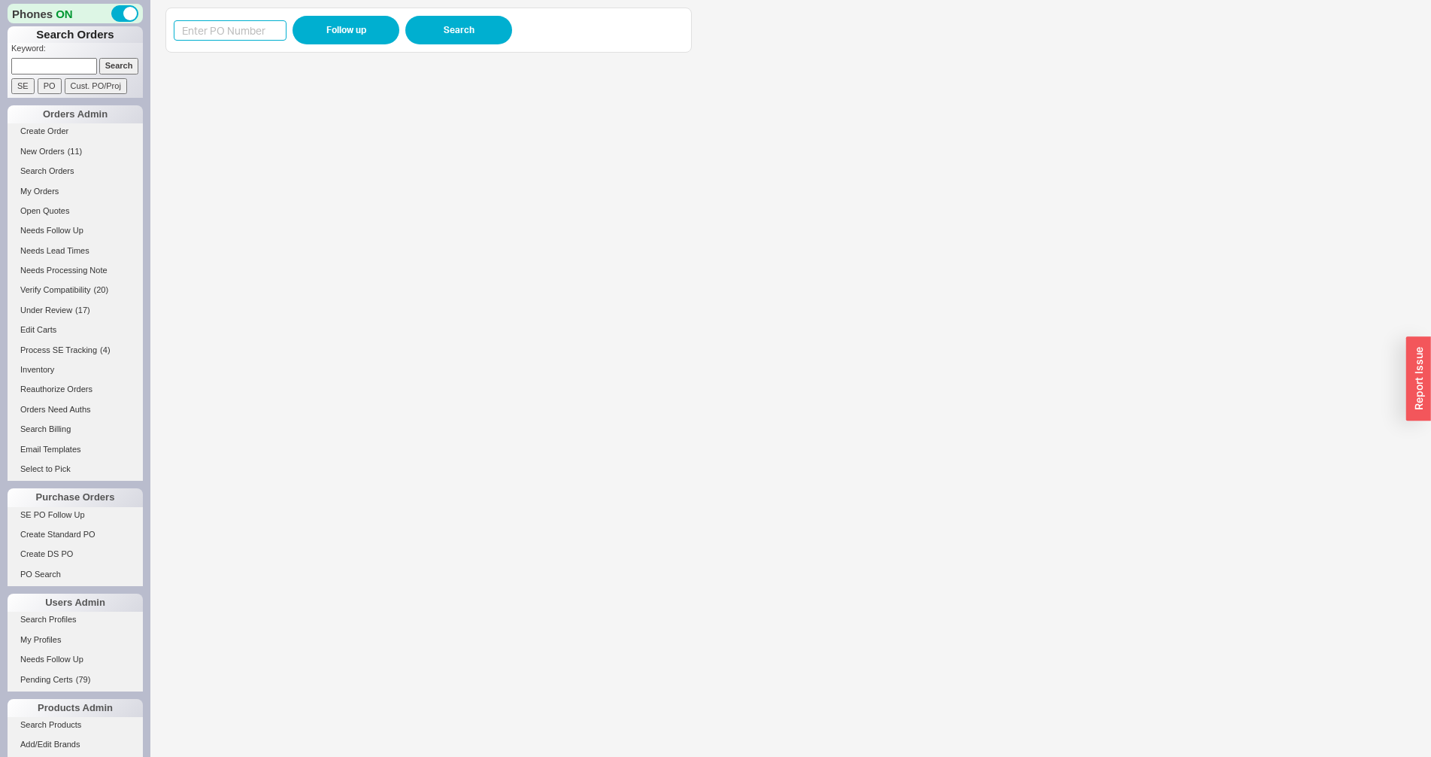
click at [228, 28] on input at bounding box center [230, 30] width 113 height 20
paste input "985538"
click at [338, 27] on button "Follow up" at bounding box center [346, 30] width 107 height 29
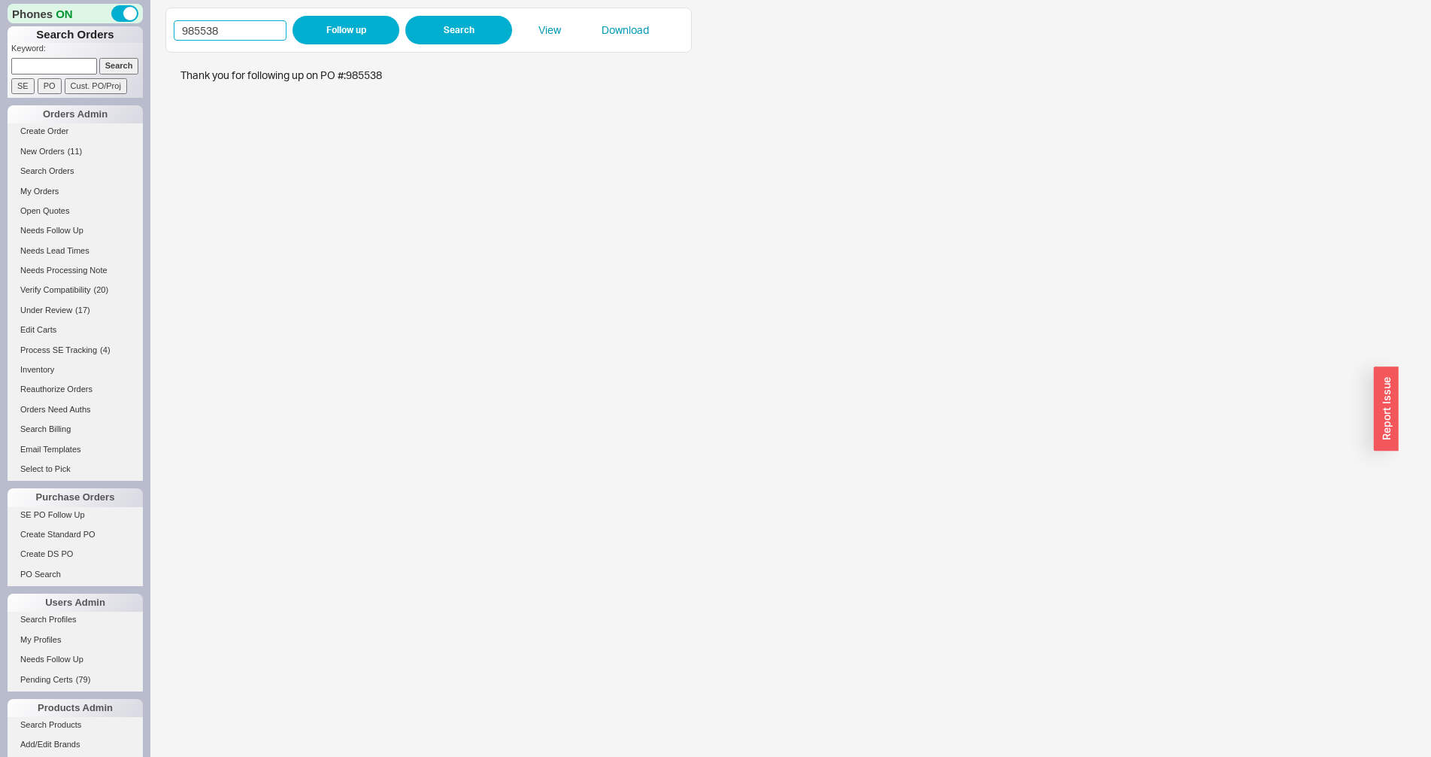
click at [221, 38] on input "985538" at bounding box center [230, 30] width 113 height 20
click at [347, 34] on button "Follow up" at bounding box center [346, 30] width 107 height 29
click at [35, 726] on link "Search Products" at bounding box center [75, 725] width 135 height 16
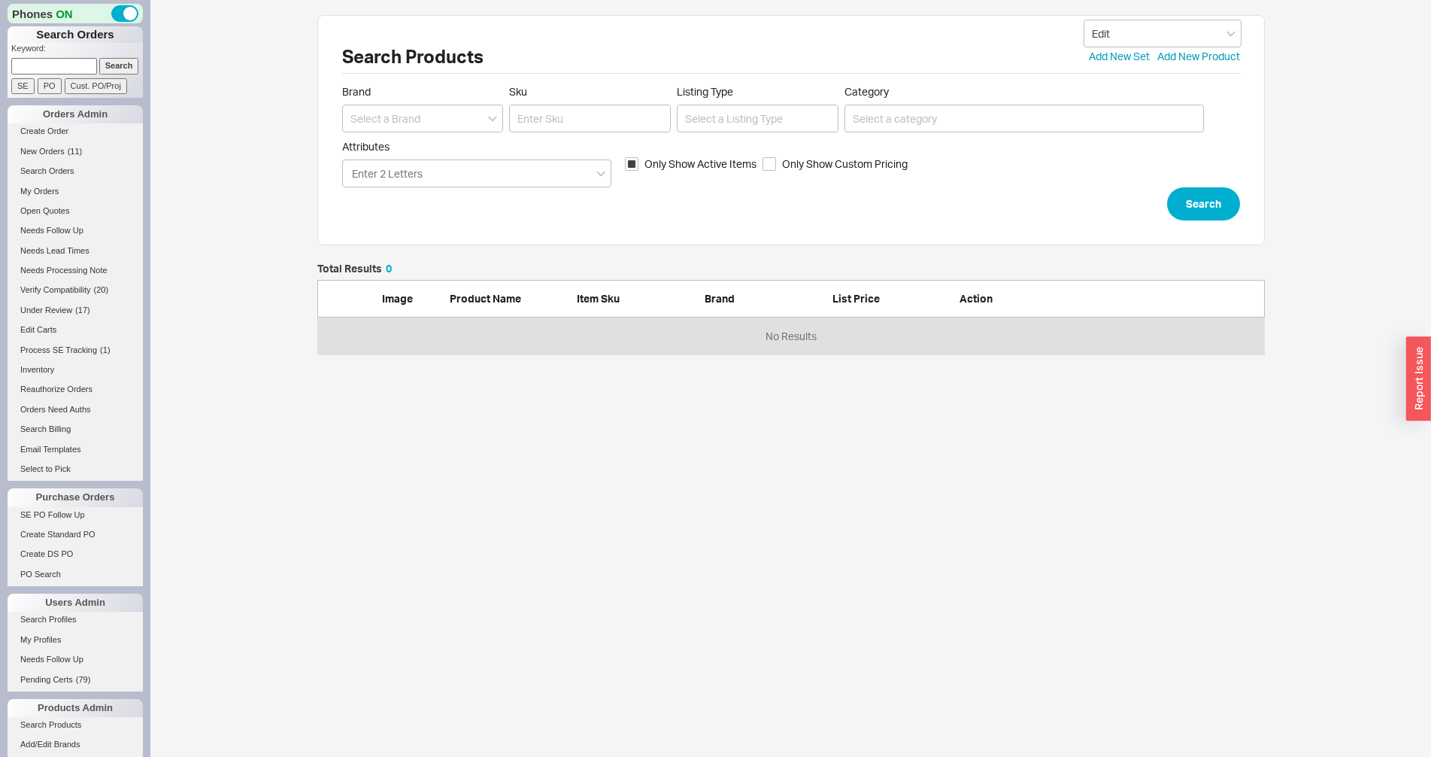
scroll to position [78, 935]
drag, startPoint x: 571, startPoint y: 105, endPoint x: 795, endPoint y: 159, distance: 230.6
click at [572, 105] on input "Sku" at bounding box center [590, 119] width 162 height 28
paste input "M1-4602"
click at [631, 120] on input "M1-4602" at bounding box center [590, 119] width 162 height 28
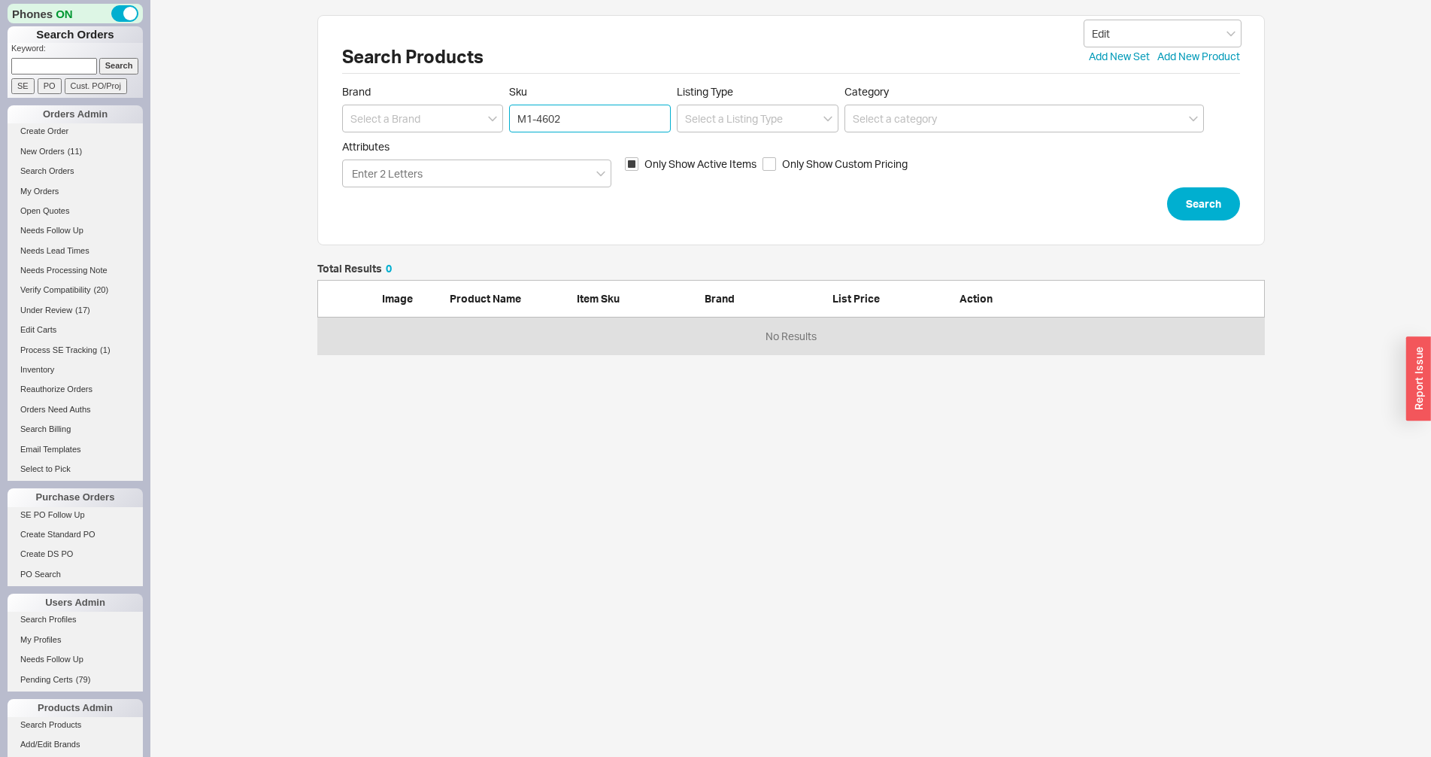
paste input "M1-4602"
click at [1246, 214] on div "Search Products Edit Add New Set Add New Product Brand Sku M1-4602 Listing Type…" at bounding box center [791, 130] width 948 height 230
click at [1204, 203] on button "Search" at bounding box center [1203, 203] width 73 height 33
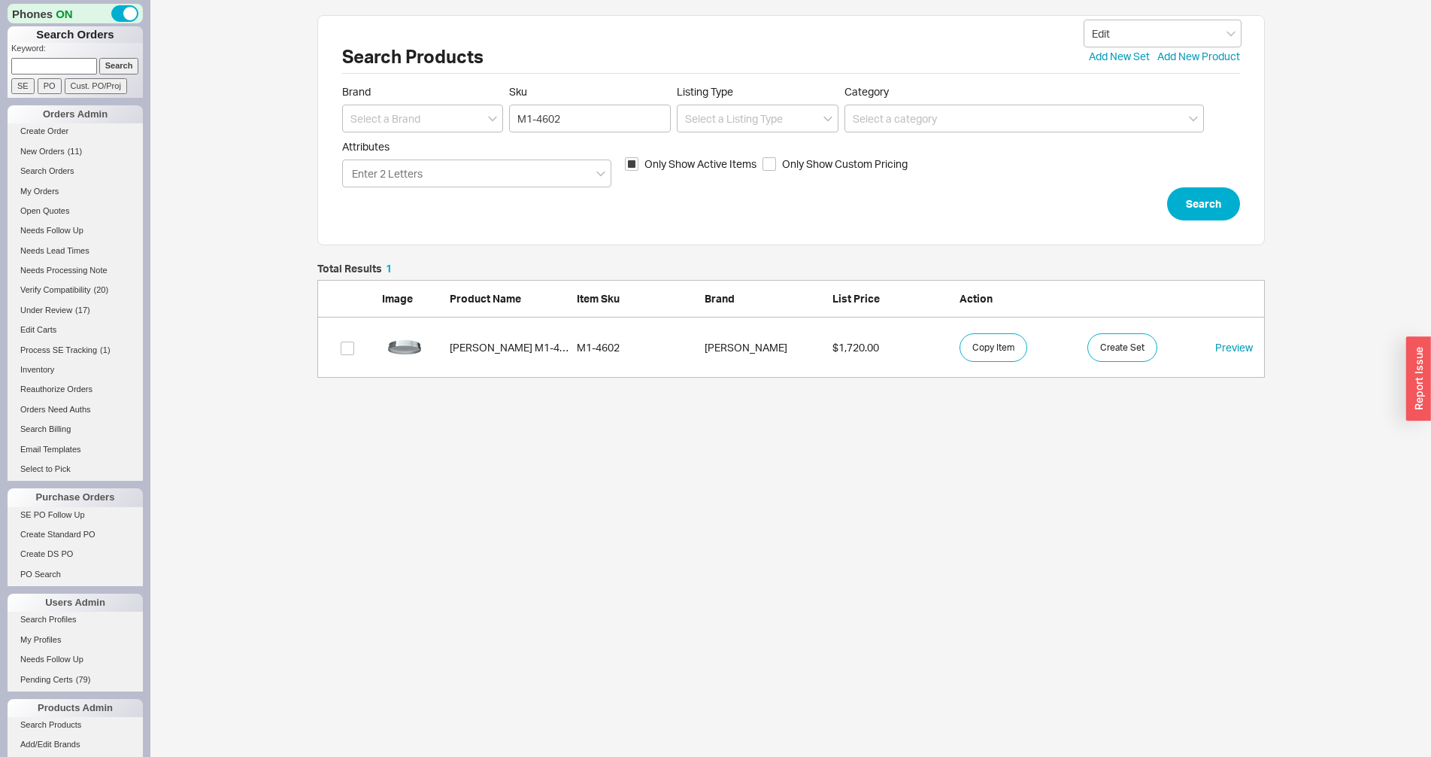
scroll to position [102, 935]
click at [512, 357] on link "Lefroy Brooks M1-4602 M1-4602 Lefroy Brooks $1,720.00 Copy Item Create Set Prev…" at bounding box center [791, 347] width 948 height 60
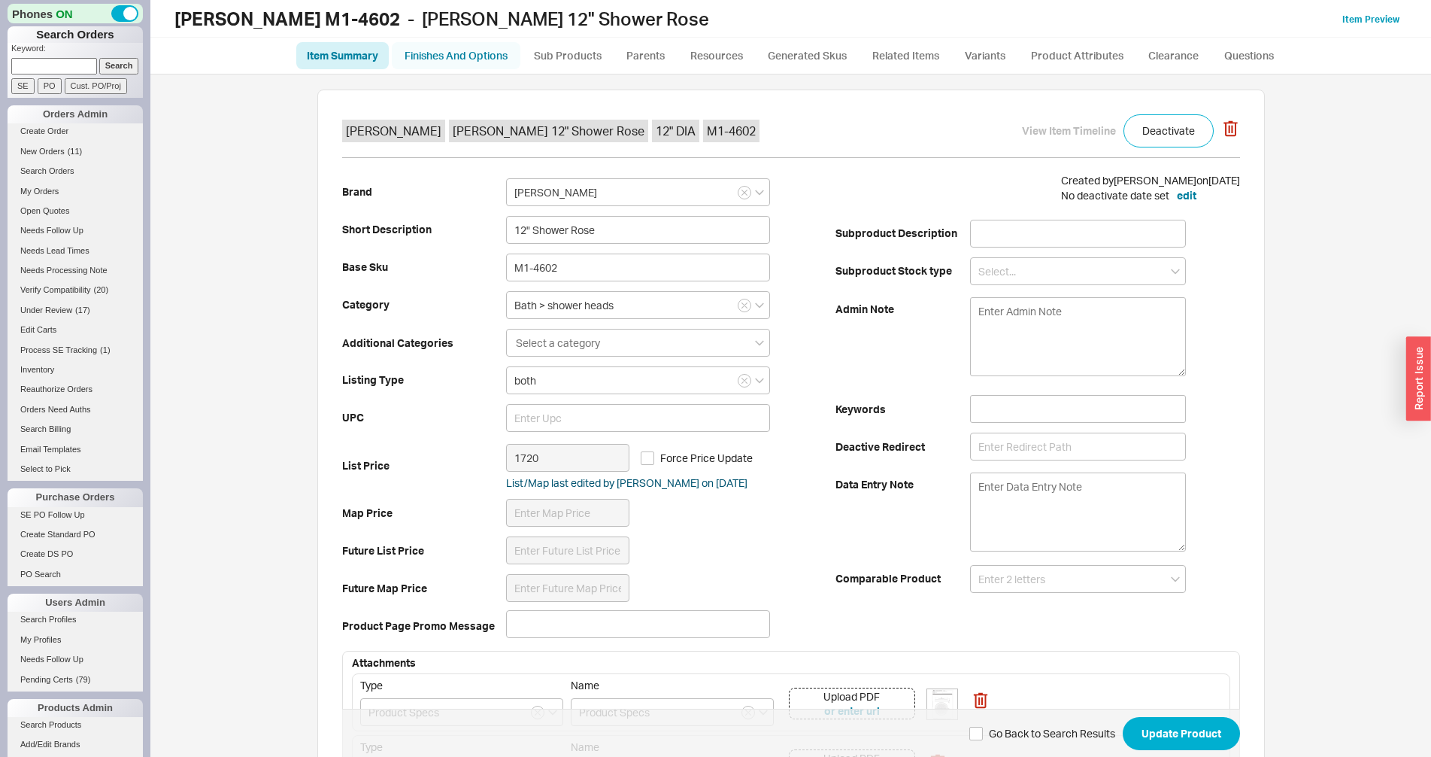
click at [450, 62] on link "Finishes And Options" at bounding box center [456, 55] width 129 height 27
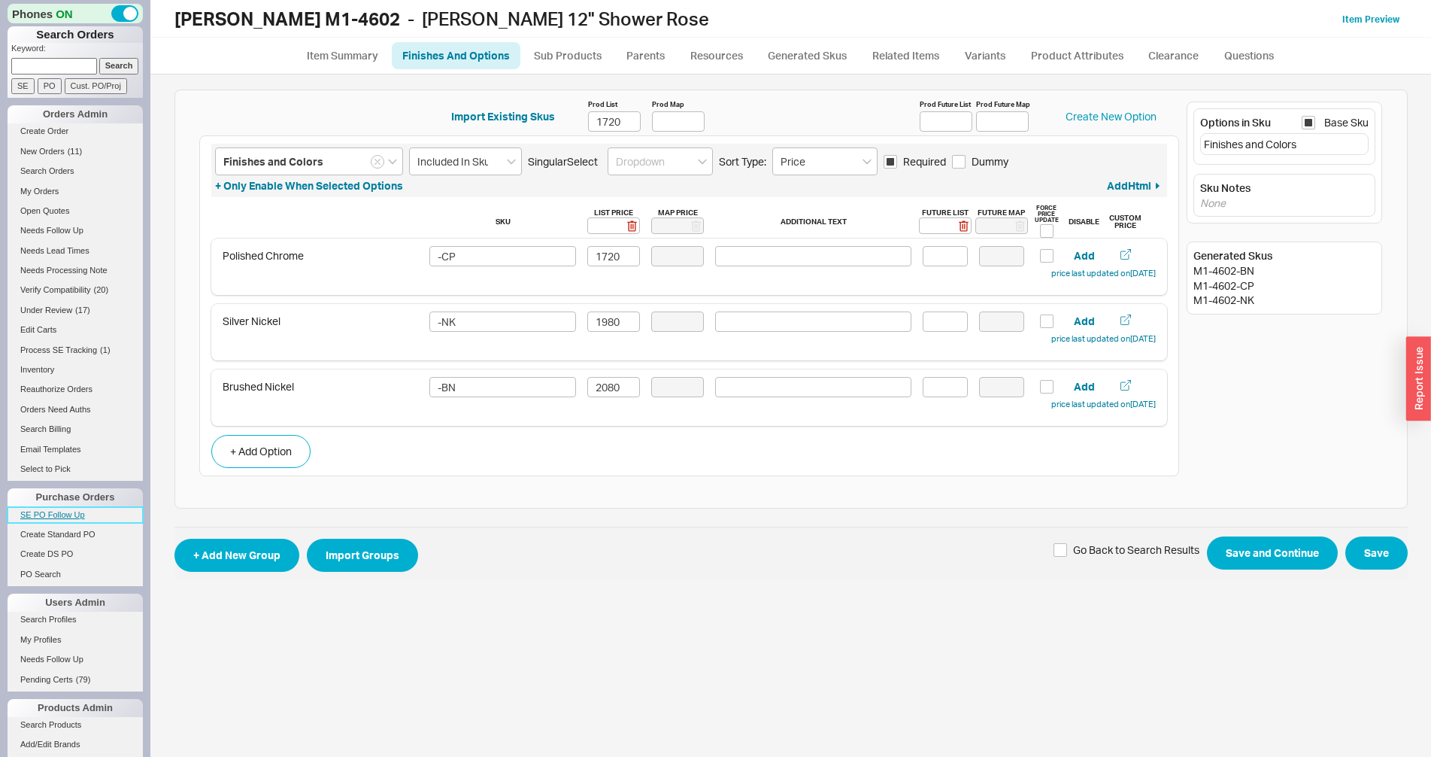
click at [50, 521] on link "SE PO Follow Up" at bounding box center [75, 515] width 135 height 16
click at [626, 257] on input "1720" at bounding box center [613, 256] width 53 height 20
click at [605, 121] on input "1720" at bounding box center [614, 121] width 53 height 20
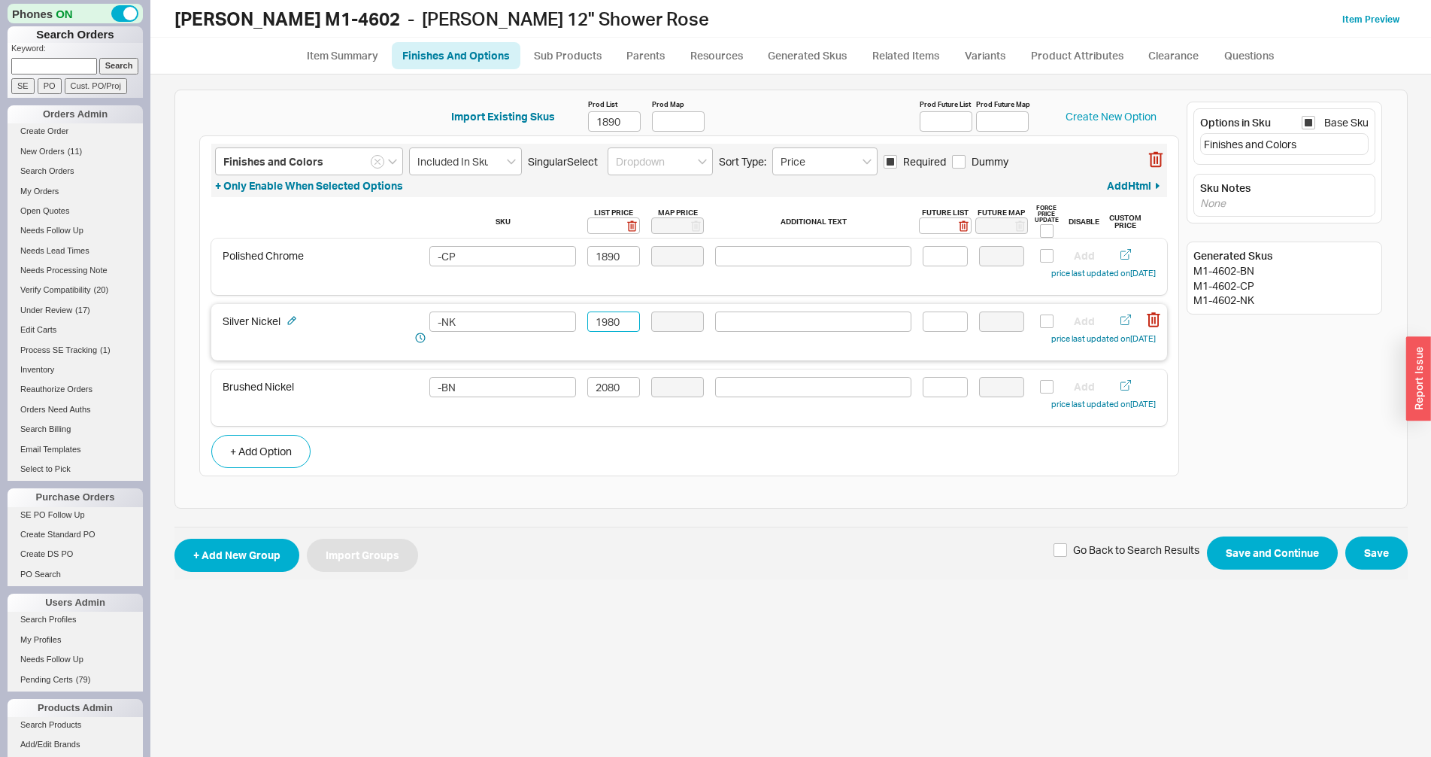
click at [610, 329] on input "1980" at bounding box center [613, 321] width 53 height 20
click at [607, 379] on input "2080" at bounding box center [613, 387] width 53 height 20
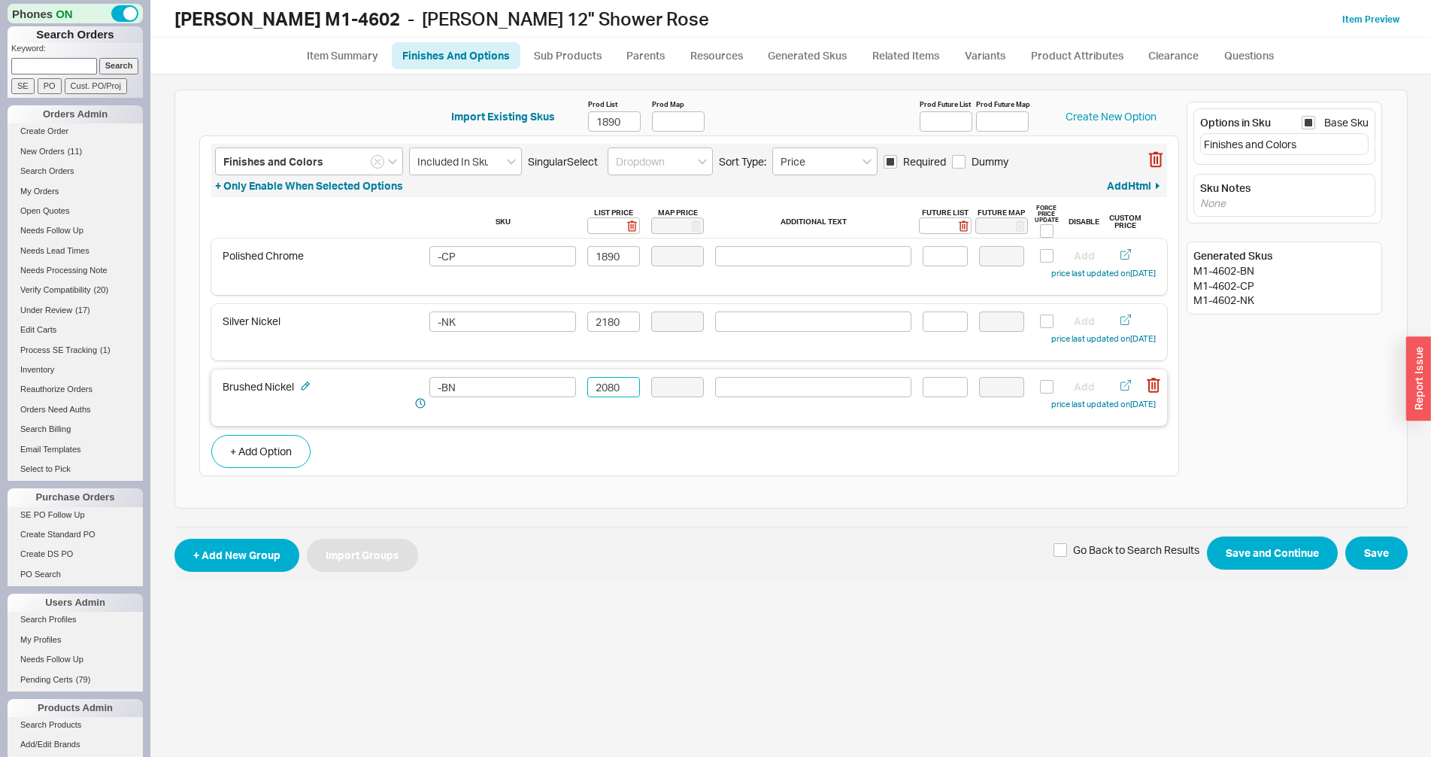
click at [607, 379] on input "2080" at bounding box center [613, 387] width 53 height 20
click at [1368, 554] on button "Save" at bounding box center [1376, 552] width 62 height 33
drag, startPoint x: 303, startPoint y: 18, endPoint x: 372, endPoint y: 17, distance: 69.2
click at [372, 17] on b "Lefroy Brooks M1-4602" at bounding box center [287, 19] width 226 height 23
copy b "M1-4602"
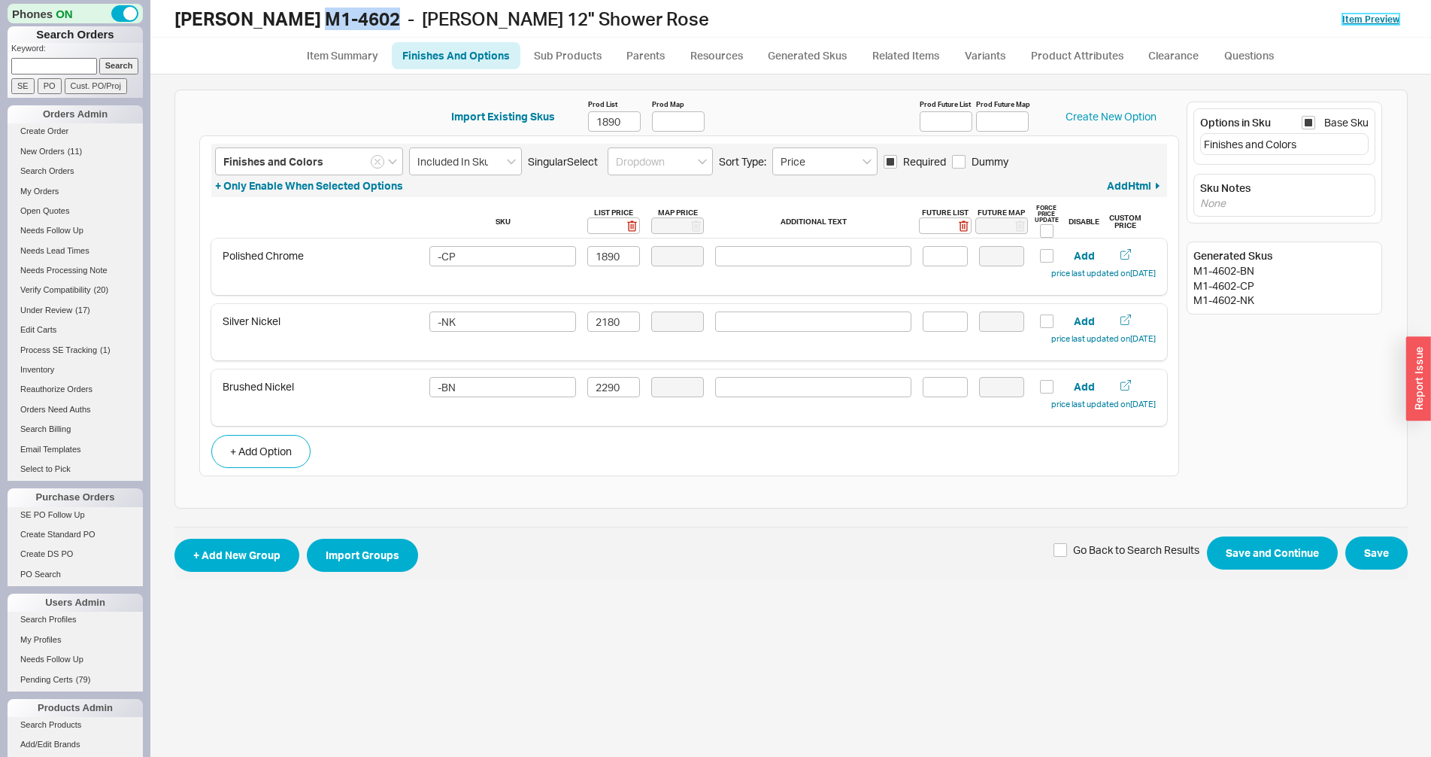
click at [1376, 14] on link "Item Preview" at bounding box center [1370, 19] width 57 height 11
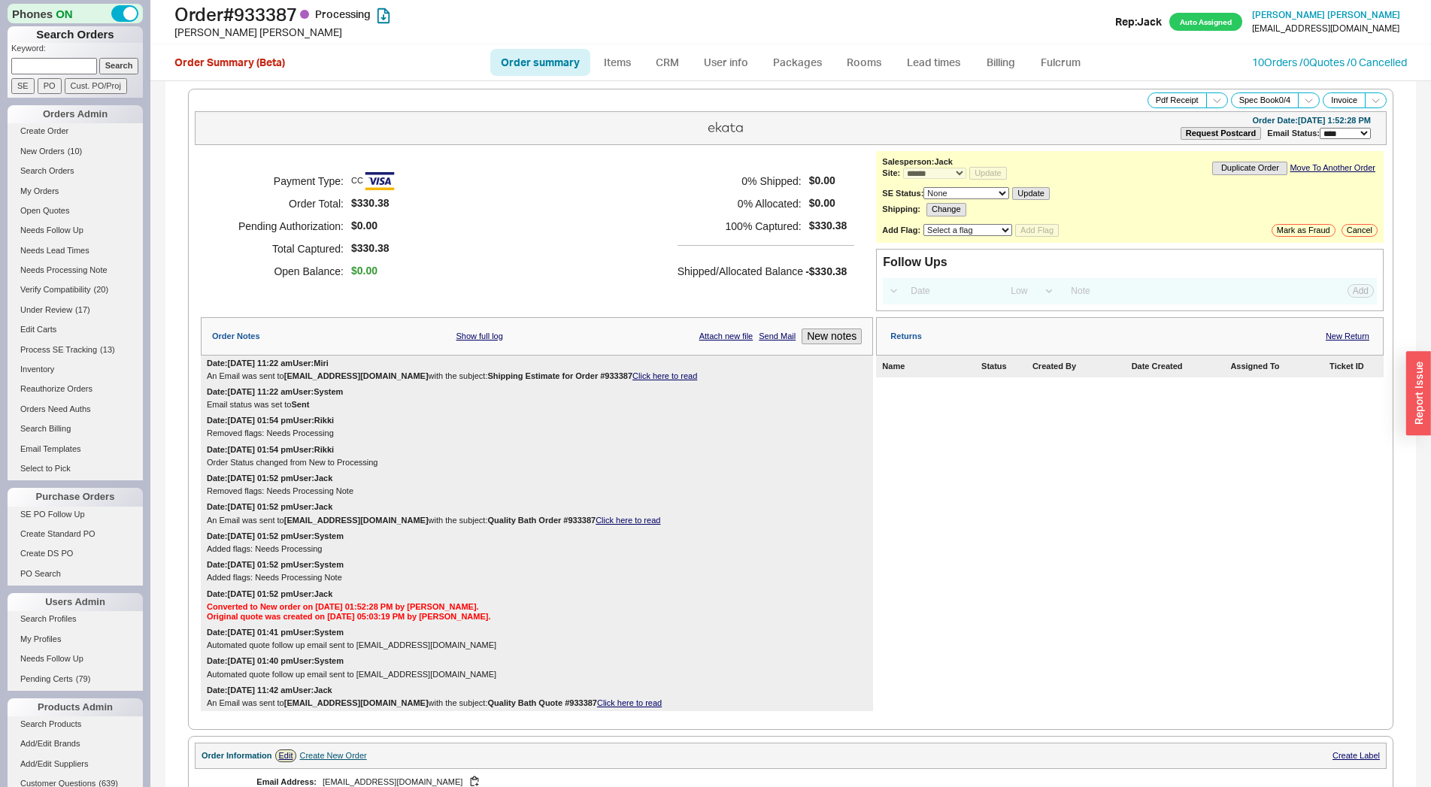
select select "*"
select select "LOW"
select select "3"
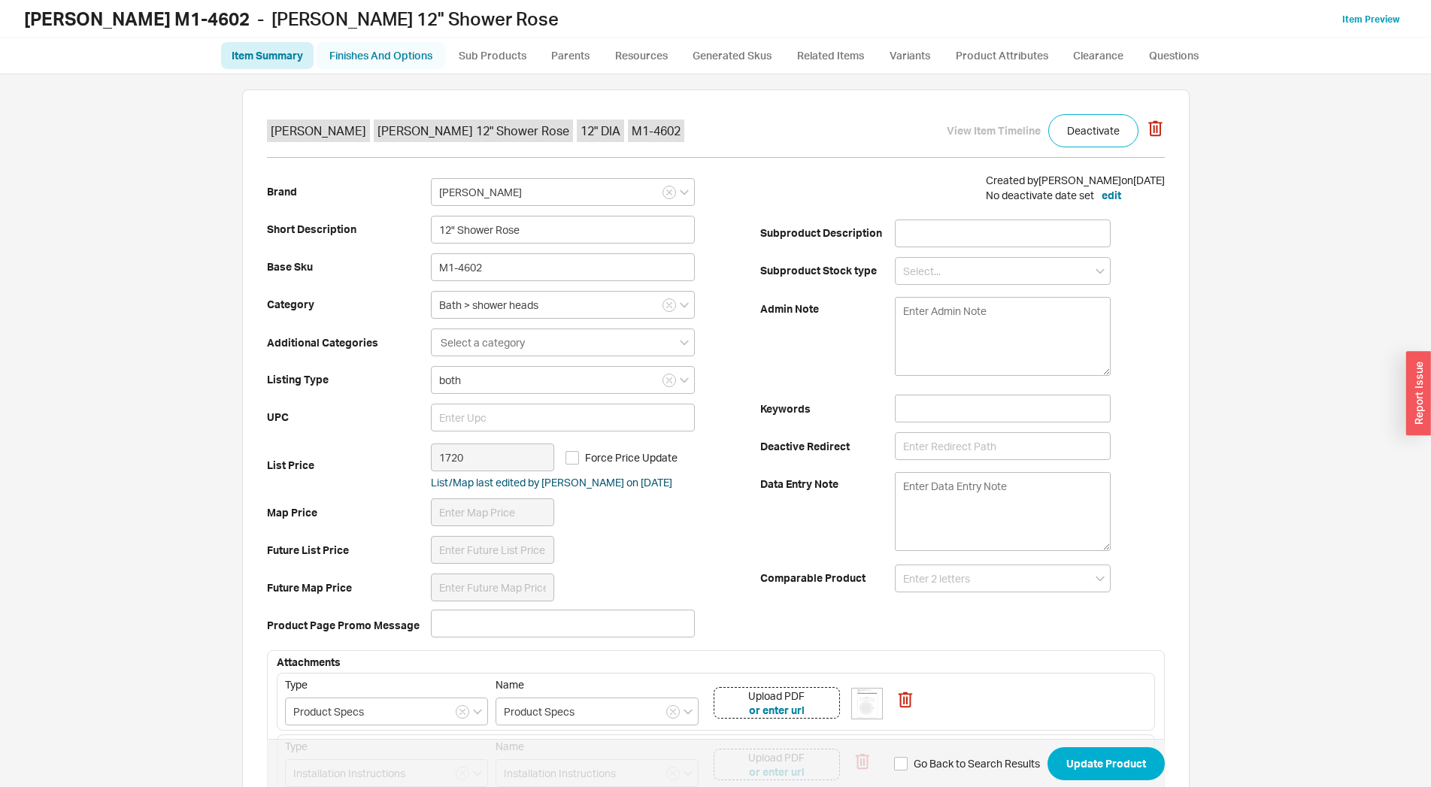
click at [356, 67] on link "Finishes And Options" at bounding box center [381, 55] width 129 height 27
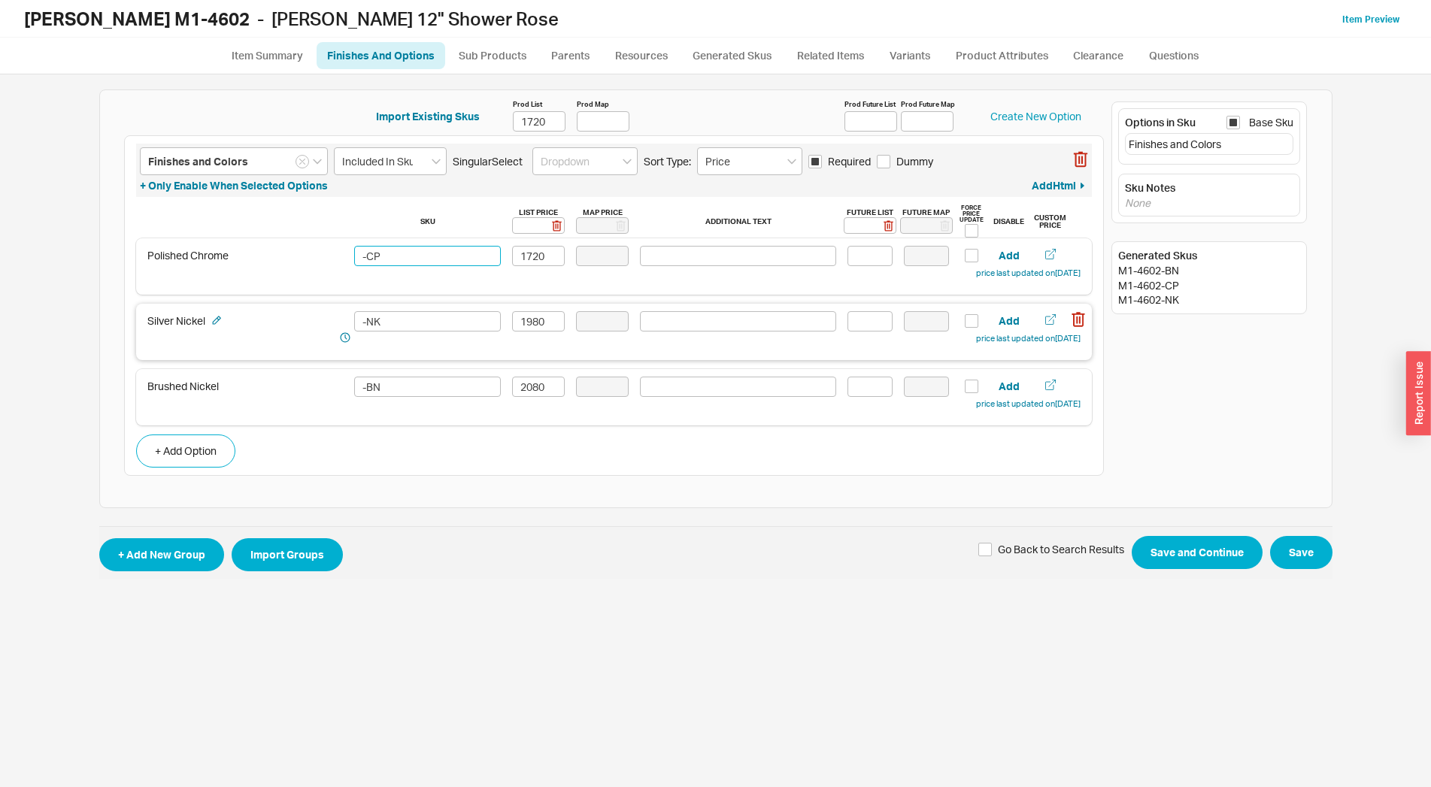
drag, startPoint x: 412, startPoint y: 261, endPoint x: 333, endPoint y: 320, distance: 98.4
click at [354, 255] on input "-CP" at bounding box center [427, 256] width 147 height 20
drag, startPoint x: 371, startPoint y: 322, endPoint x: 284, endPoint y: 323, distance: 86.5
click at [354, 322] on input "-NK" at bounding box center [427, 321] width 147 height 20
drag, startPoint x: 405, startPoint y: 384, endPoint x: 272, endPoint y: 384, distance: 133.1
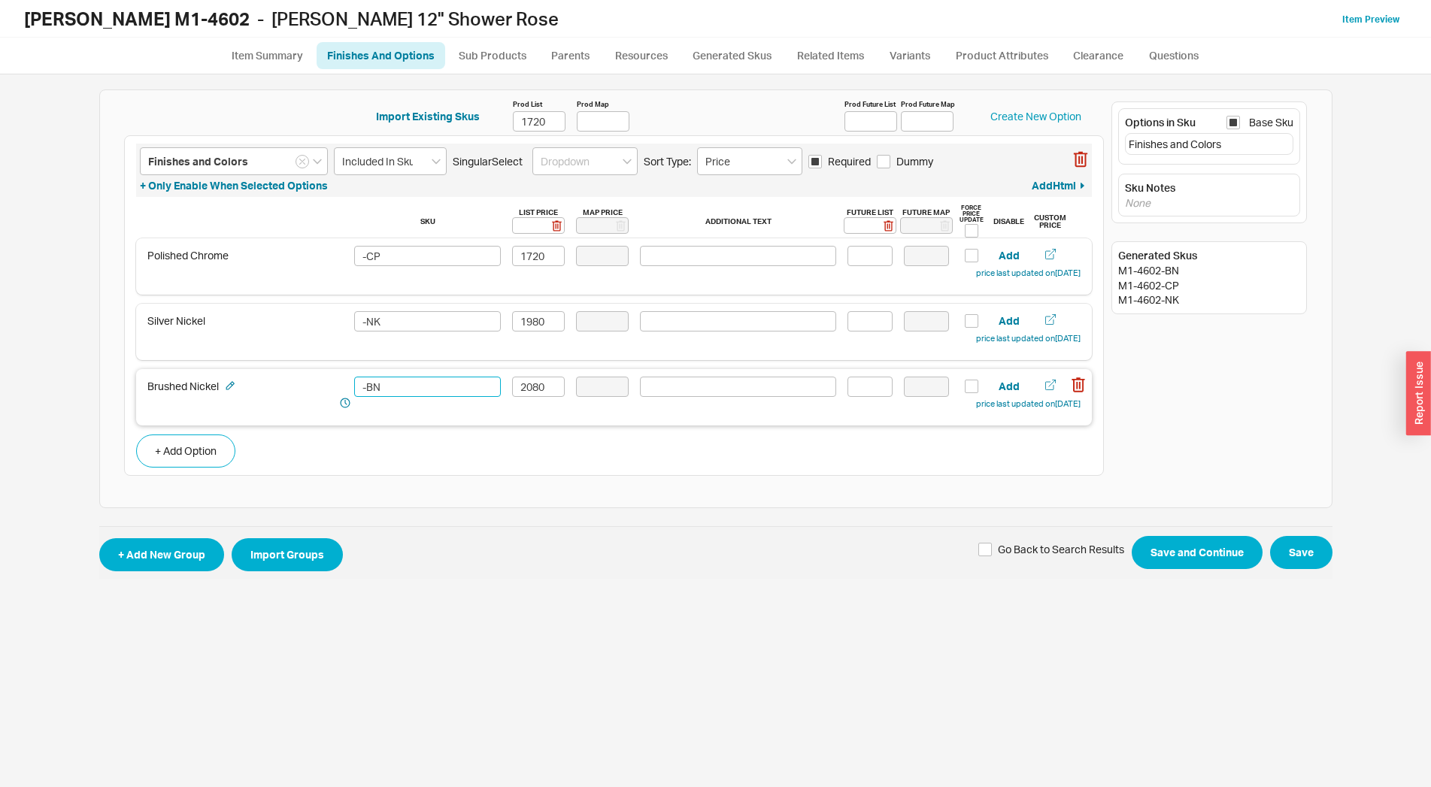
click at [354, 384] on input "-BN" at bounding box center [427, 387] width 147 height 20
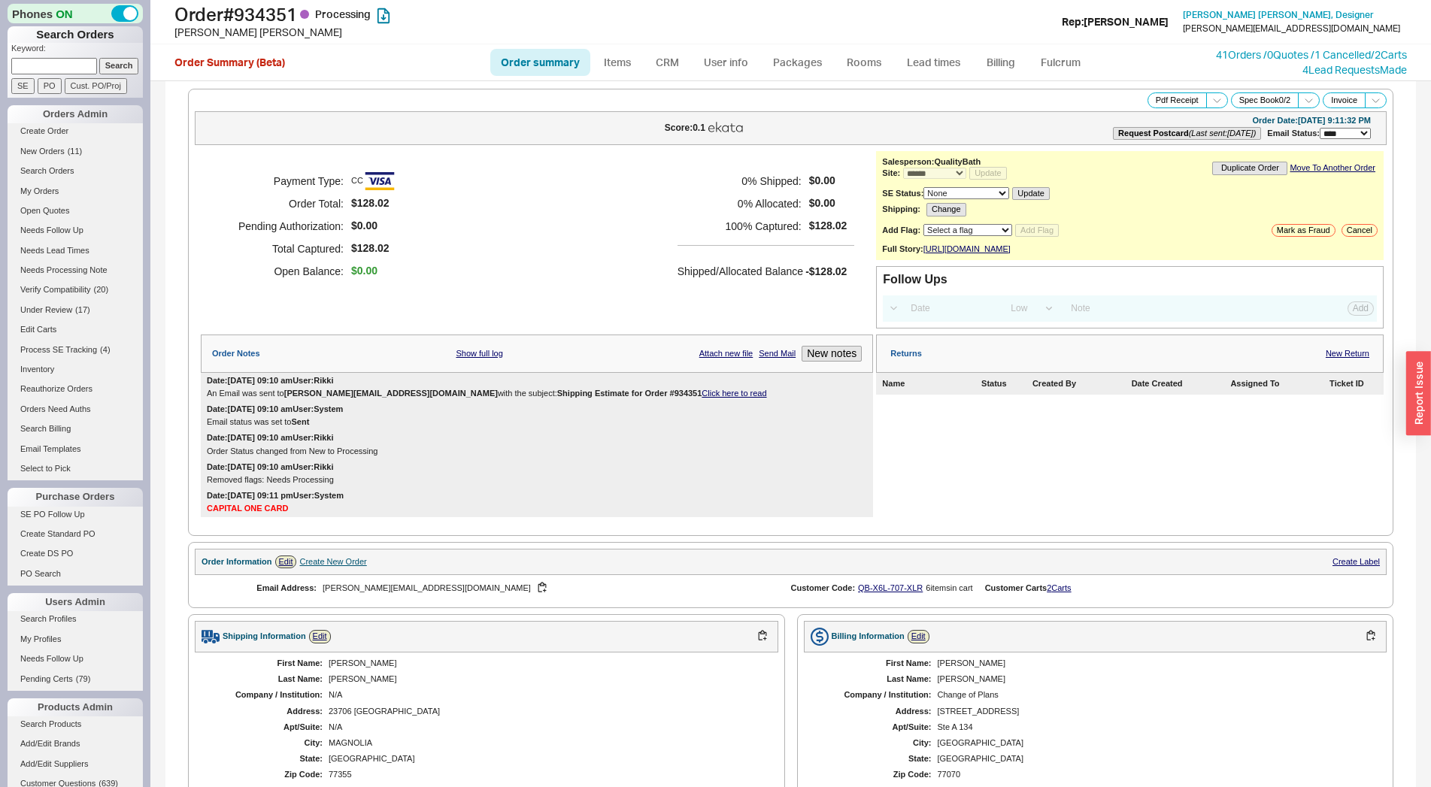
select select "*"
select select "LOW"
select select "3"
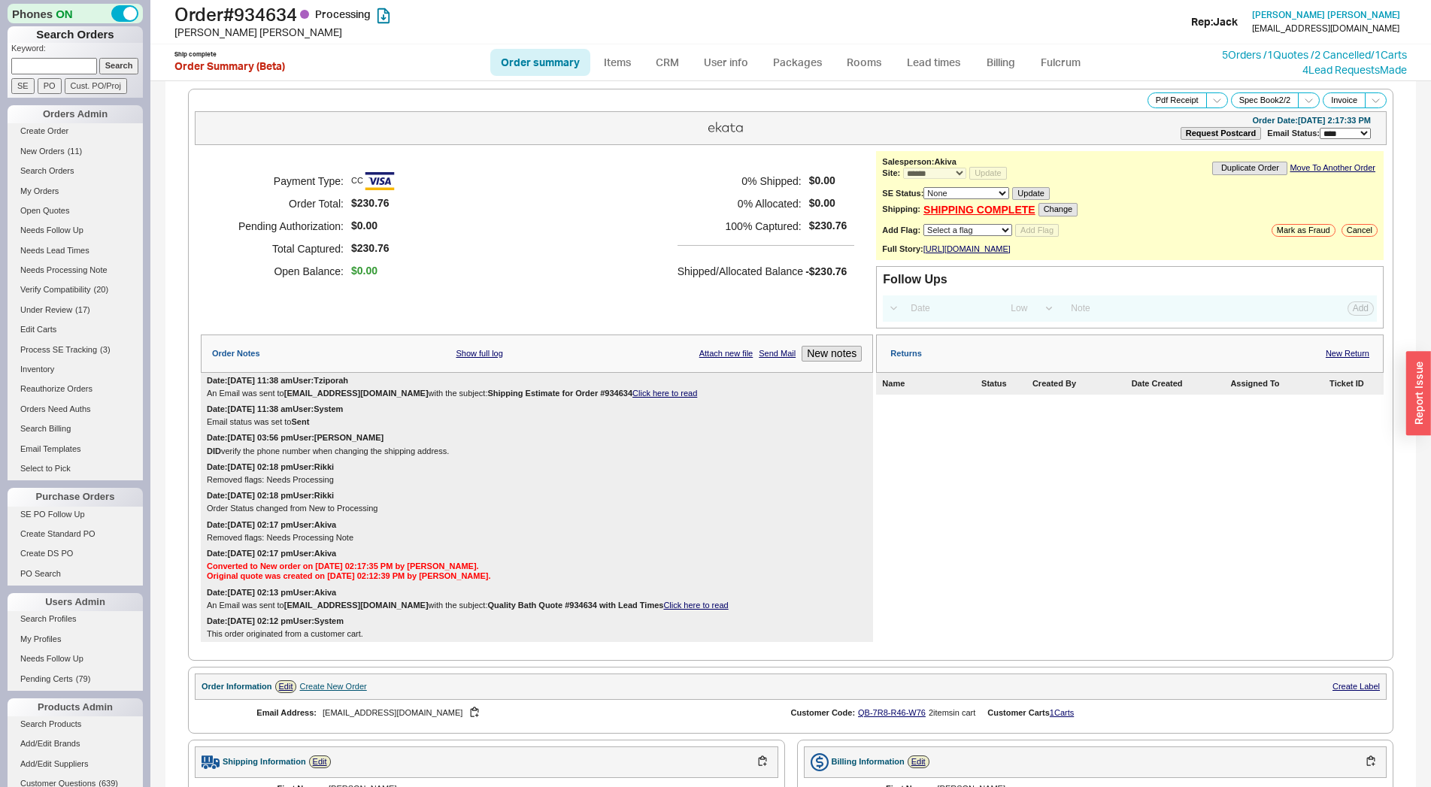
select select "*"
select select "LOW"
select select "3"
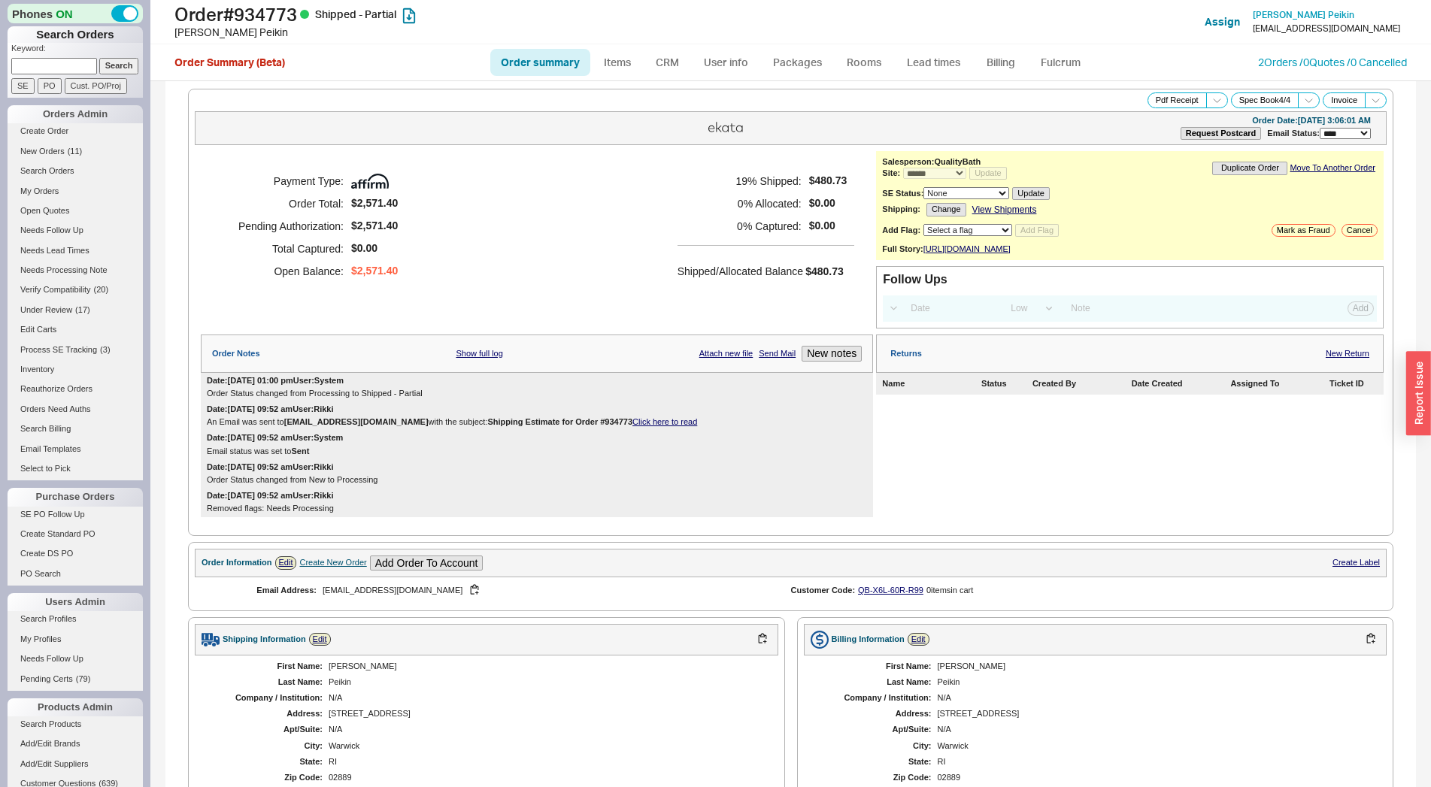
select select "*"
select select "LOW"
select select "3"
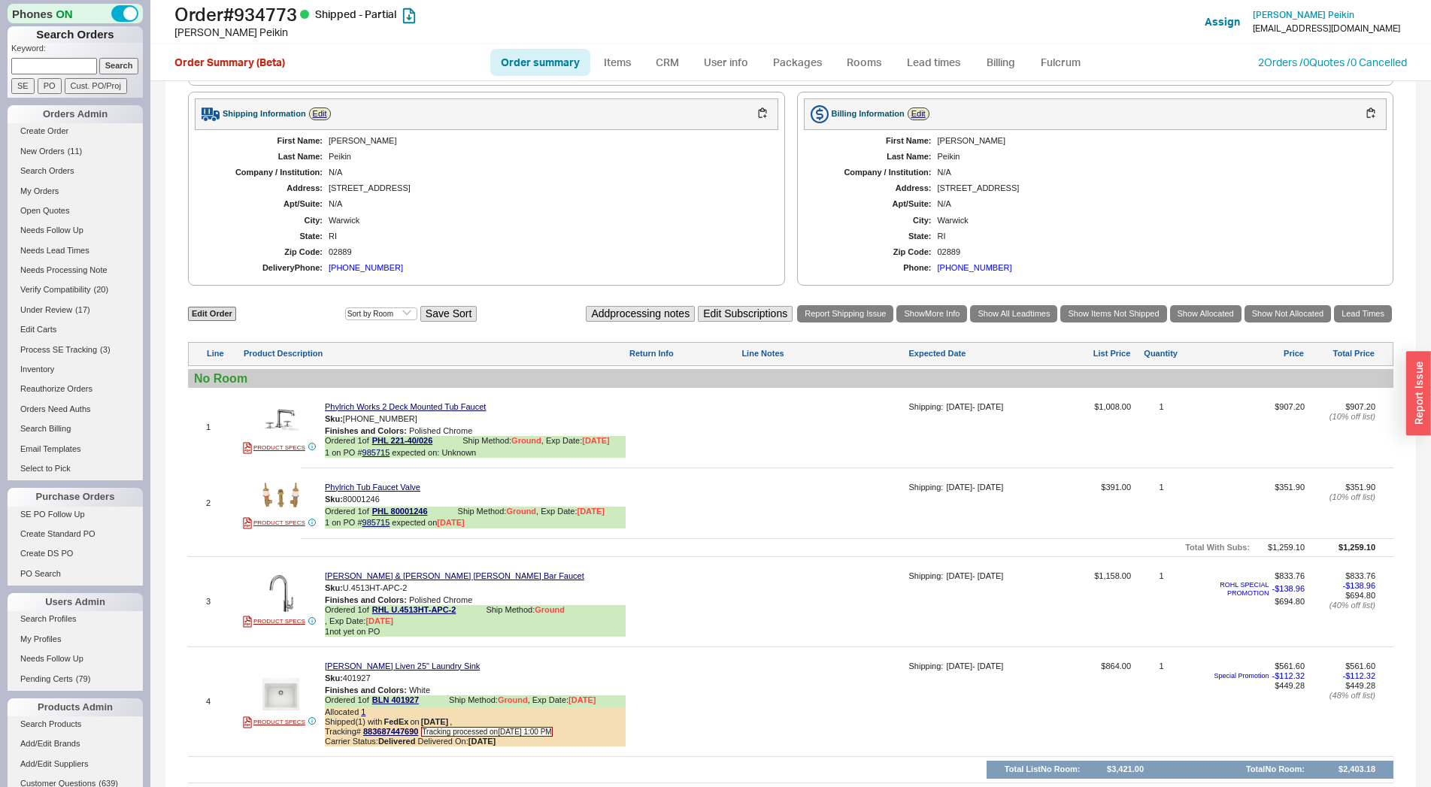
scroll to position [702, 0]
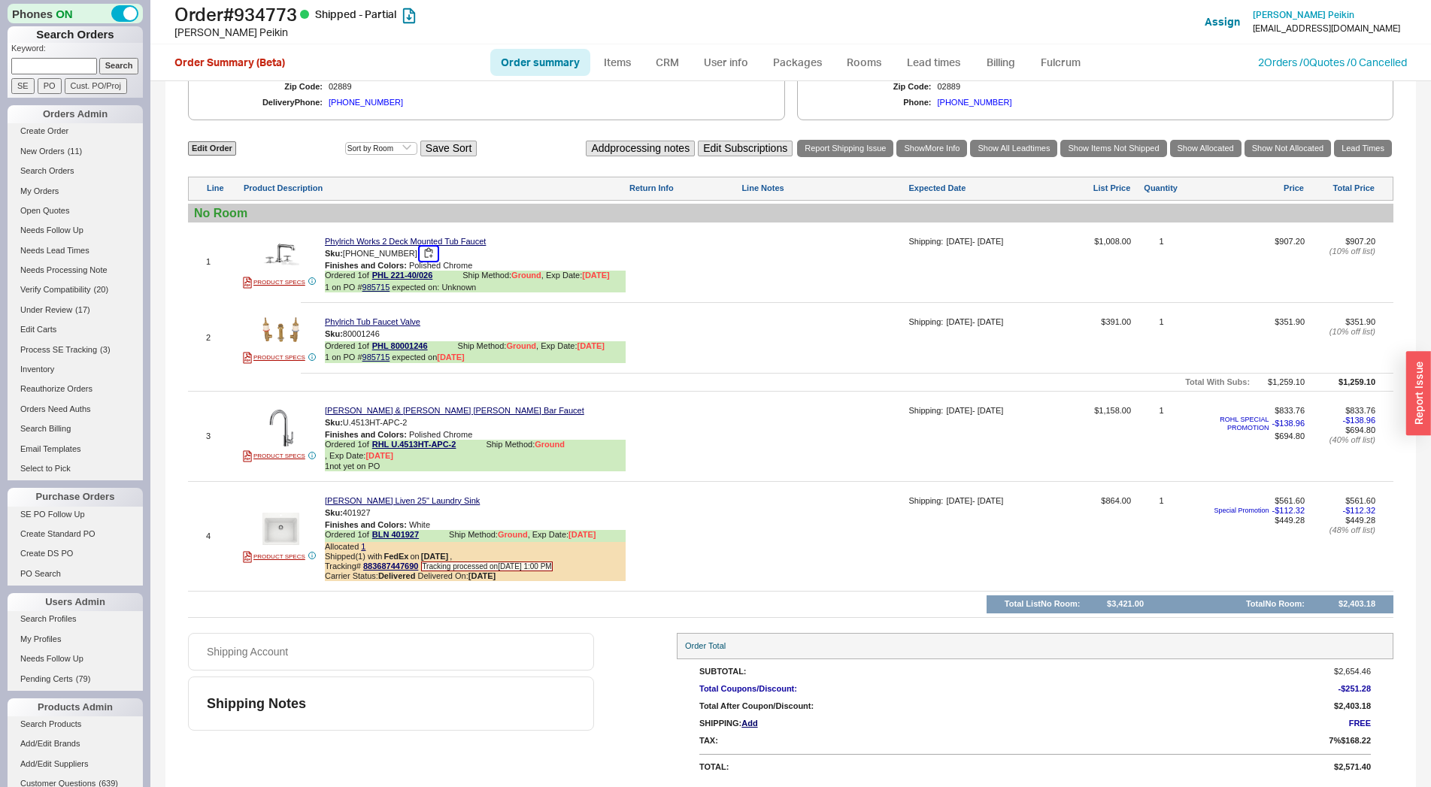
click at [420, 254] on button "button" at bounding box center [429, 254] width 18 height 14
click at [420, 261] on button "button" at bounding box center [429, 254] width 18 height 14
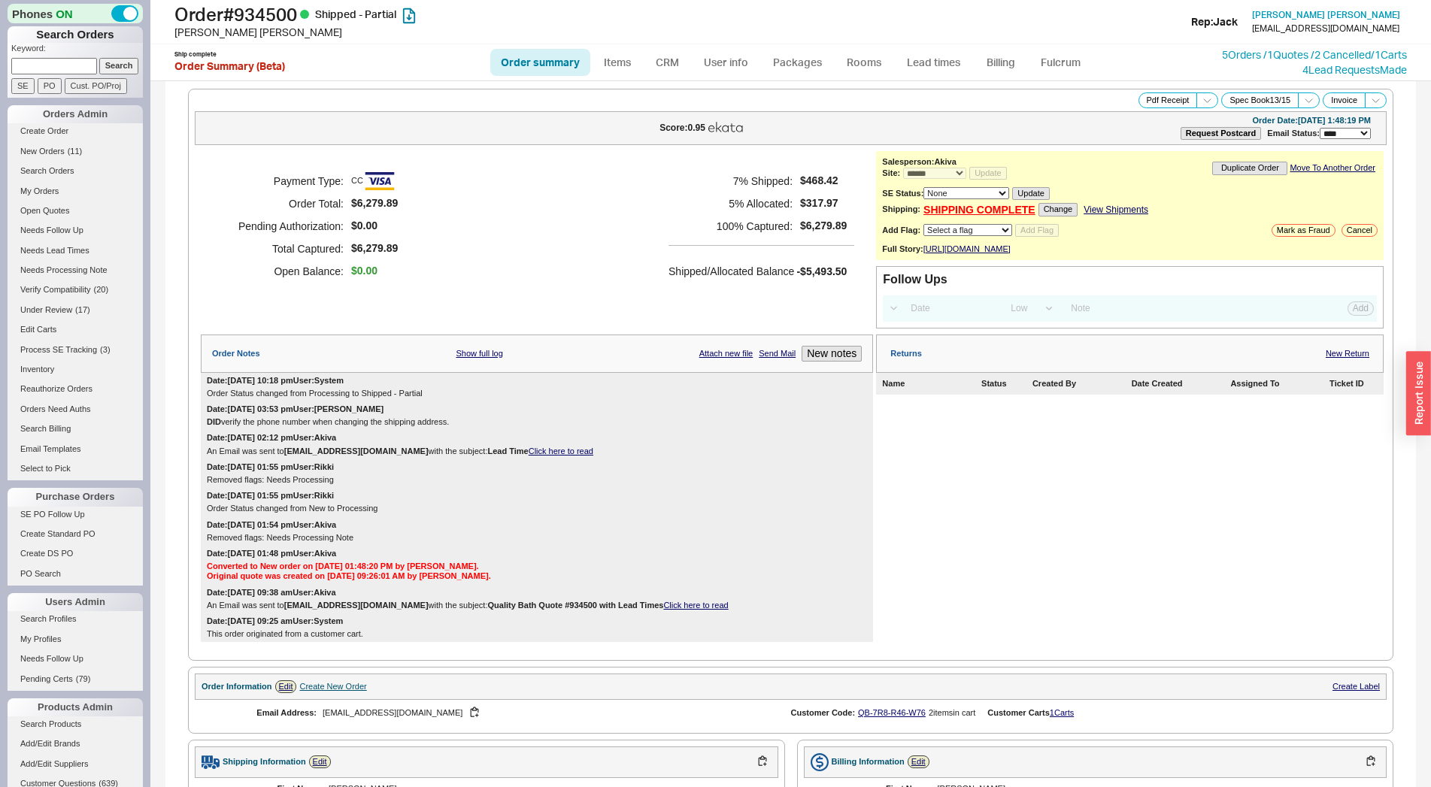
select select "*"
select select "LOW"
select select "3"
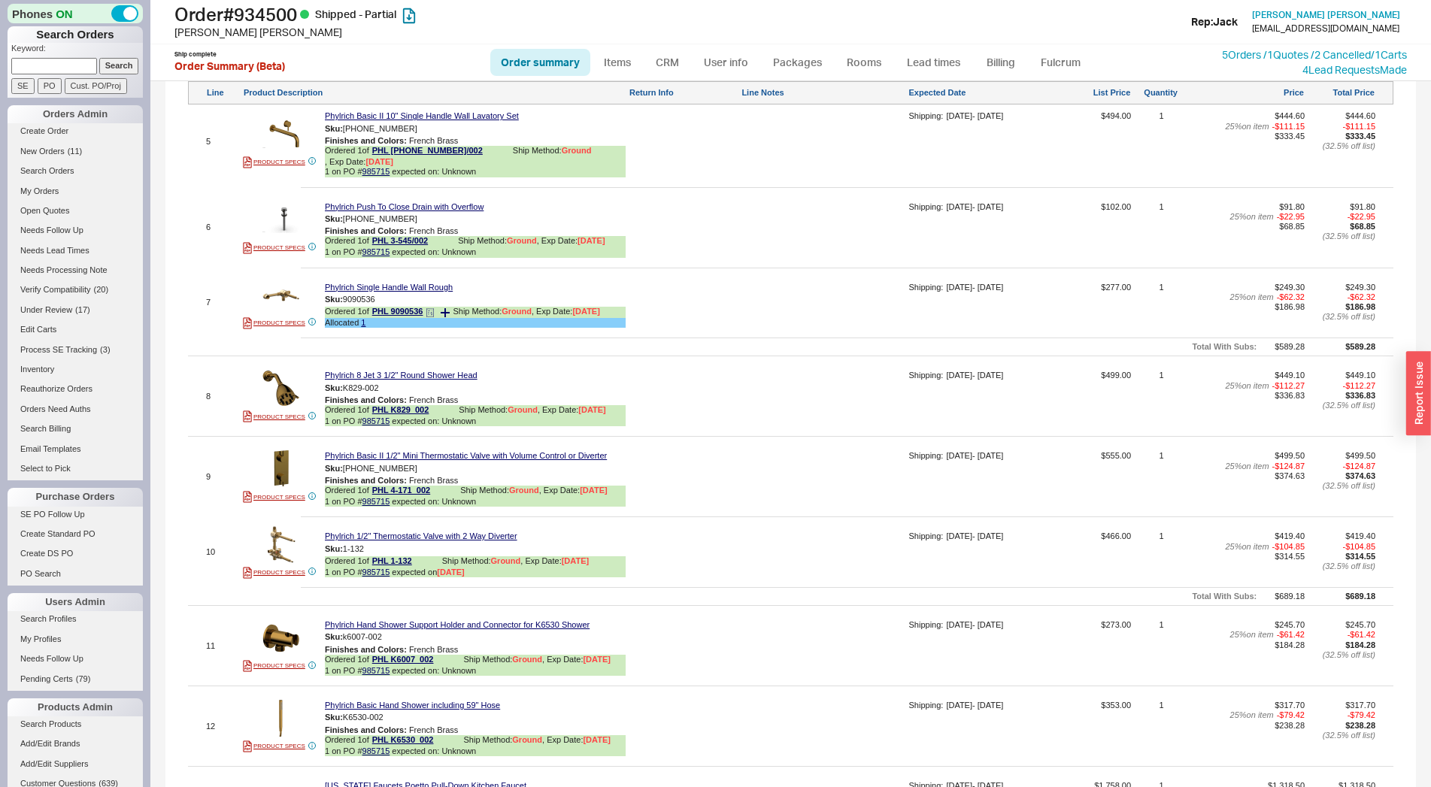
scroll to position [1662, 0]
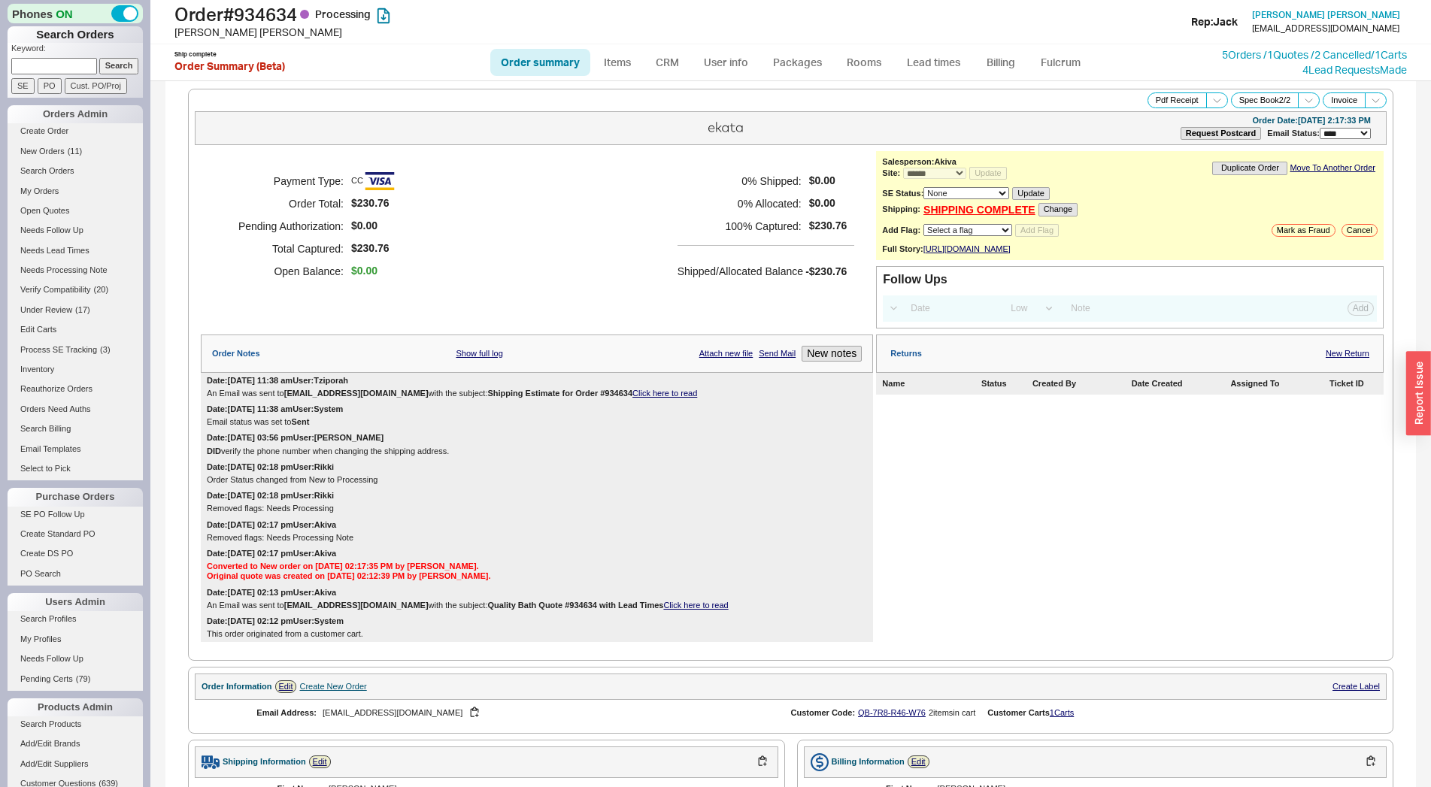
select select "*"
select select "LOW"
select select "3"
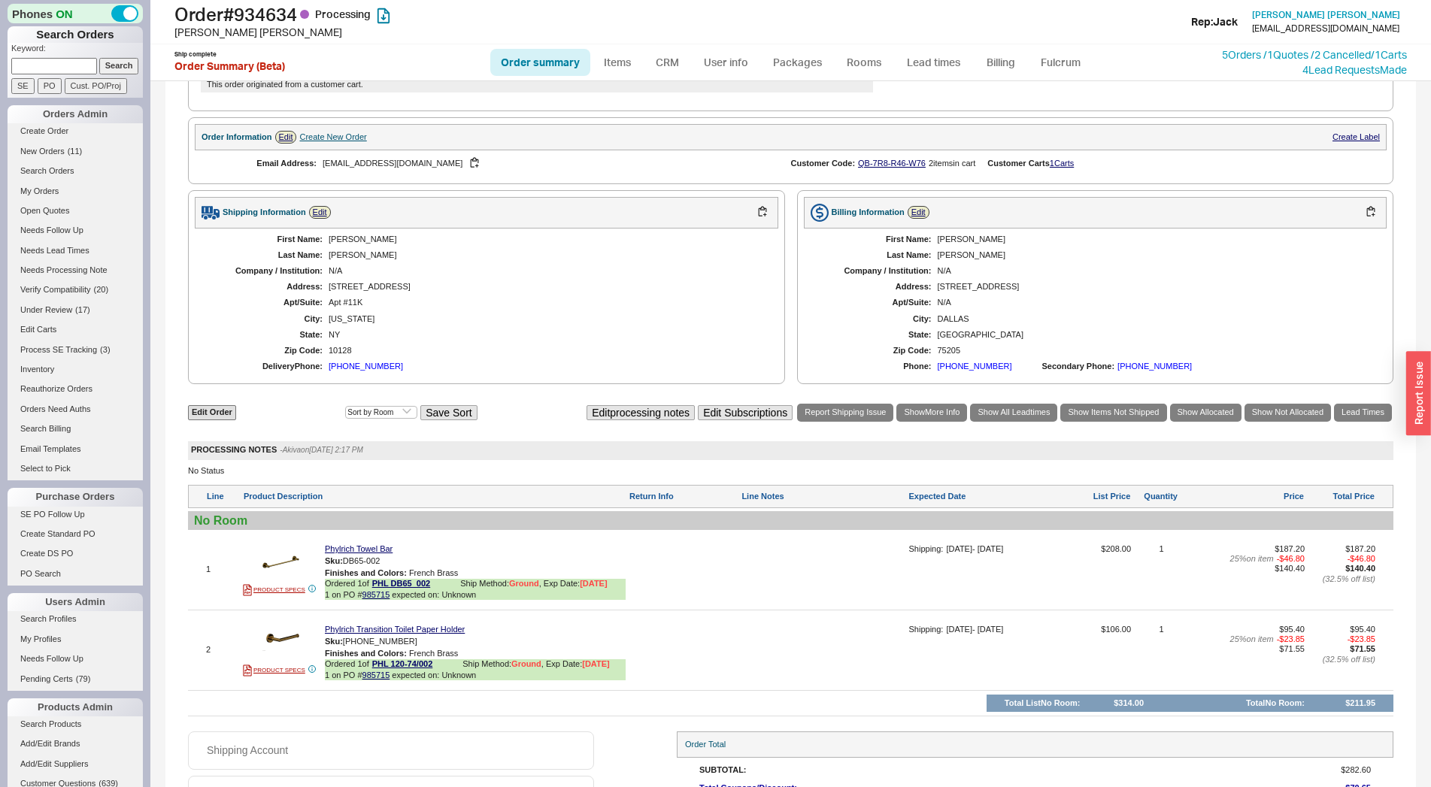
scroll to position [662, 0]
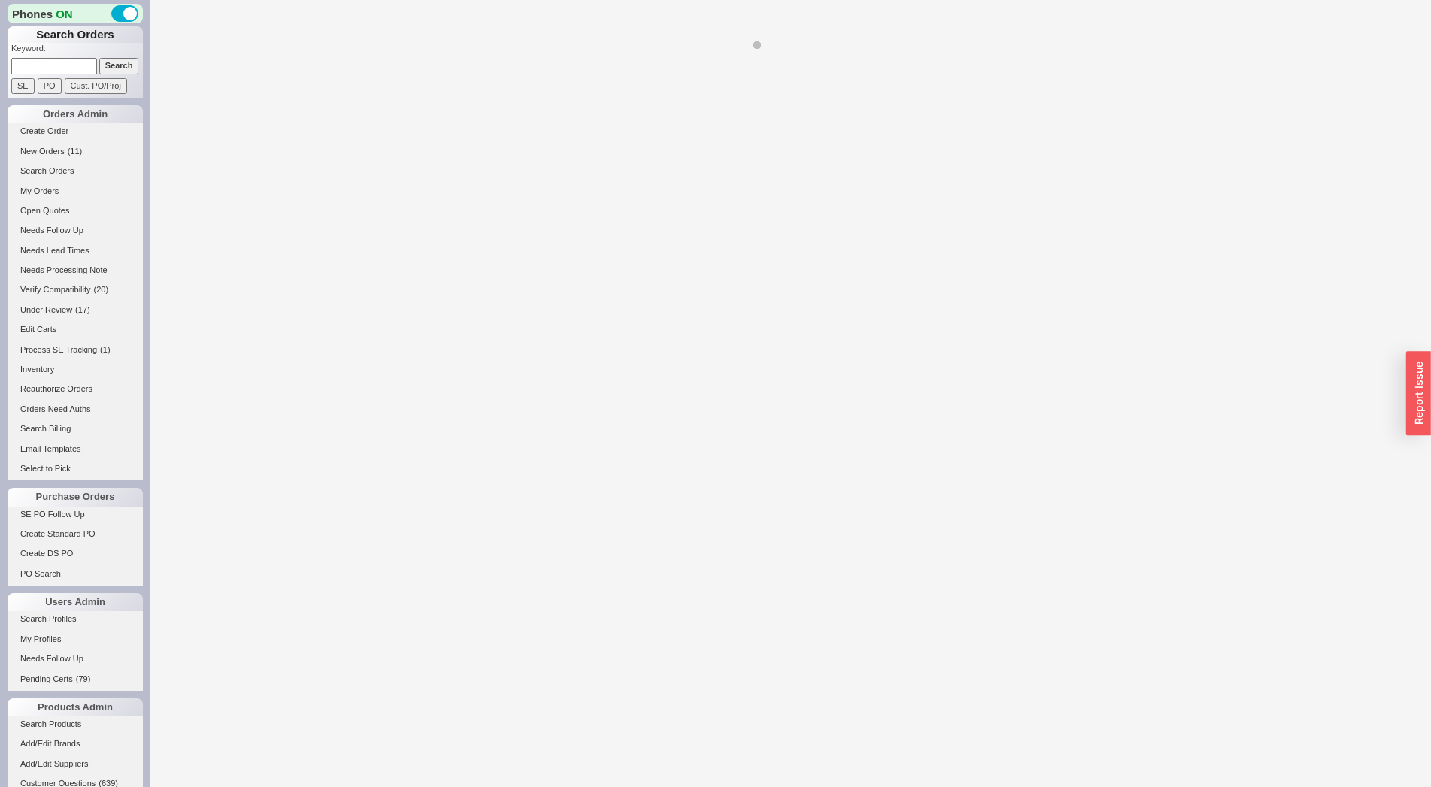
select select "LOW"
select select "3"
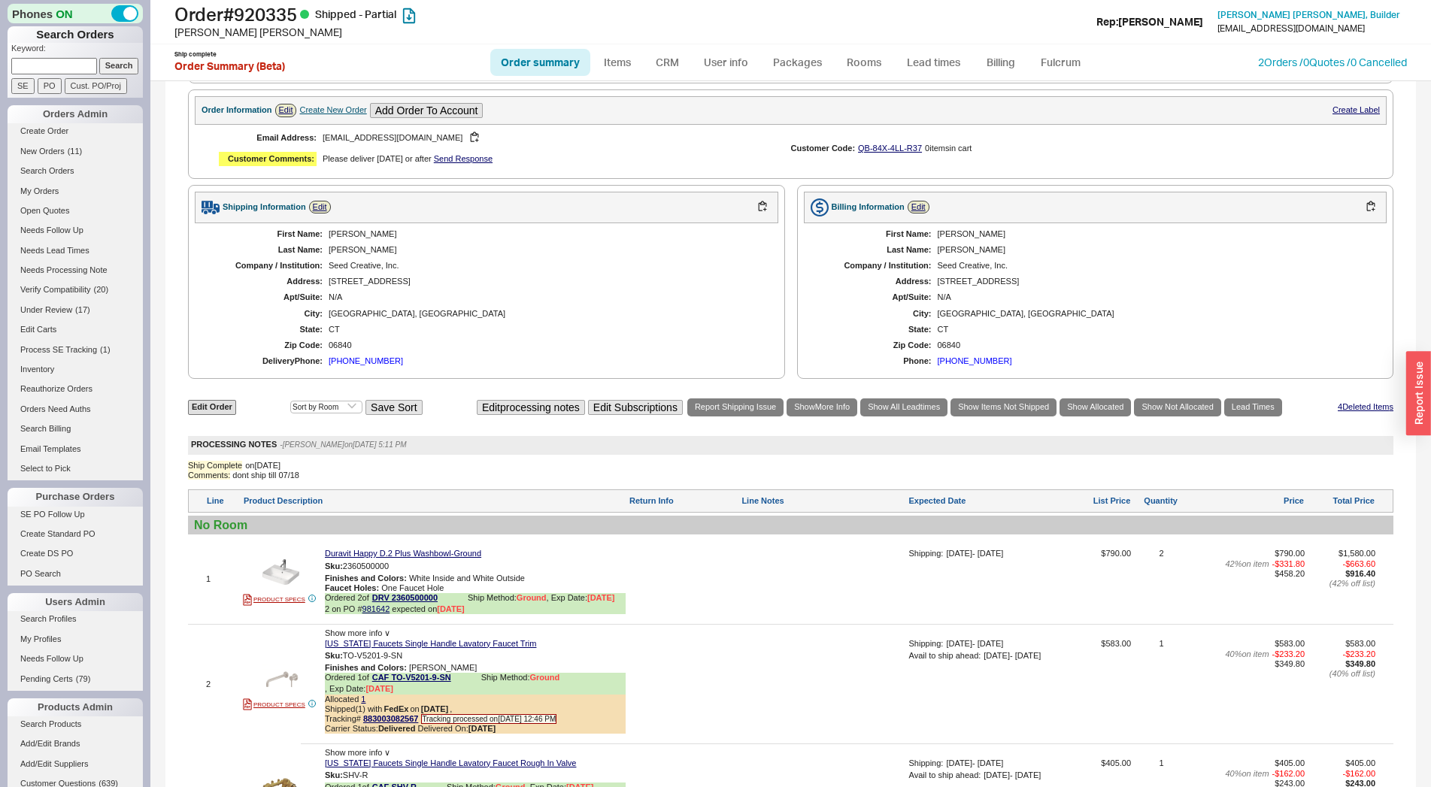
select select "*"
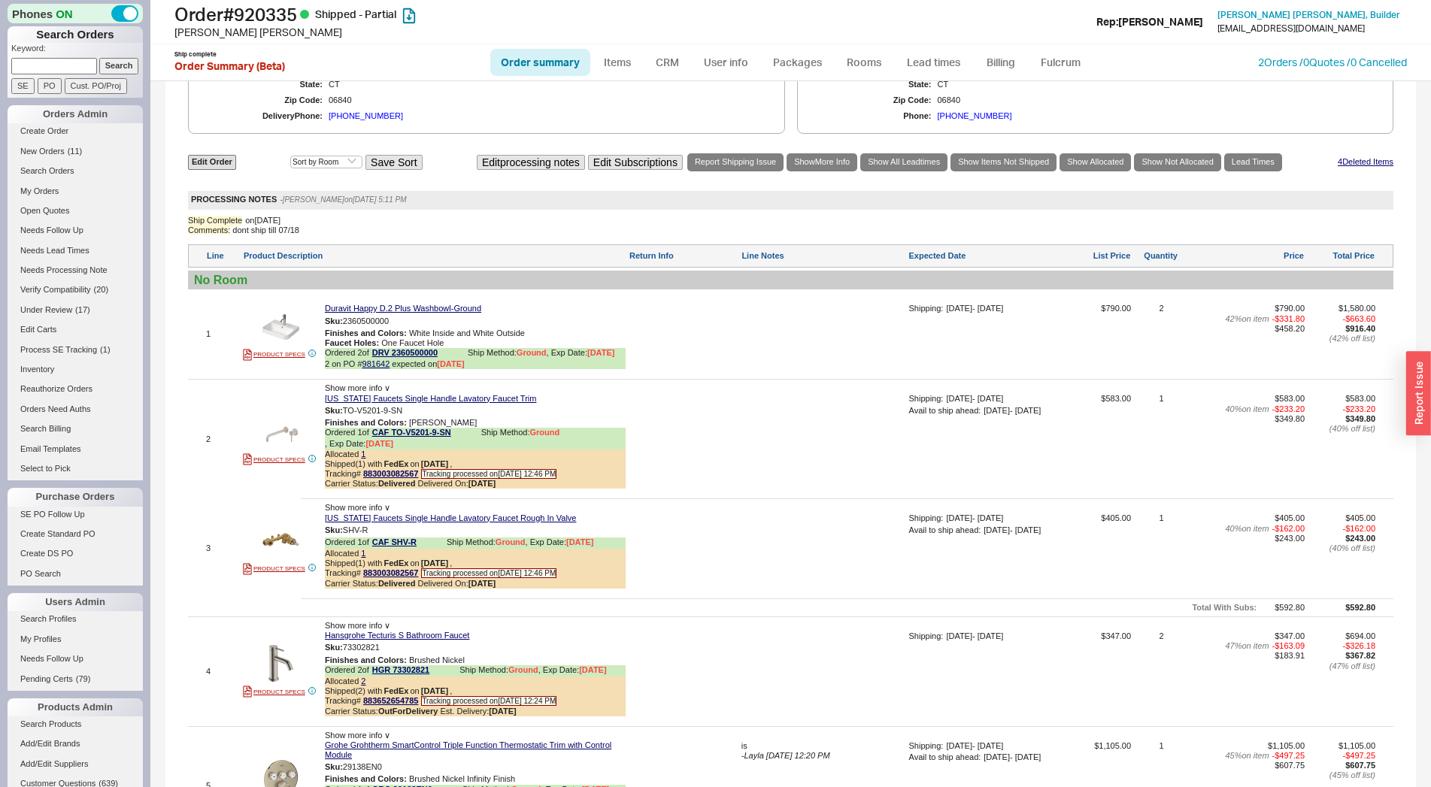
scroll to position [997, 0]
click at [406, 328] on button "button" at bounding box center [400, 321] width 18 height 14
click at [384, 368] on link "981642" at bounding box center [376, 363] width 28 height 9
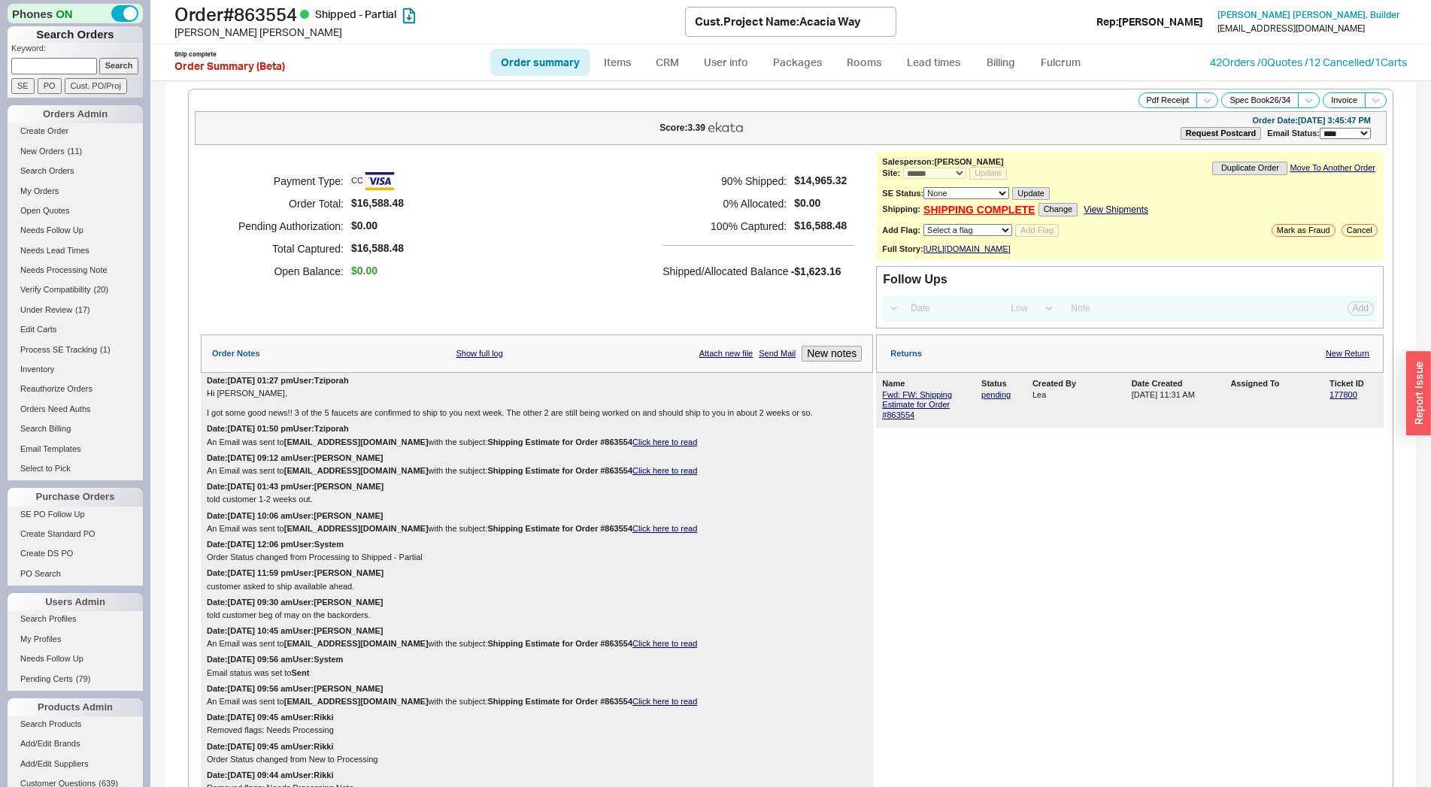
select select "*"
select select "LOW"
select select "3"
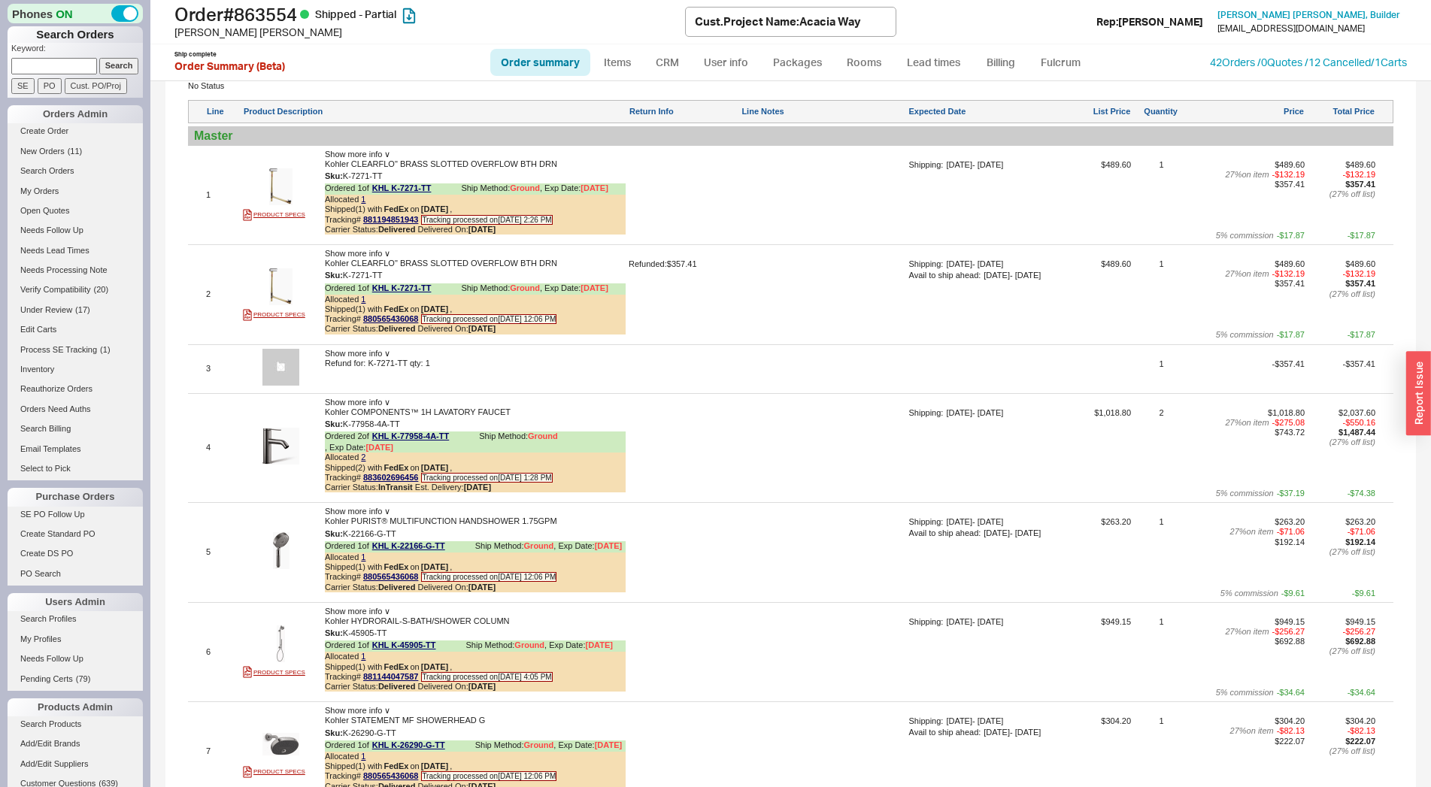
scroll to position [997, 0]
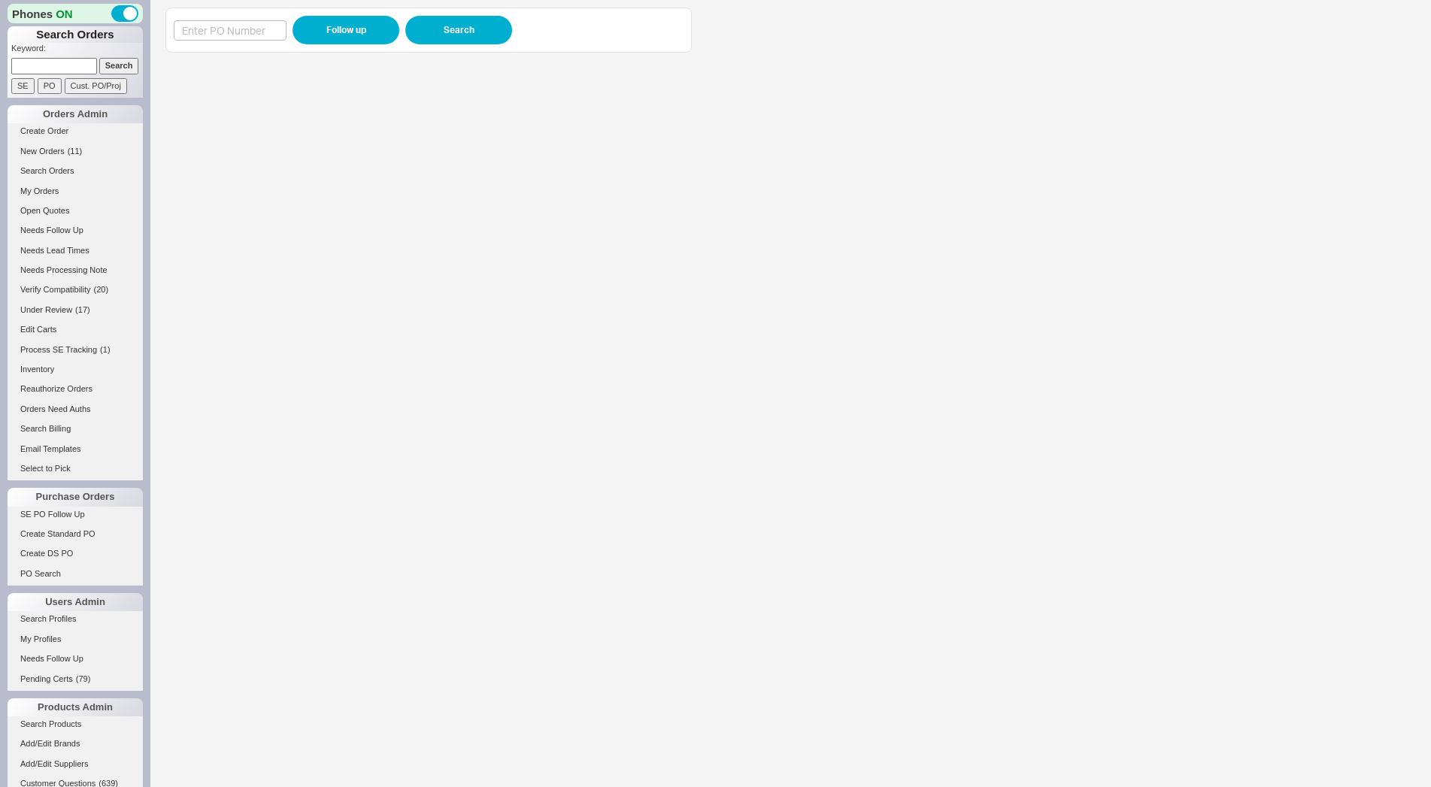
click at [230, 25] on input at bounding box center [230, 30] width 113 height 20
type input "985542"
click at [326, 35] on button "Follow up" at bounding box center [346, 30] width 107 height 29
drag, startPoint x: 1441, startPoint y: 544, endPoint x: 493, endPoint y: 287, distance: 982.0
click at [493, 287] on iframe at bounding box center [781, 423] width 1233 height 727
